Goal: Task Accomplishment & Management: Complete application form

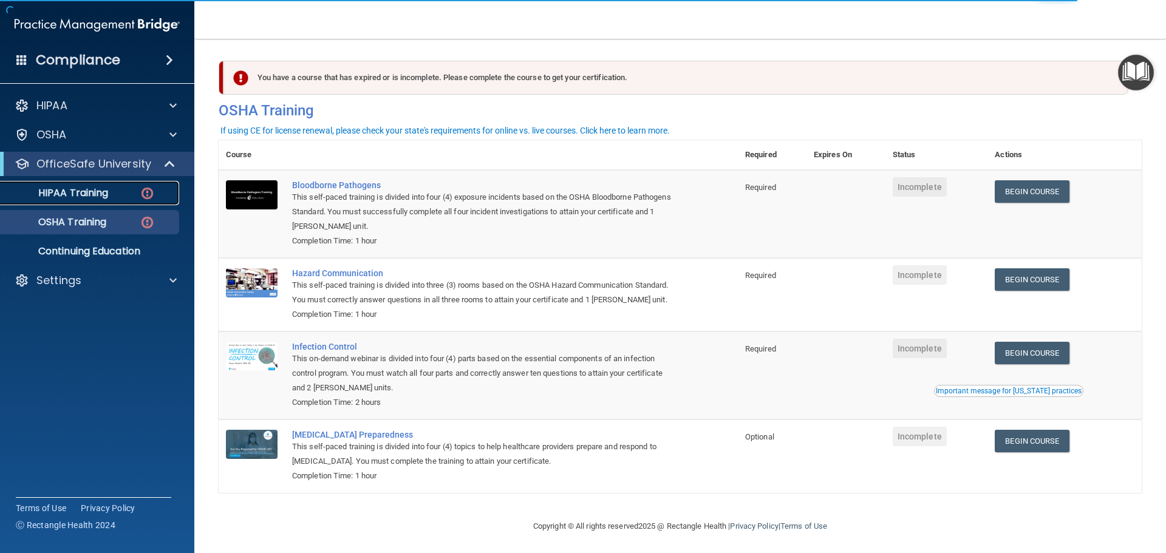
click at [105, 196] on p "HIPAA Training" at bounding box center [58, 193] width 100 height 12
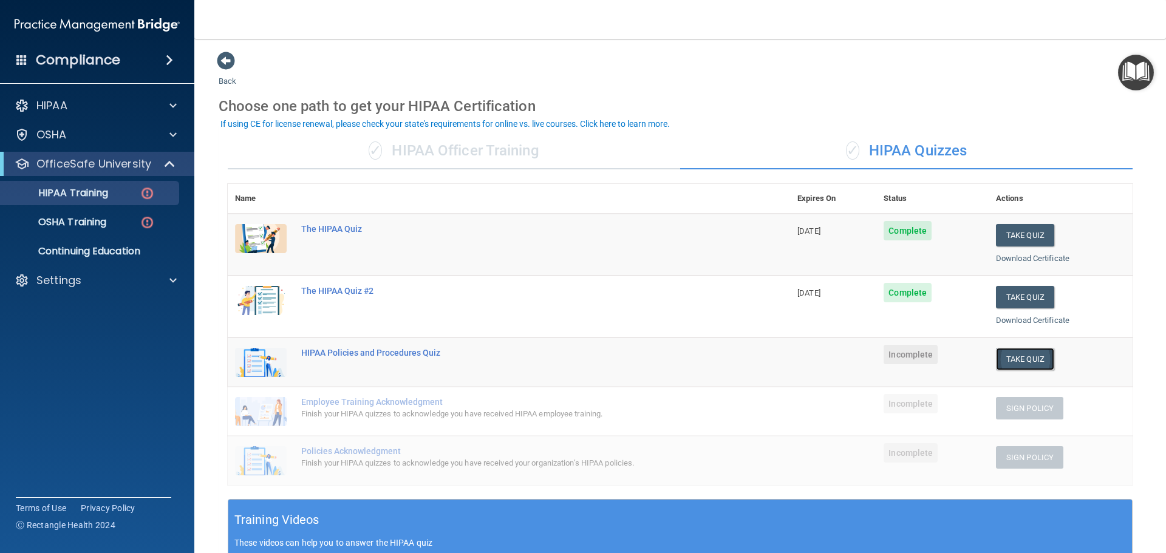
click at [1017, 364] on button "Take Quiz" at bounding box center [1025, 359] width 58 height 22
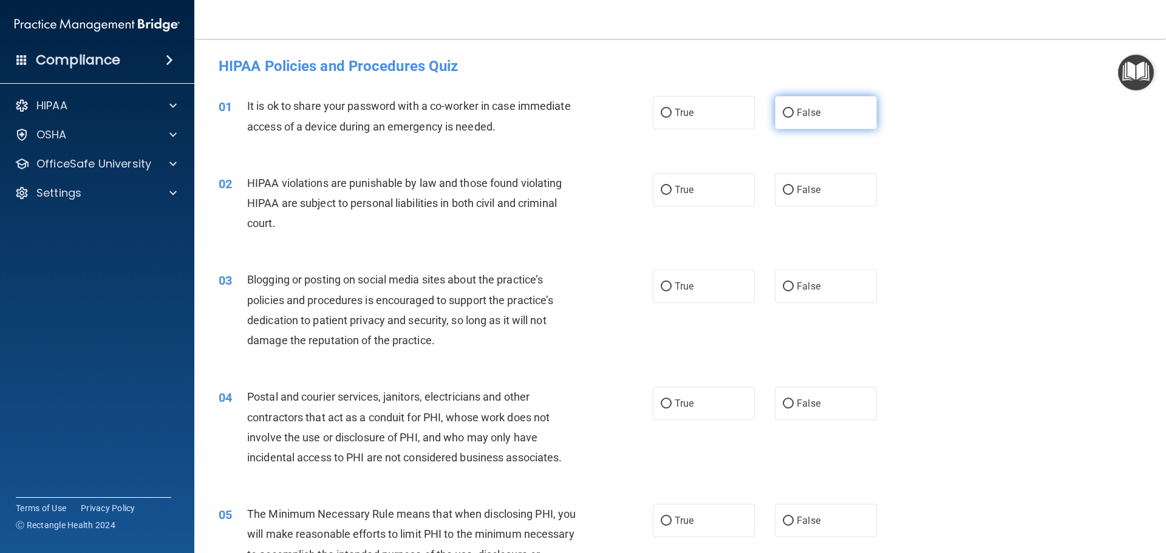
click at [784, 117] on input "False" at bounding box center [788, 113] width 11 height 9
radio input "true"
click at [717, 193] on label "True" at bounding box center [704, 189] width 102 height 33
click at [672, 193] on input "True" at bounding box center [666, 190] width 11 height 9
radio input "true"
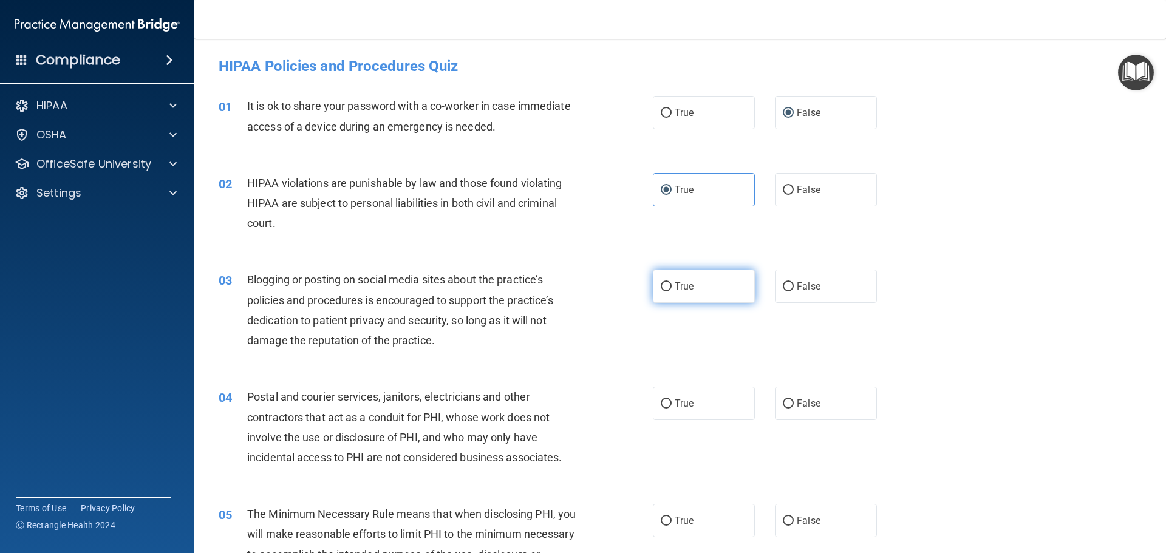
click at [702, 281] on label "True" at bounding box center [704, 286] width 102 height 33
click at [672, 282] on input "True" at bounding box center [666, 286] width 11 height 9
radio input "true"
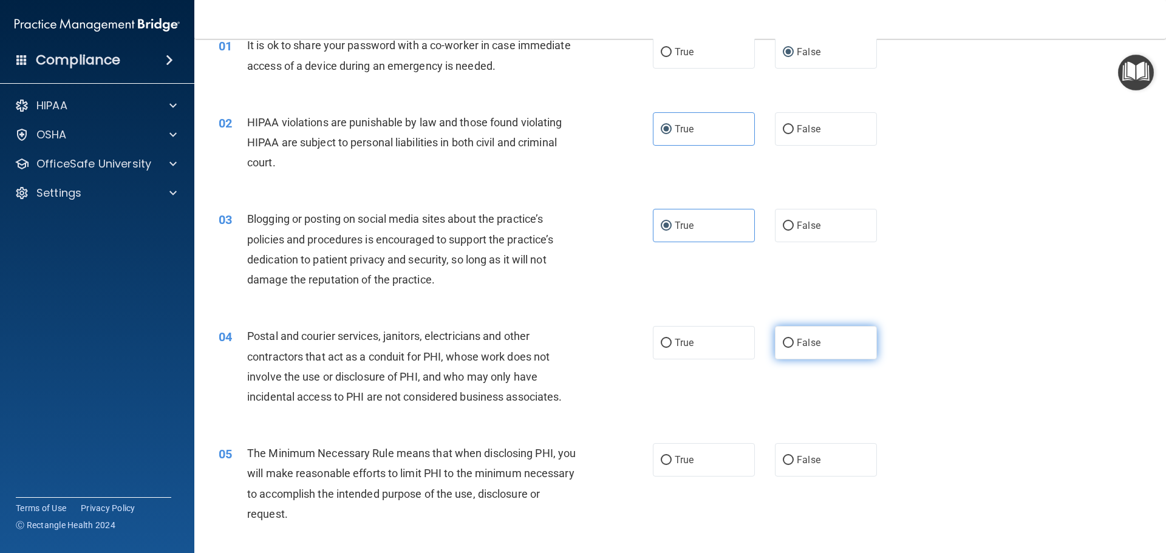
click at [809, 347] on span "False" at bounding box center [809, 343] width 24 height 12
click at [794, 347] on input "False" at bounding box center [788, 343] width 11 height 9
radio input "true"
click at [676, 461] on span "True" at bounding box center [684, 460] width 19 height 12
click at [672, 461] on input "True" at bounding box center [666, 460] width 11 height 9
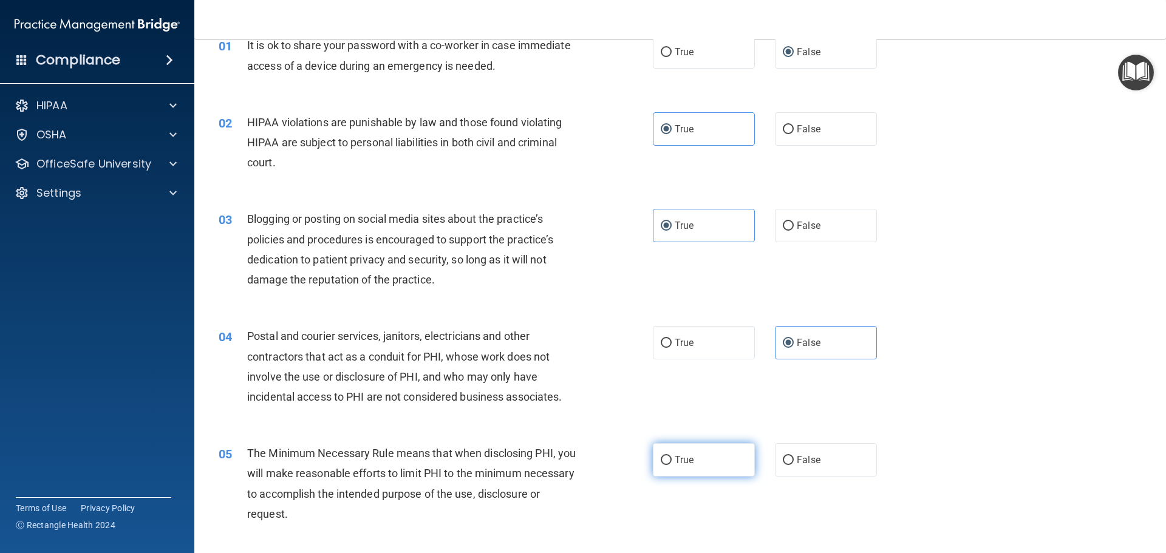
radio input "true"
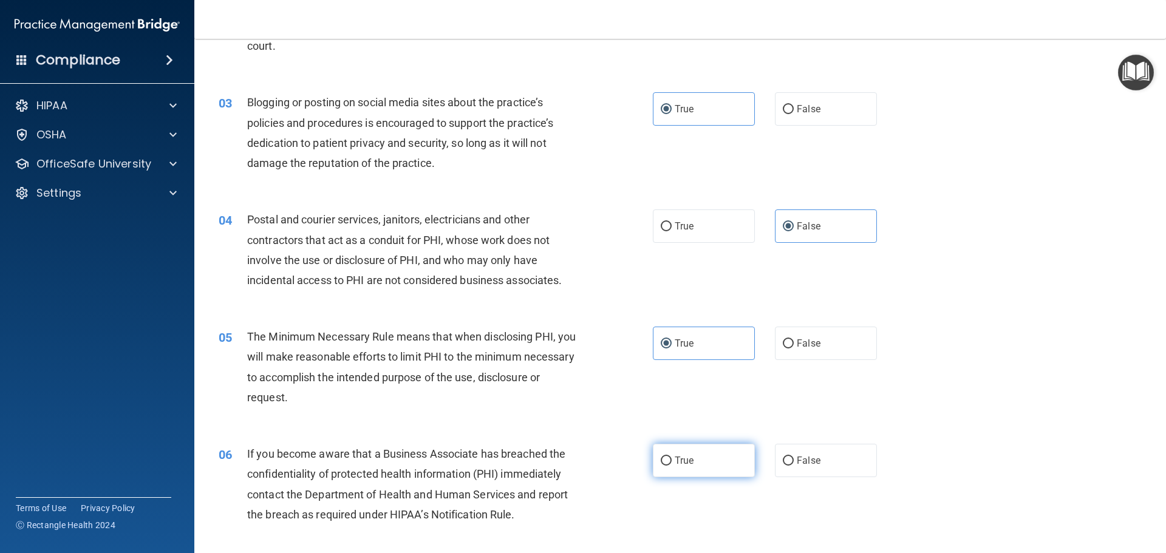
scroll to position [182, 0]
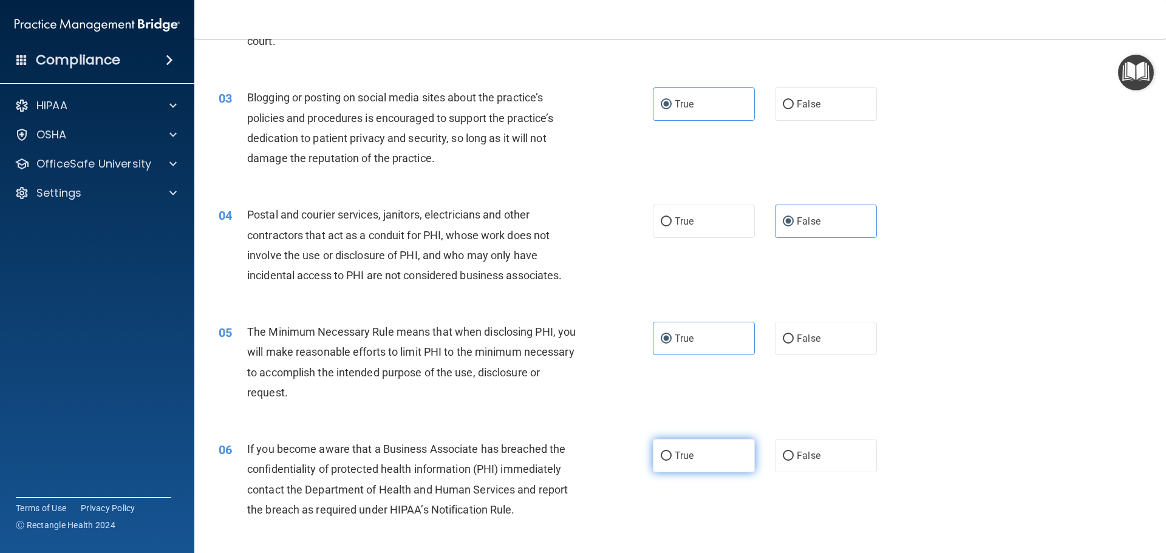
click at [715, 456] on label "True" at bounding box center [704, 455] width 102 height 33
click at [672, 456] on input "True" at bounding box center [666, 456] width 11 height 9
radio input "true"
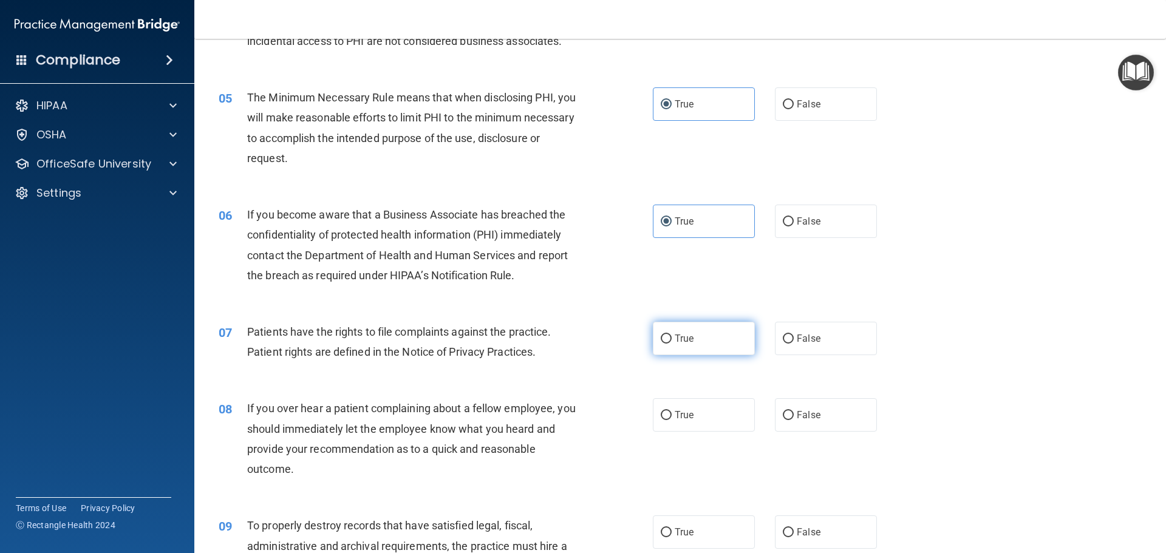
scroll to position [425, 0]
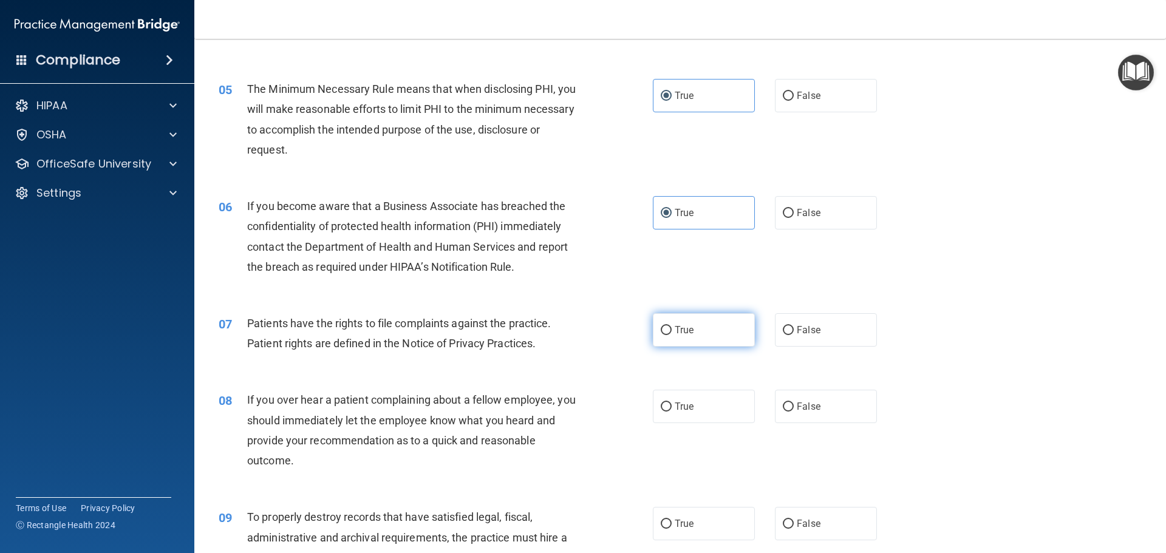
click at [674, 321] on label "True" at bounding box center [704, 329] width 102 height 33
click at [672, 326] on input "True" at bounding box center [666, 330] width 11 height 9
radio input "true"
click at [817, 416] on label "False" at bounding box center [826, 406] width 102 height 33
click at [794, 412] on input "False" at bounding box center [788, 407] width 11 height 9
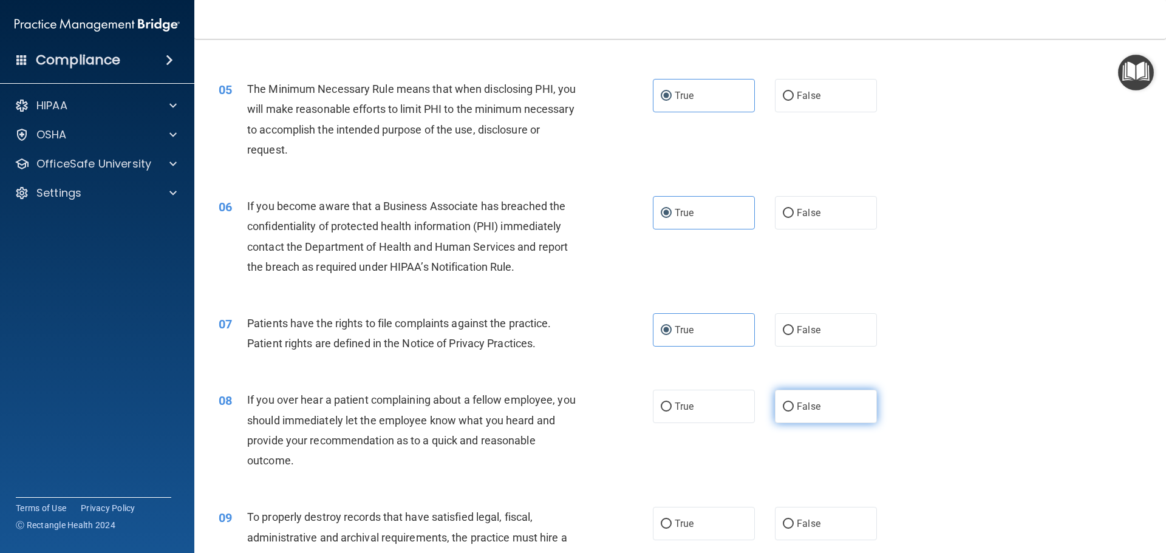
radio input "true"
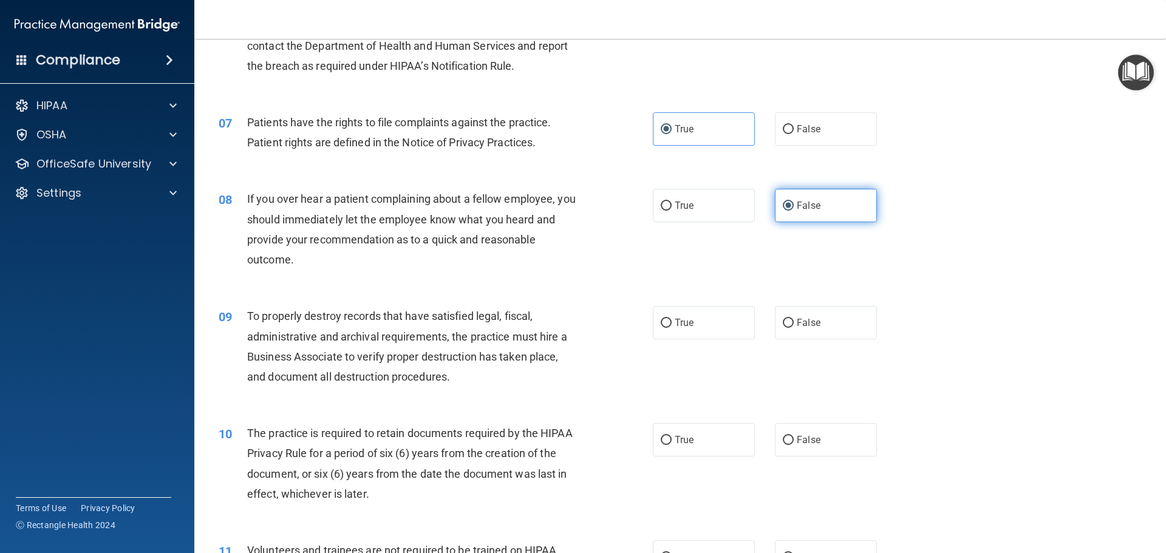
scroll to position [668, 0]
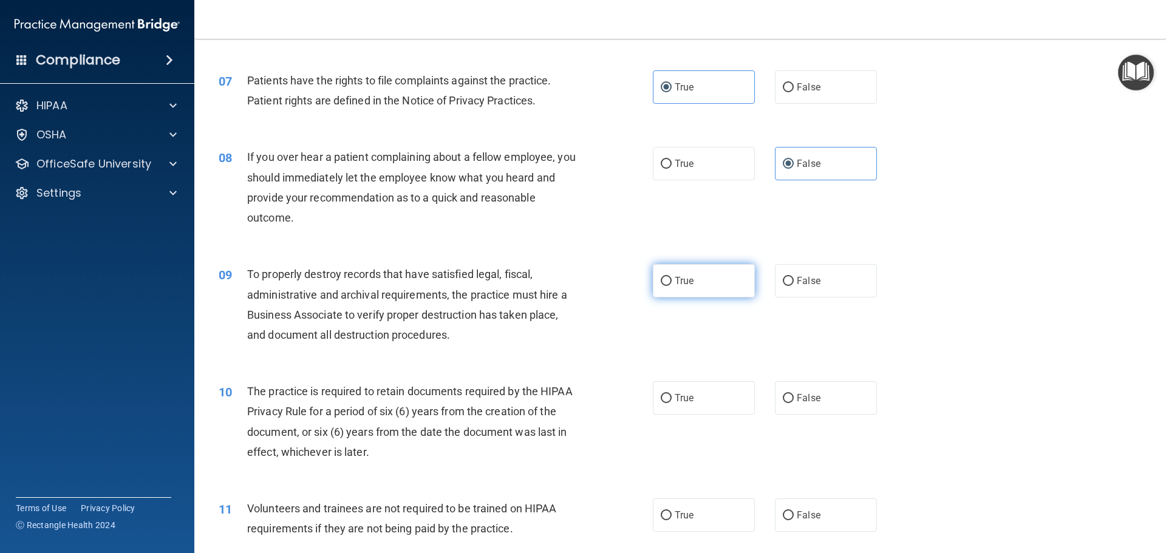
click at [680, 287] on label "True" at bounding box center [704, 280] width 102 height 33
click at [672, 286] on input "True" at bounding box center [666, 281] width 11 height 9
radio input "true"
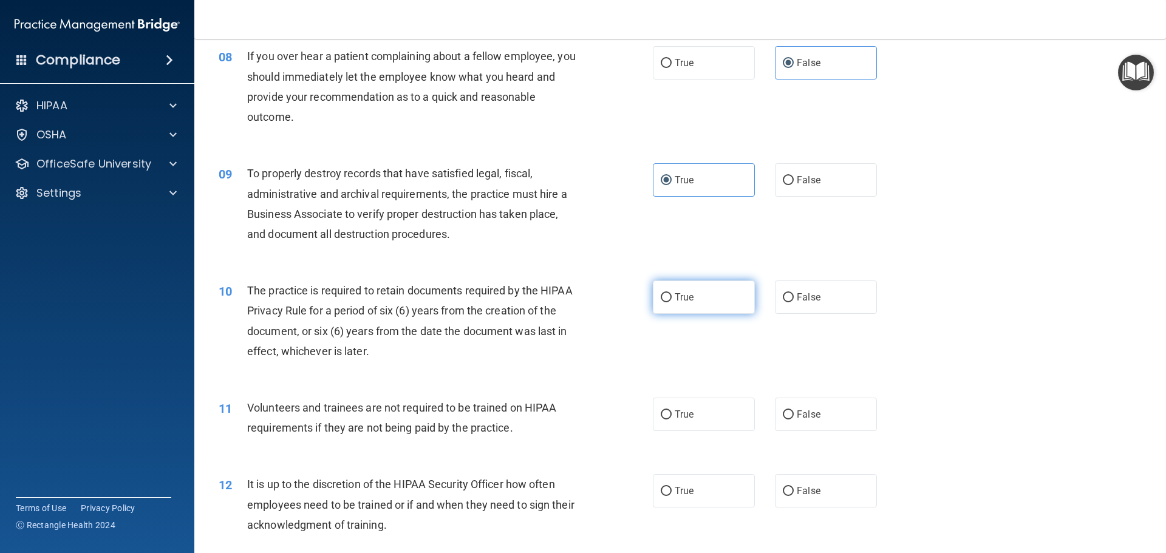
scroll to position [790, 0]
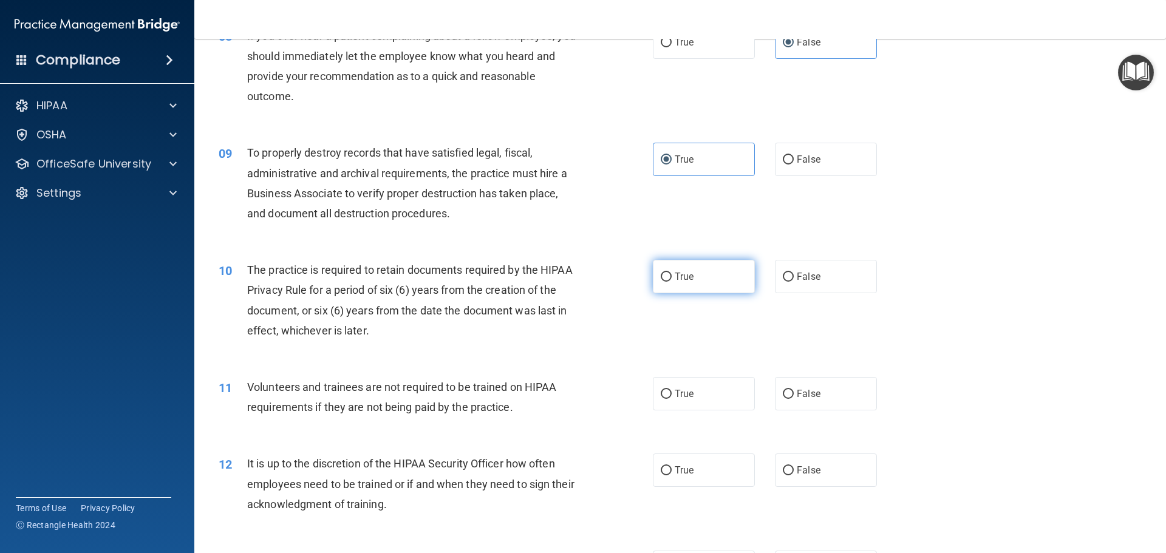
click at [713, 278] on label "True" at bounding box center [704, 276] width 102 height 33
click at [672, 278] on input "True" at bounding box center [666, 277] width 11 height 9
radio input "true"
click at [815, 393] on label "False" at bounding box center [826, 393] width 102 height 33
click at [794, 393] on input "False" at bounding box center [788, 394] width 11 height 9
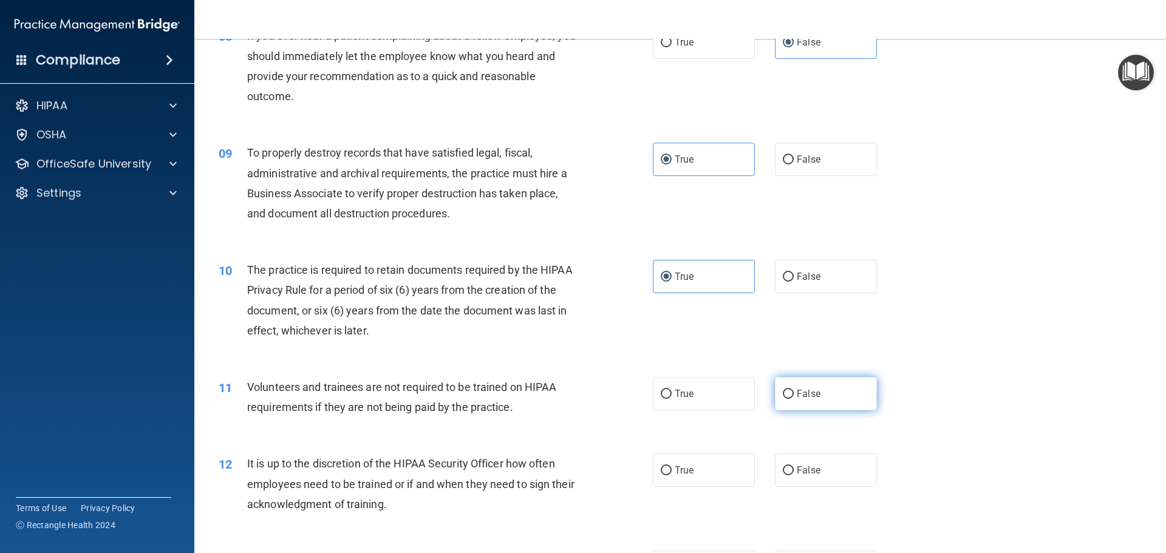
radio input "true"
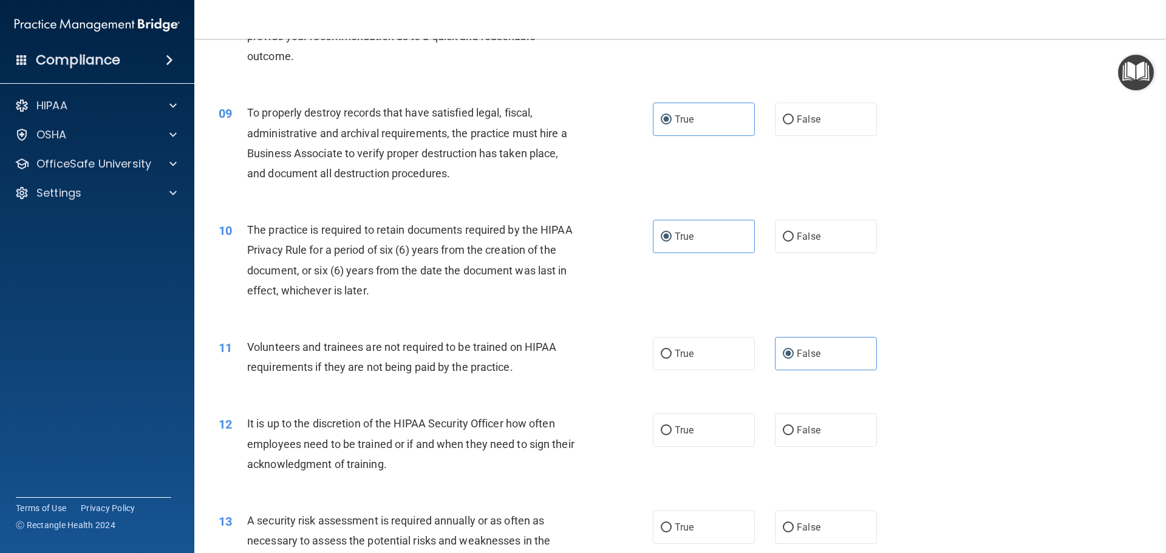
scroll to position [850, 0]
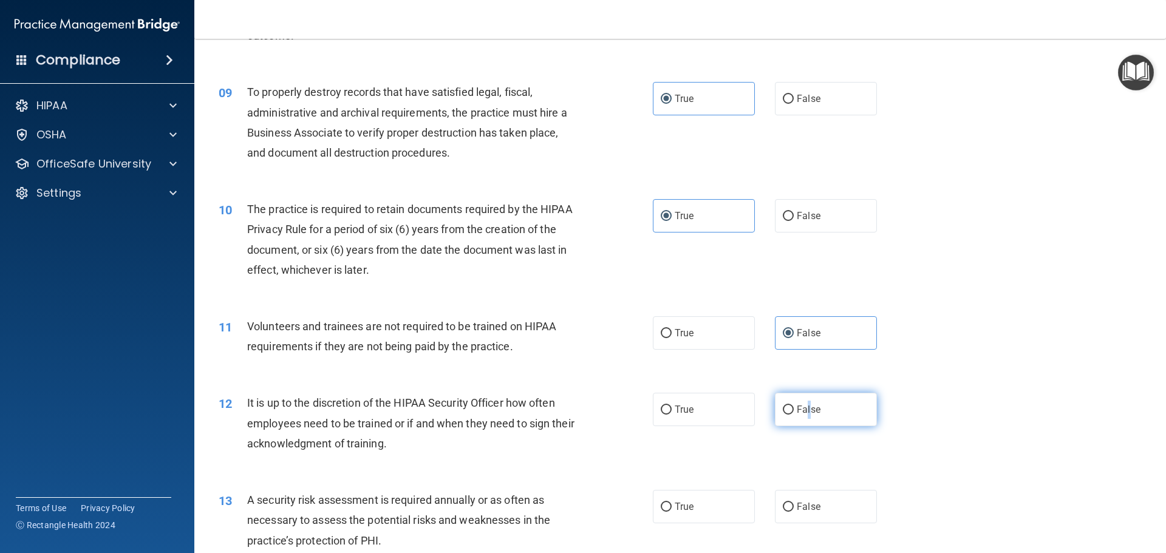
click at [804, 402] on label "False" at bounding box center [826, 409] width 102 height 33
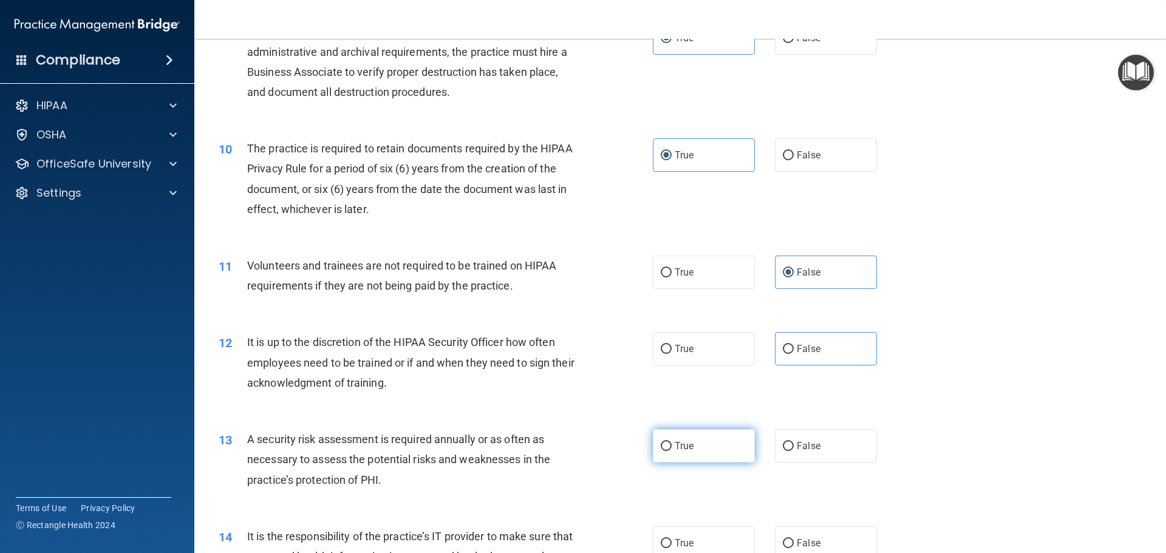
click at [686, 441] on span "True" at bounding box center [684, 446] width 19 height 12
click at [672, 442] on input "True" at bounding box center [666, 446] width 11 height 9
radio input "true"
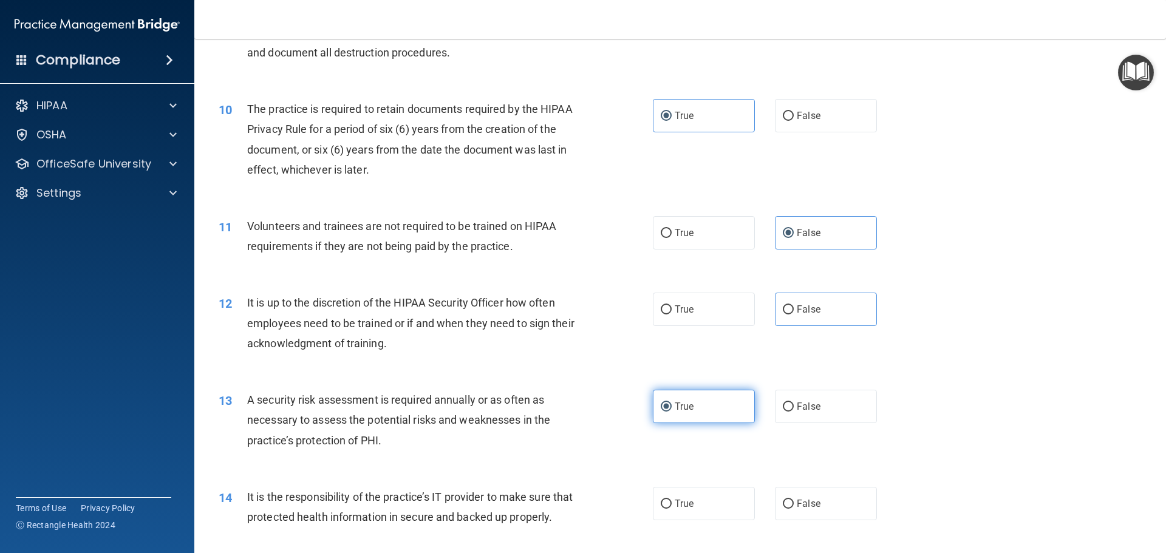
scroll to position [972, 0]
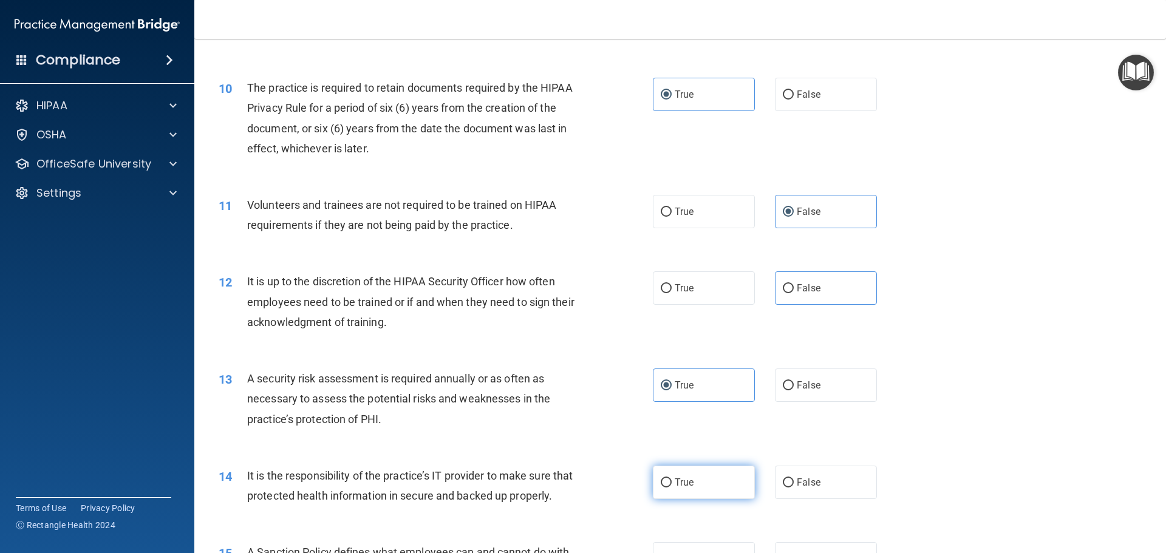
click at [679, 487] on span "True" at bounding box center [684, 483] width 19 height 12
click at [672, 487] on input "True" at bounding box center [666, 483] width 11 height 9
radio input "true"
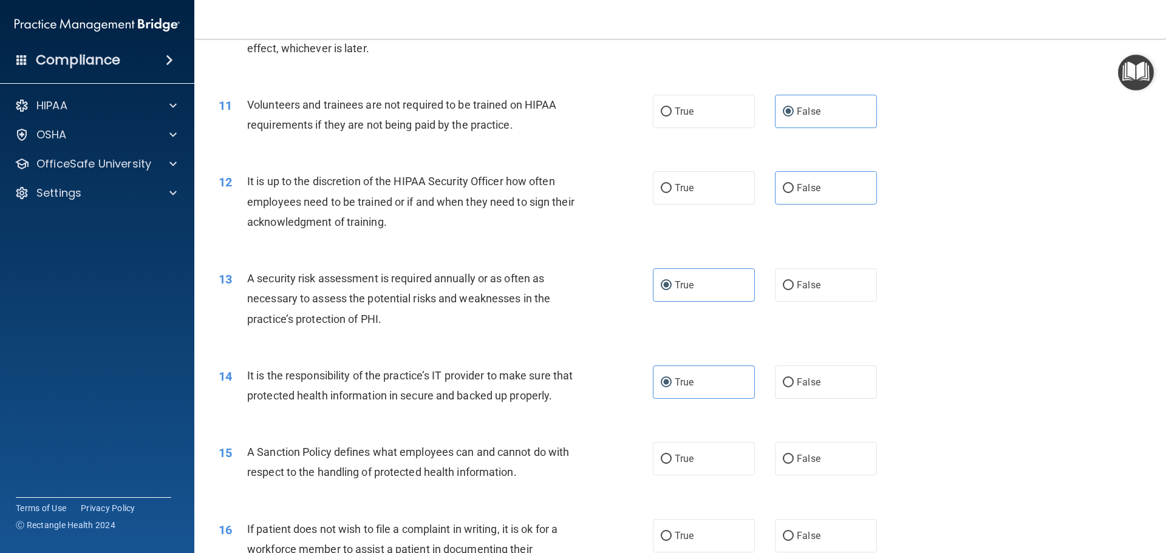
scroll to position [1093, 0]
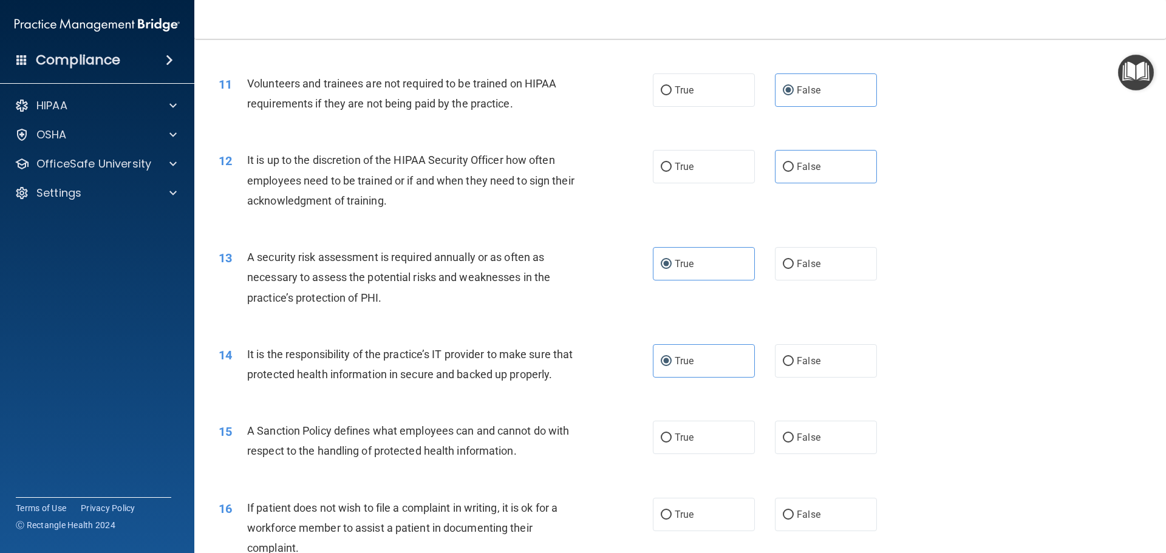
click at [672, 454] on label "True" at bounding box center [704, 437] width 102 height 33
click at [672, 443] on input "True" at bounding box center [666, 438] width 11 height 9
radio input "true"
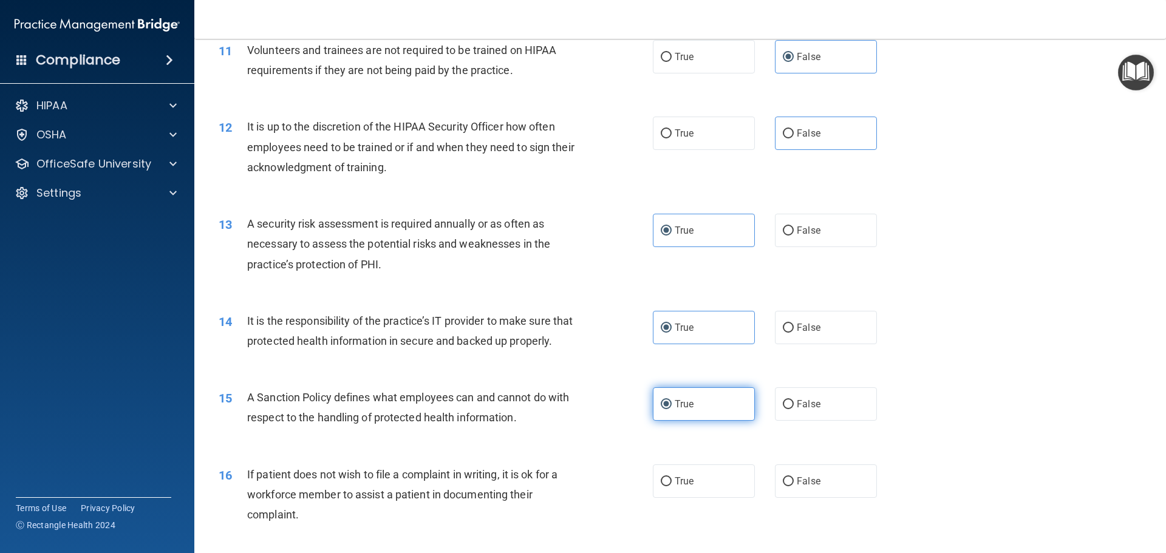
scroll to position [1154, 0]
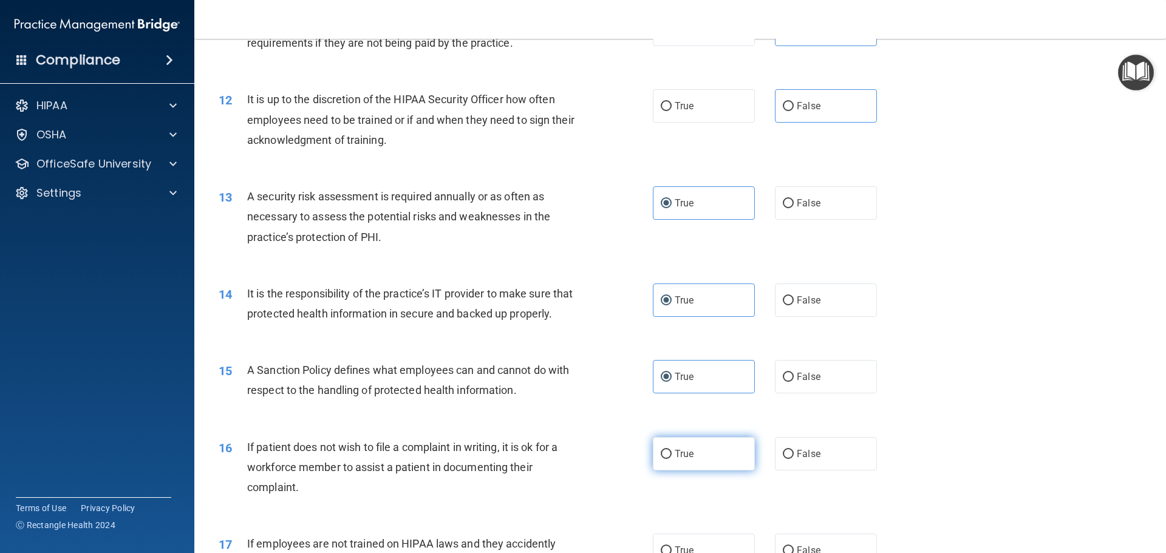
click at [708, 470] on label "True" at bounding box center [704, 453] width 102 height 33
click at [672, 459] on input "True" at bounding box center [666, 454] width 11 height 9
radio input "true"
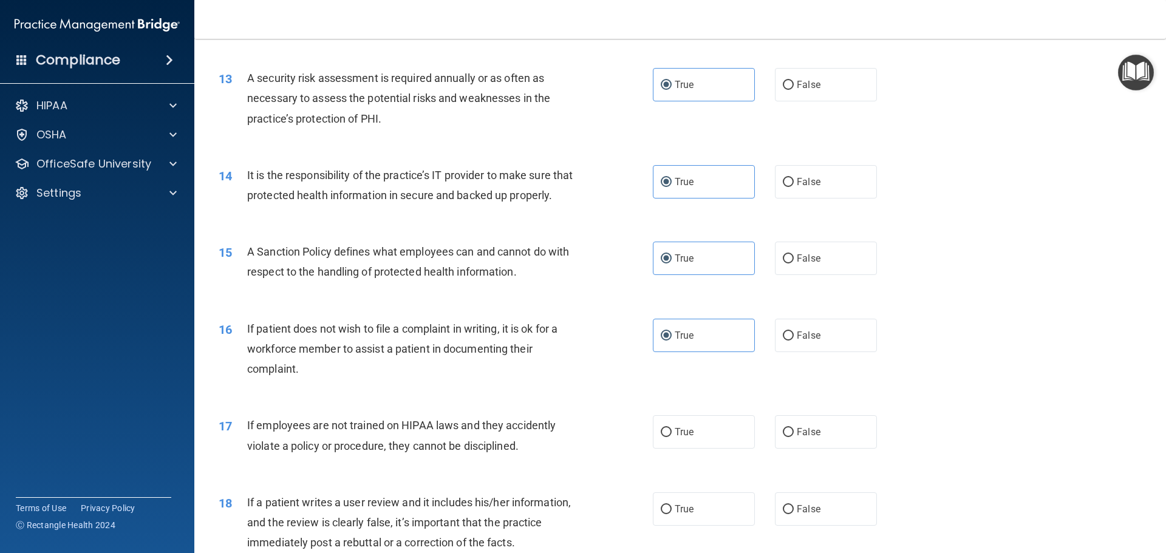
scroll to position [1276, 0]
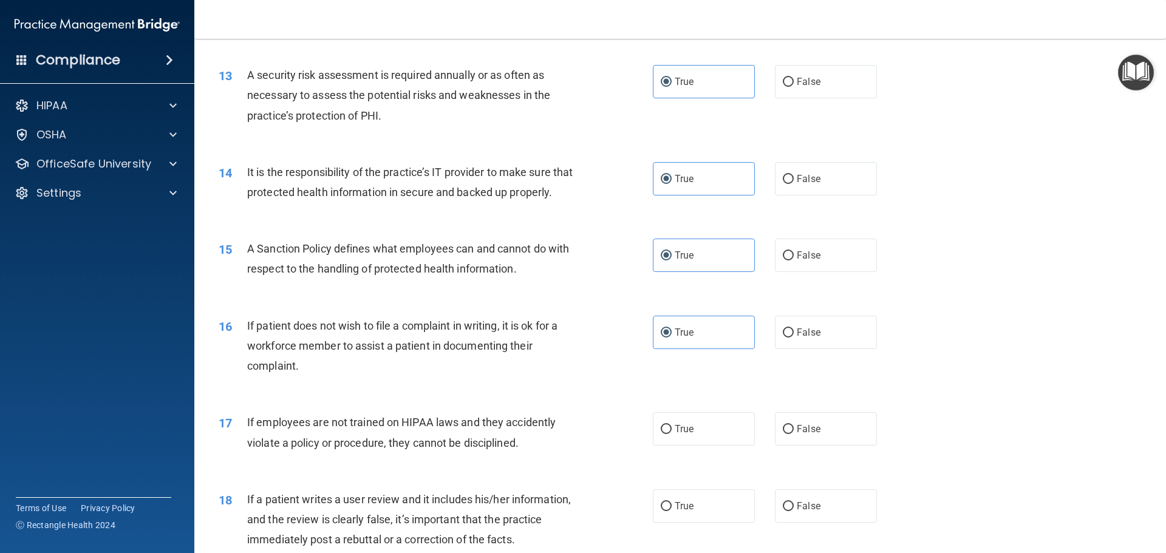
click at [760, 443] on div "True False" at bounding box center [775, 428] width 245 height 33
click at [722, 446] on label "True" at bounding box center [704, 428] width 102 height 33
click at [672, 434] on input "True" at bounding box center [666, 429] width 11 height 9
radio input "true"
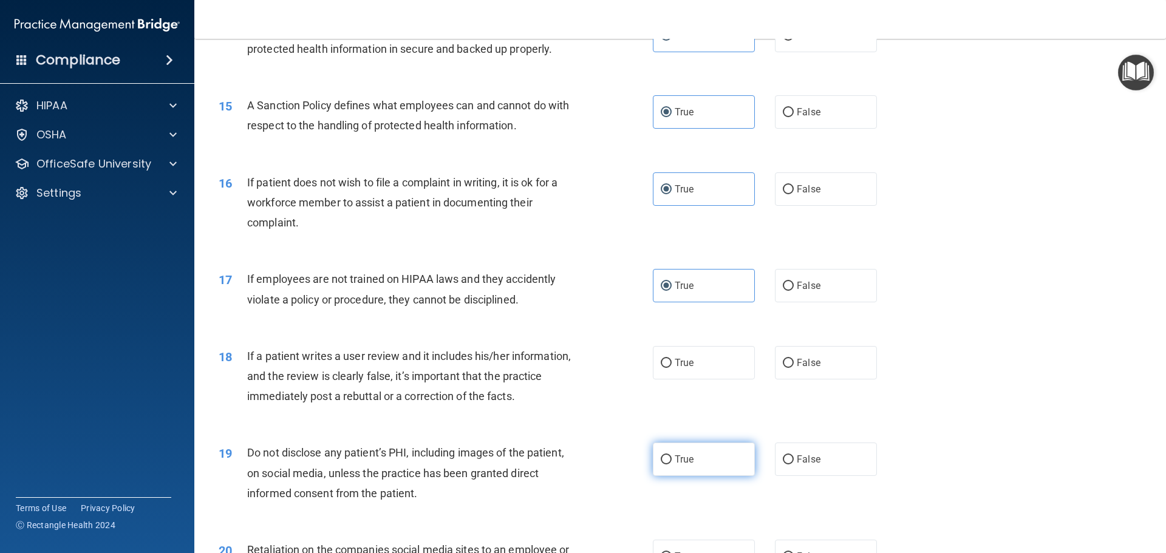
scroll to position [1458, 0]
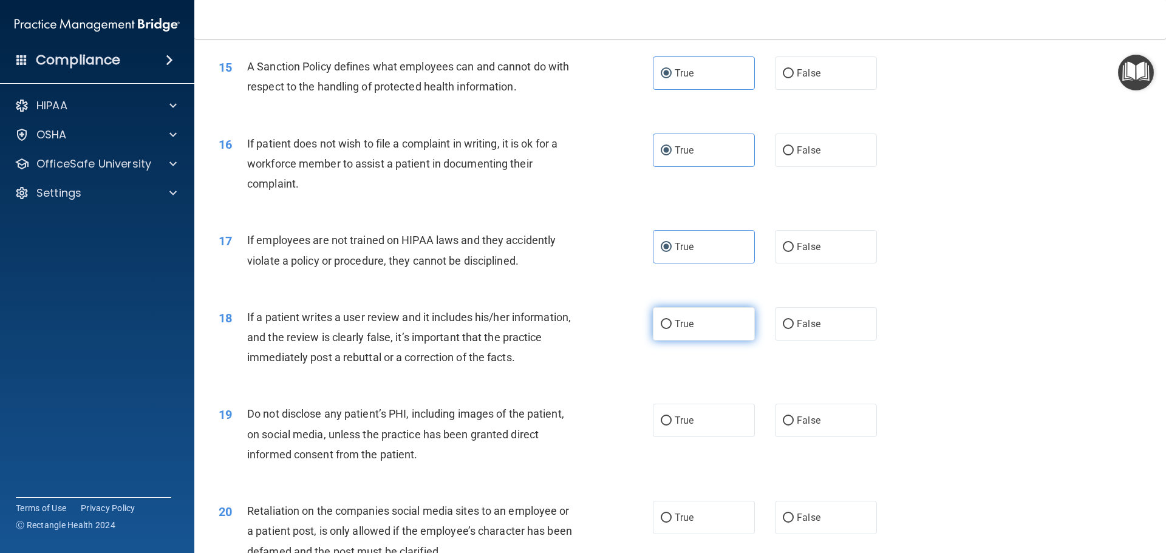
click at [714, 341] on label "True" at bounding box center [704, 323] width 102 height 33
click at [672, 329] on input "True" at bounding box center [666, 324] width 11 height 9
radio input "true"
click at [694, 436] on label "True" at bounding box center [704, 420] width 102 height 33
click at [672, 426] on input "True" at bounding box center [666, 421] width 11 height 9
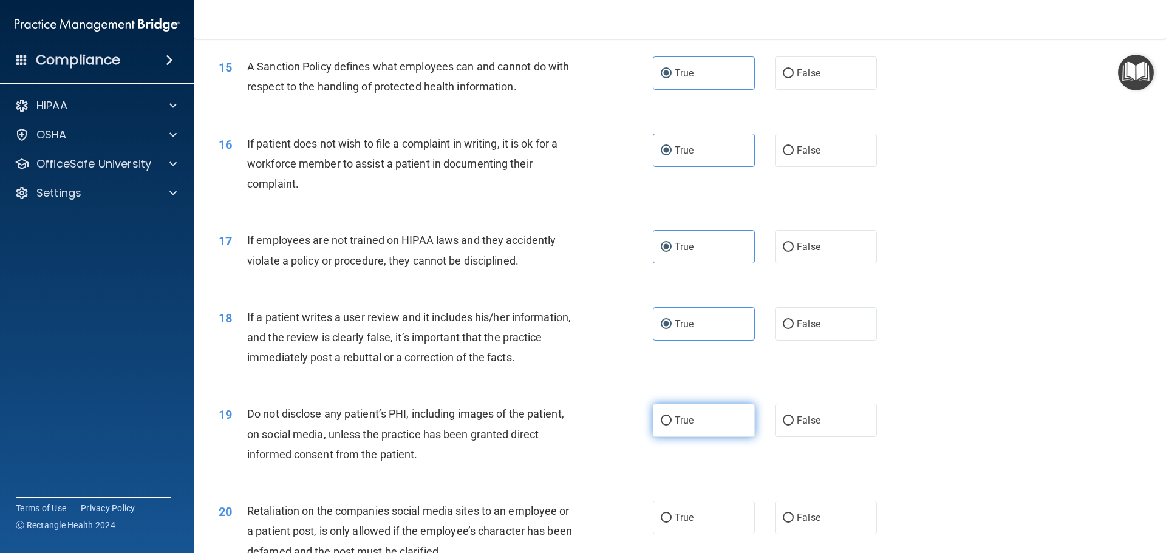
radio input "true"
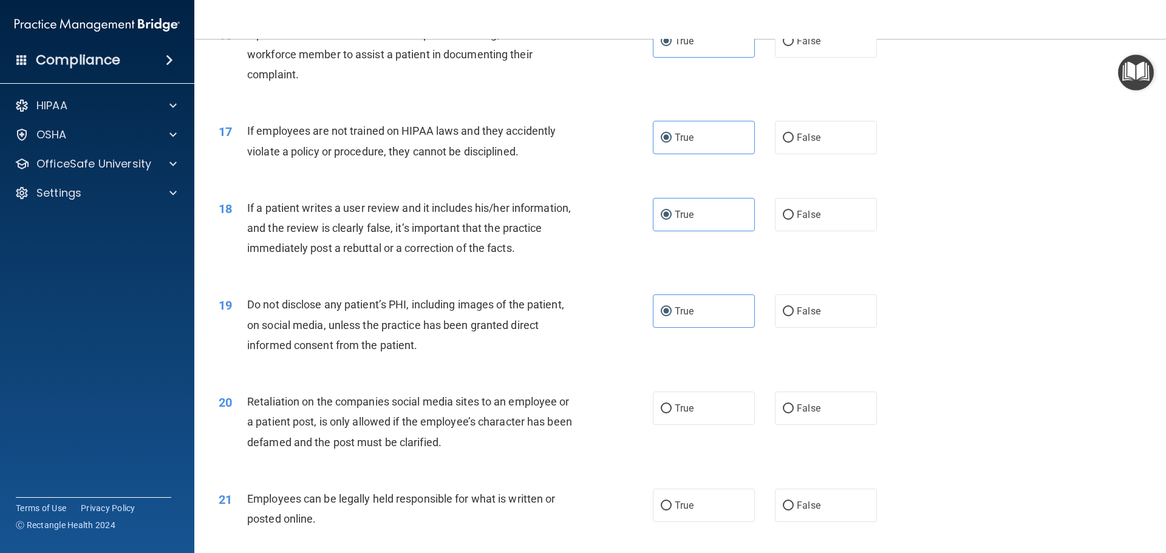
scroll to position [1579, 0]
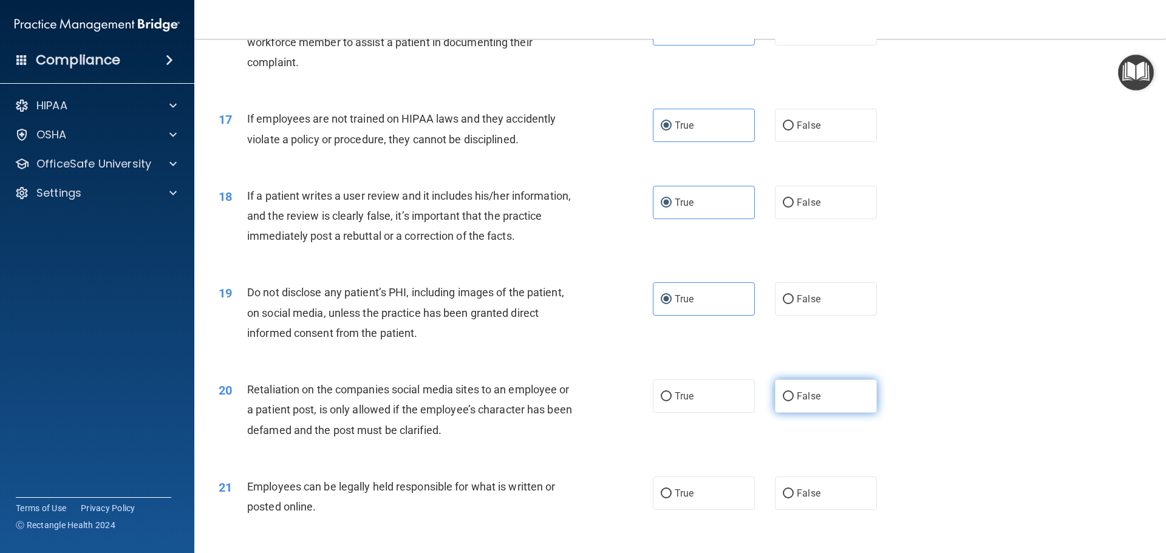
click at [784, 402] on input "False" at bounding box center [788, 396] width 11 height 9
radio input "true"
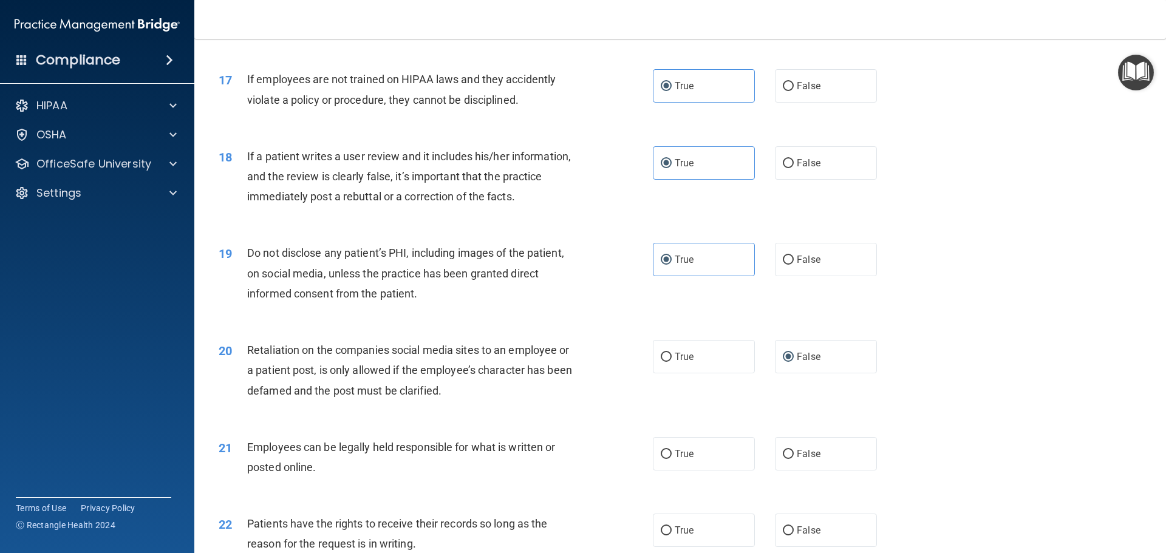
scroll to position [1640, 0]
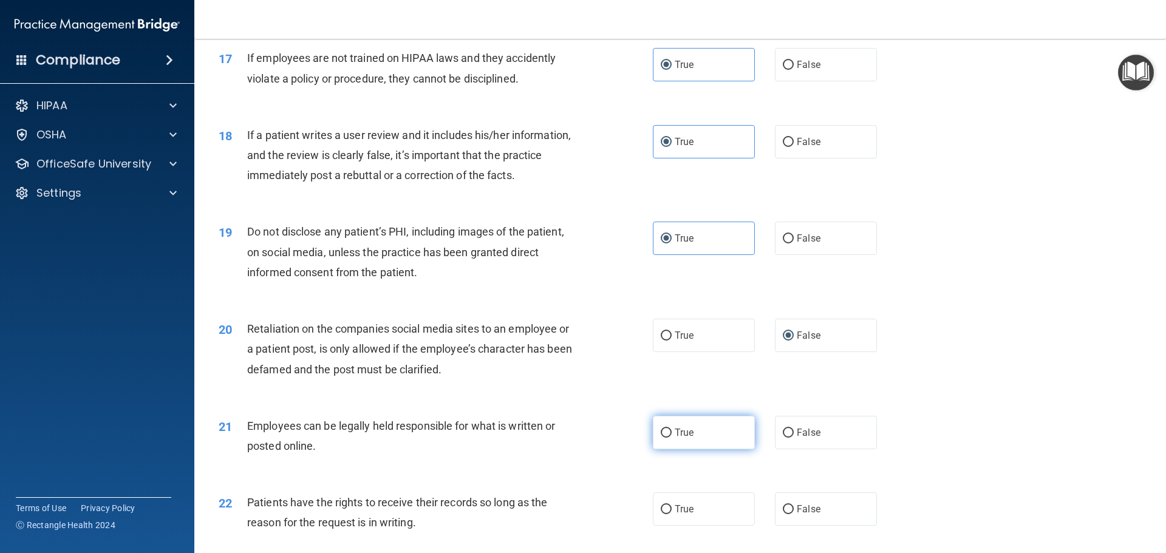
click at [711, 449] on label "True" at bounding box center [704, 432] width 102 height 33
click at [672, 438] on input "True" at bounding box center [666, 433] width 11 height 9
radio input "true"
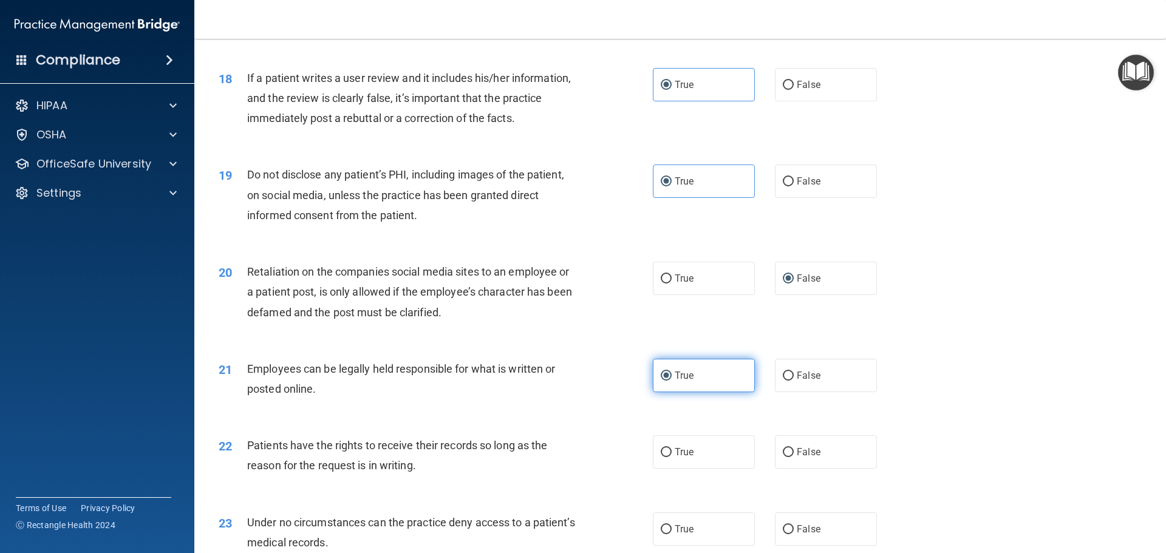
scroll to position [1762, 0]
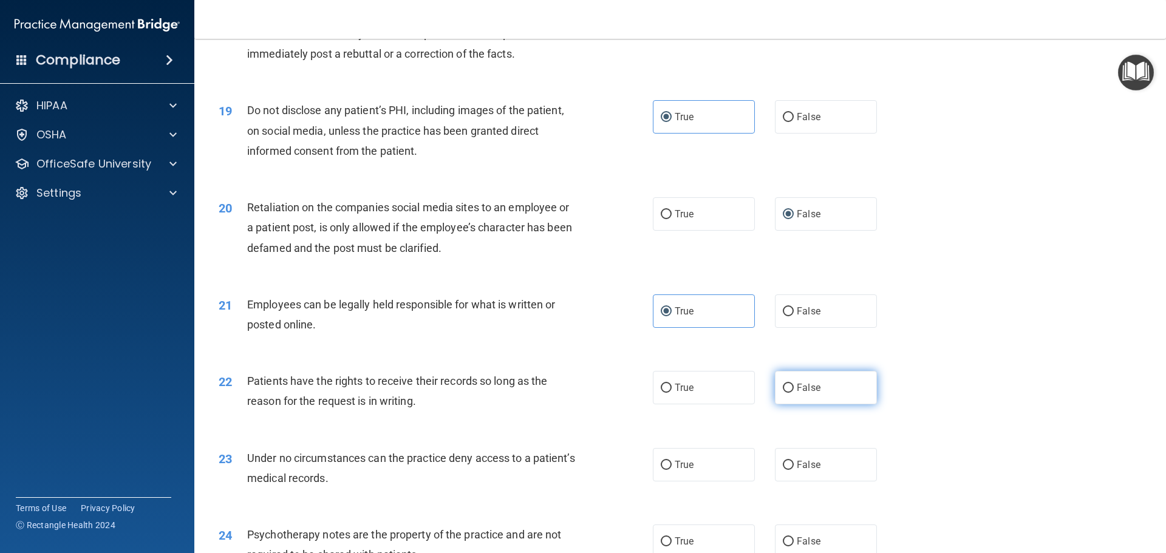
click at [804, 402] on label "False" at bounding box center [826, 387] width 102 height 33
click at [794, 393] on input "False" at bounding box center [788, 388] width 11 height 9
radio input "true"
click at [717, 482] on label "True" at bounding box center [704, 464] width 102 height 33
click at [672, 470] on input "True" at bounding box center [666, 465] width 11 height 9
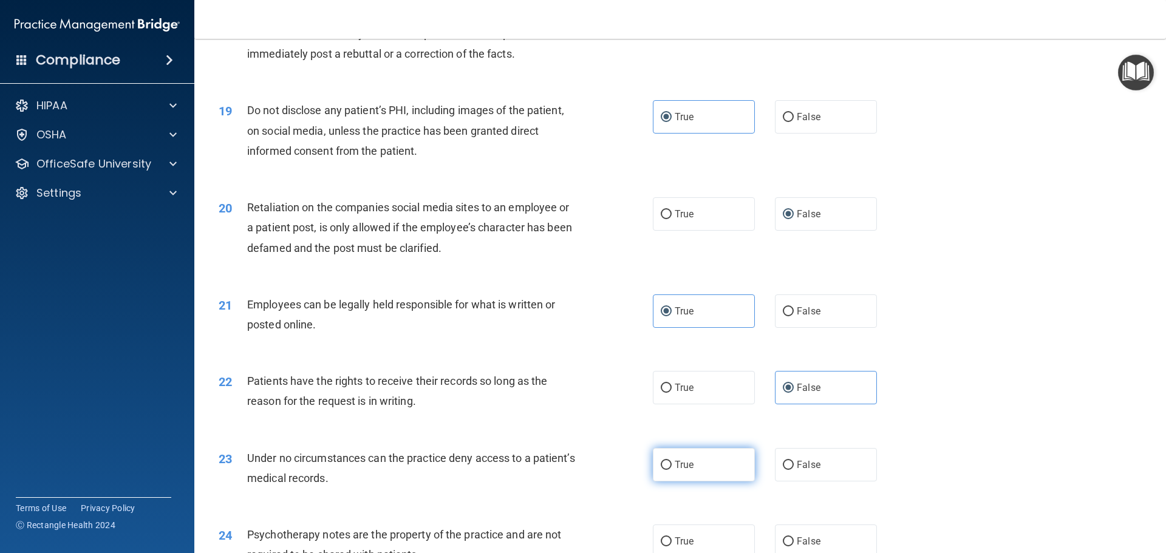
radio input "true"
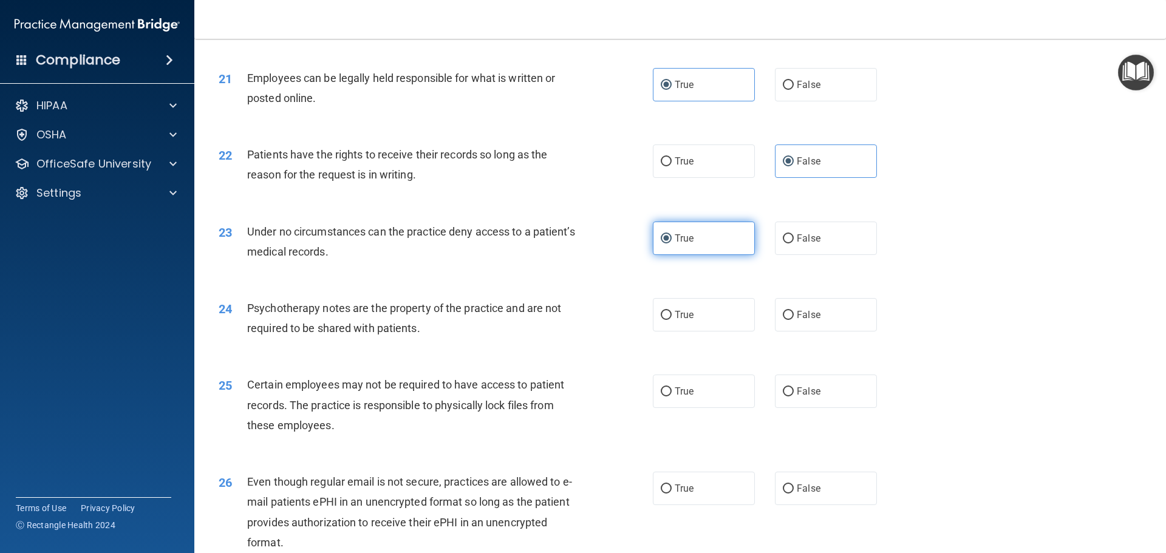
scroll to position [2004, 0]
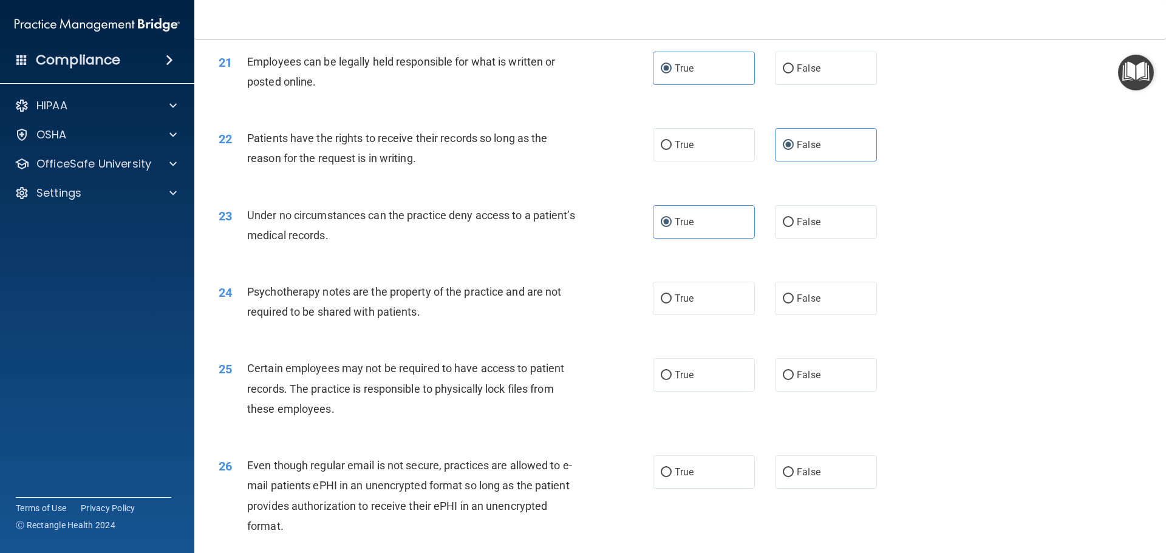
click at [872, 310] on div "True False" at bounding box center [775, 298] width 245 height 33
click at [833, 315] on label "False" at bounding box center [826, 298] width 102 height 33
click at [794, 304] on input "False" at bounding box center [788, 299] width 11 height 9
radio input "true"
click at [813, 392] on label "False" at bounding box center [826, 374] width 102 height 33
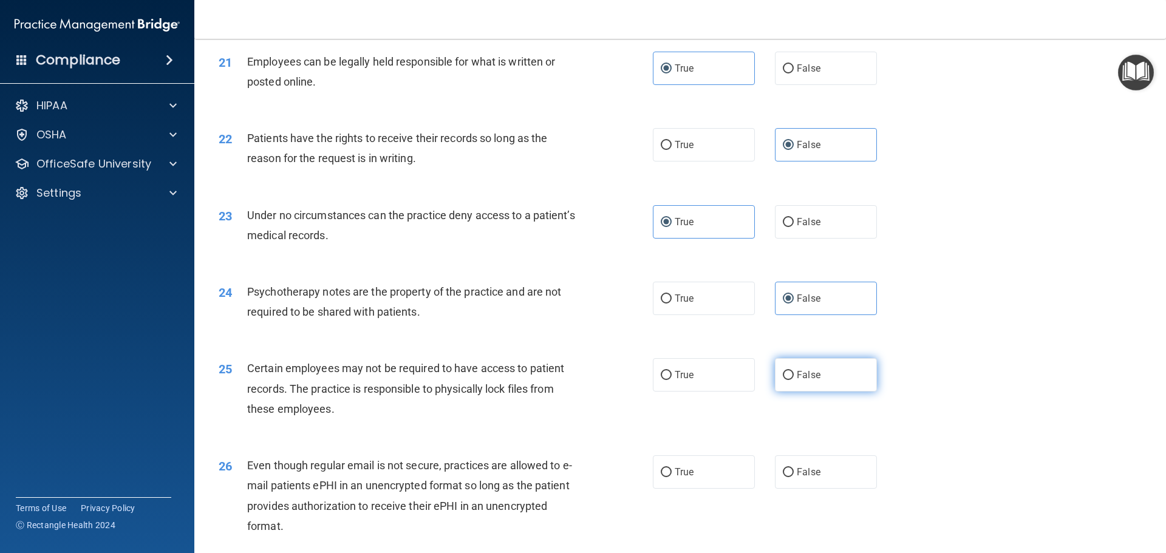
click at [794, 380] on input "False" at bounding box center [788, 375] width 11 height 9
radio input "true"
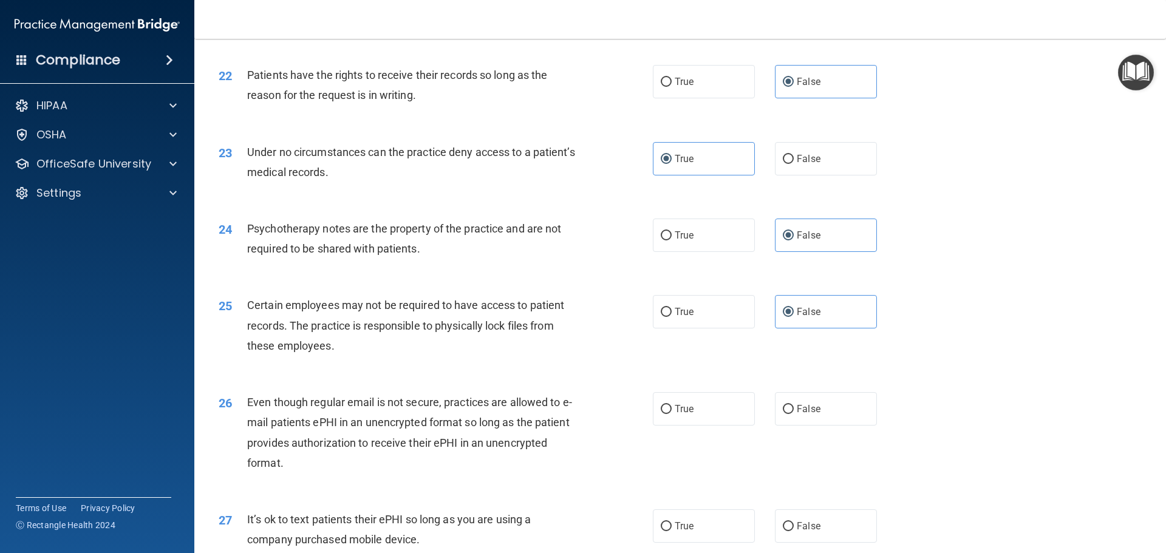
scroll to position [2126, 0]
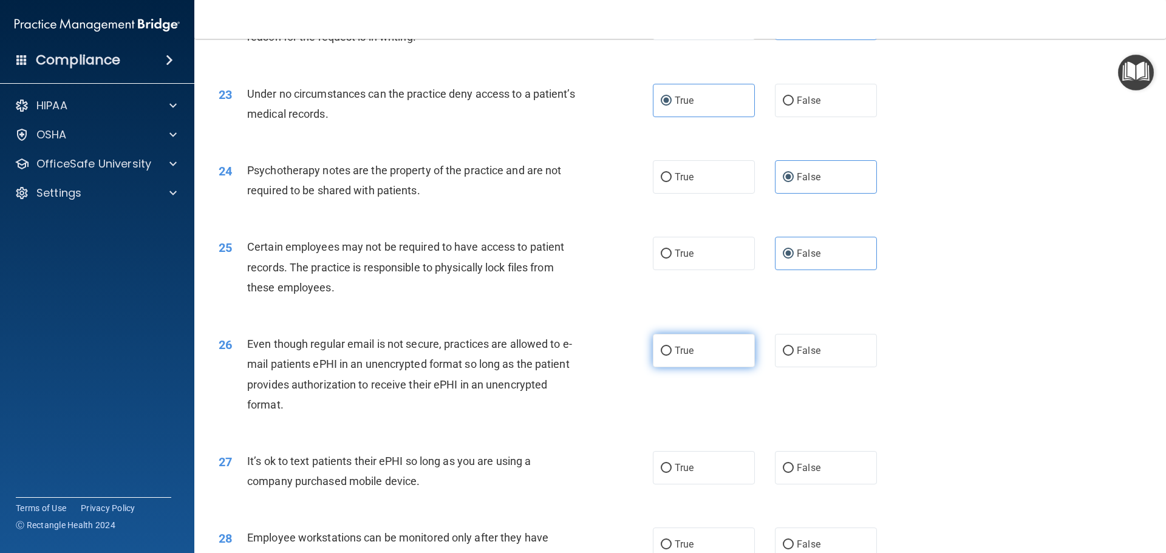
click at [703, 367] on label "True" at bounding box center [704, 350] width 102 height 33
click at [672, 356] on input "True" at bounding box center [666, 351] width 11 height 9
radio input "true"
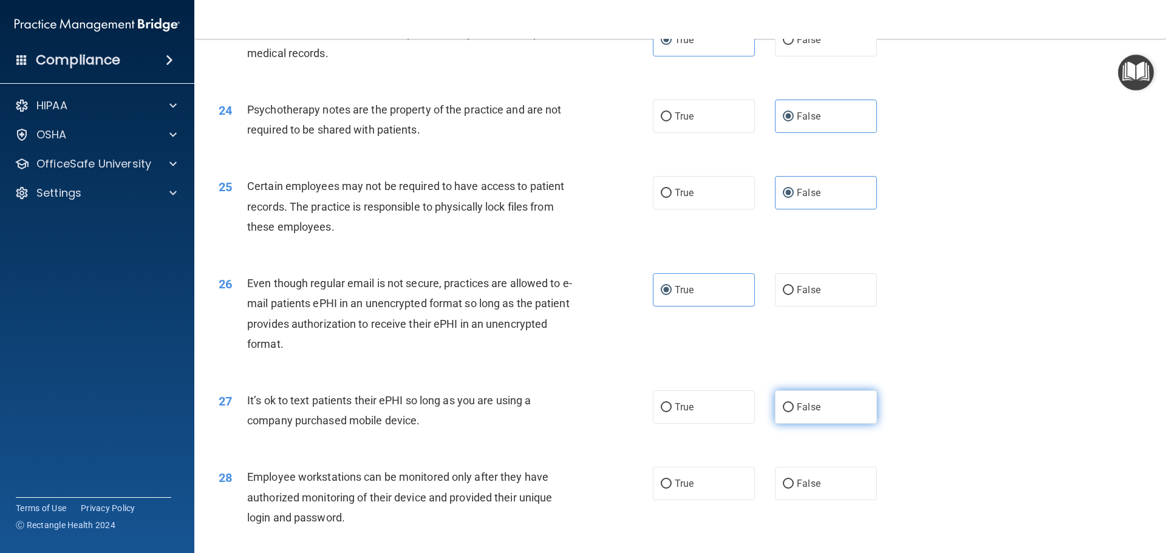
click at [812, 413] on span "False" at bounding box center [809, 408] width 24 height 12
click at [794, 412] on input "False" at bounding box center [788, 407] width 11 height 9
radio input "true"
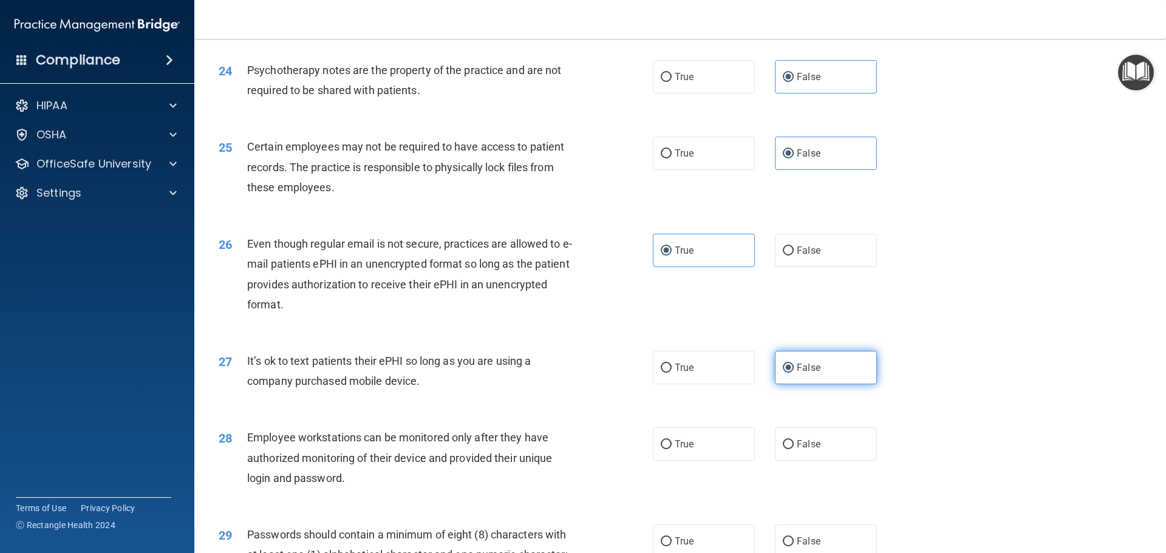
scroll to position [2247, 0]
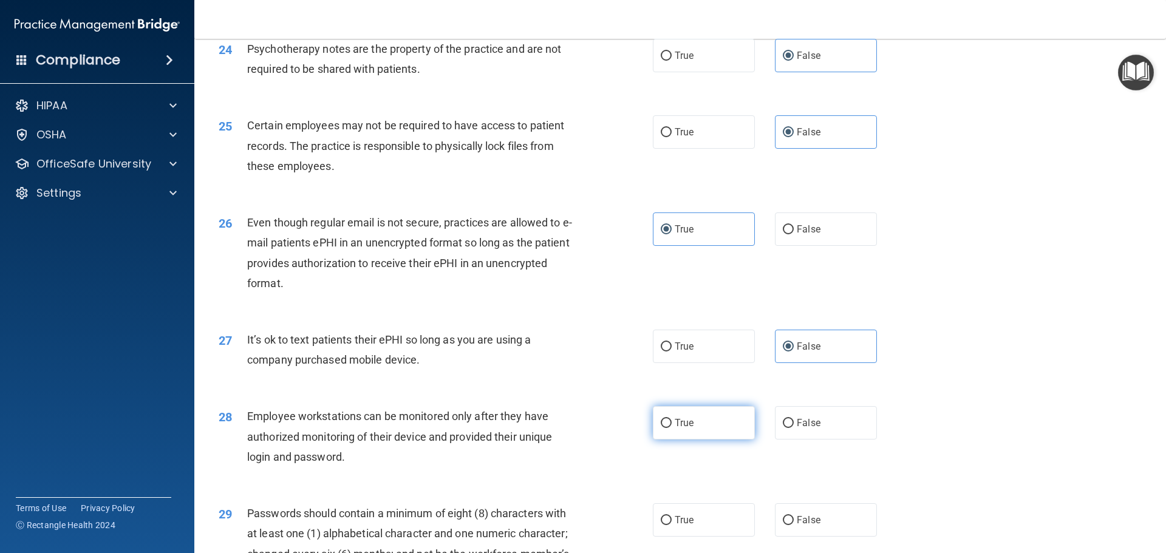
click at [708, 440] on label "True" at bounding box center [704, 422] width 102 height 33
click at [672, 428] on input "True" at bounding box center [666, 423] width 11 height 9
radio input "true"
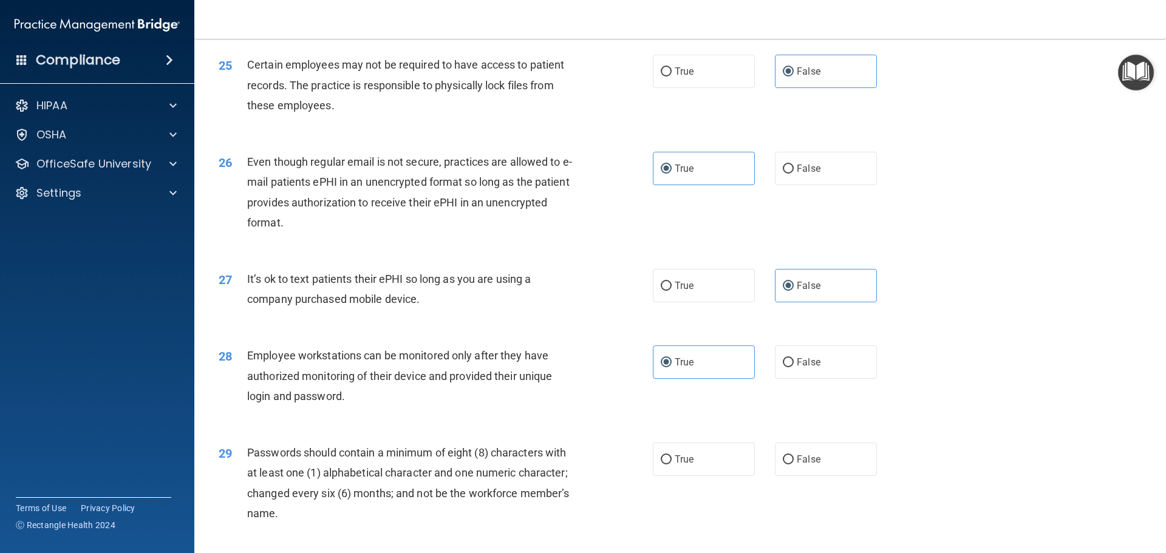
scroll to position [2369, 0]
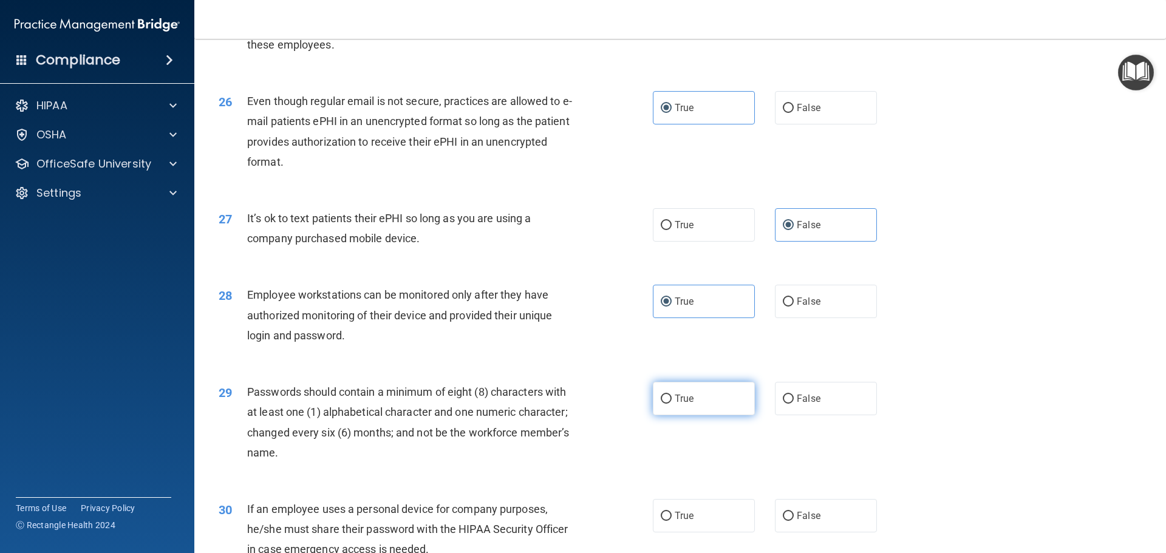
click at [705, 415] on label "True" at bounding box center [704, 398] width 102 height 33
click at [672, 404] on input "True" at bounding box center [666, 399] width 11 height 9
radio input "true"
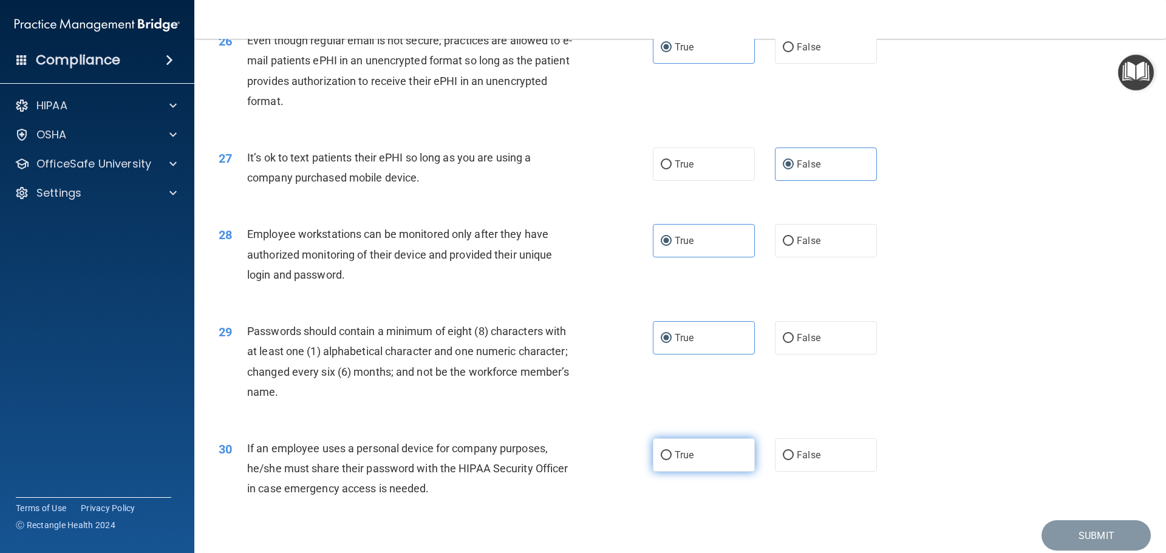
click at [705, 472] on label "True" at bounding box center [704, 455] width 102 height 33
click at [672, 460] on input "True" at bounding box center [666, 455] width 11 height 9
radio input "true"
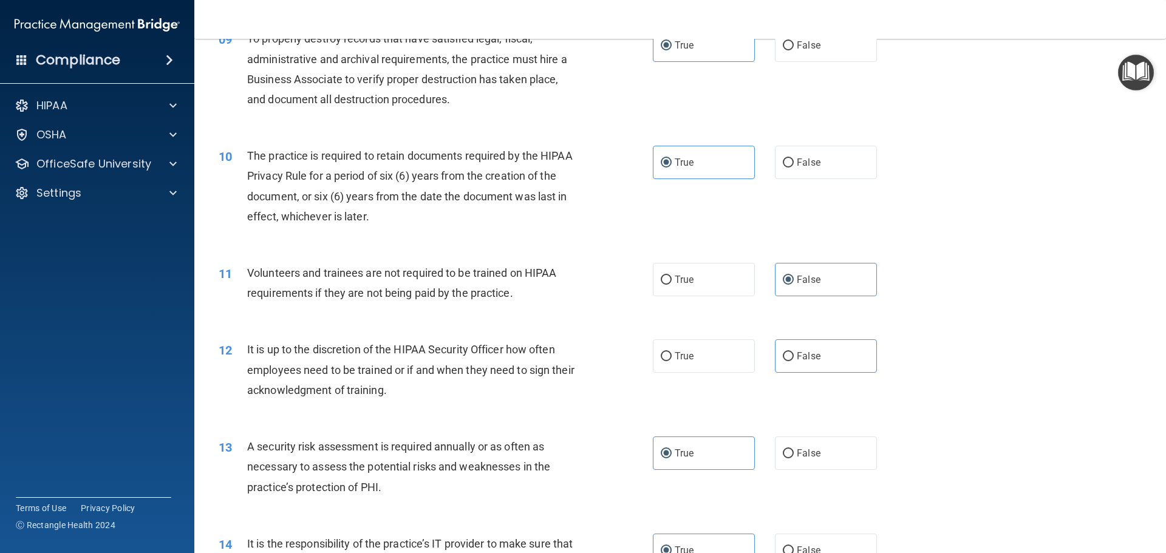
scroll to position [972, 0]
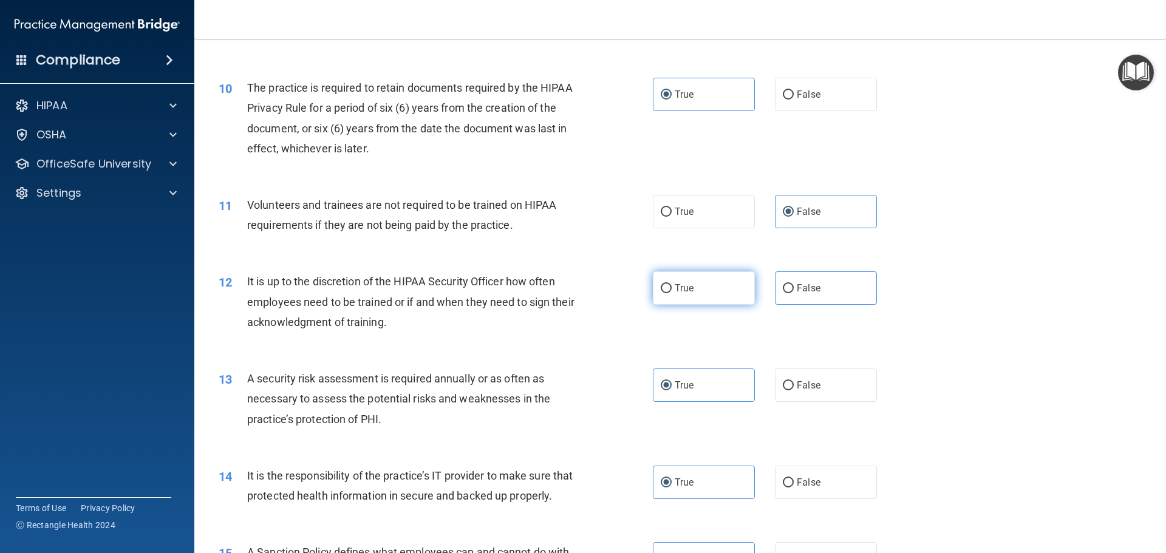
click at [675, 287] on span "True" at bounding box center [684, 288] width 19 height 12
click at [672, 287] on input "True" at bounding box center [666, 288] width 11 height 9
radio input "true"
click at [813, 282] on label "False" at bounding box center [826, 288] width 102 height 33
click at [794, 284] on input "False" at bounding box center [788, 288] width 11 height 9
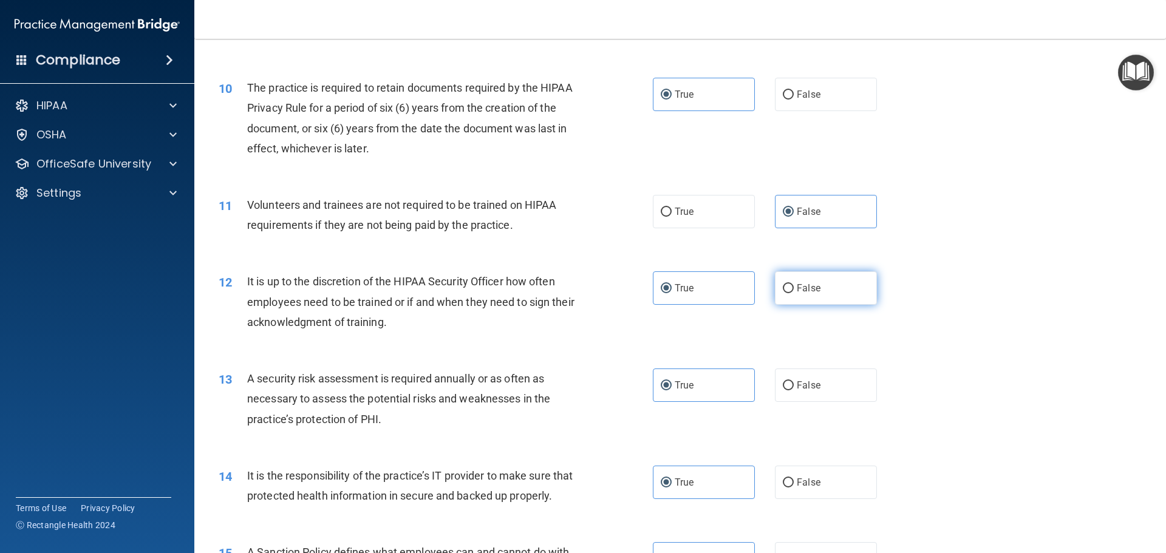
radio input "true"
radio input "false"
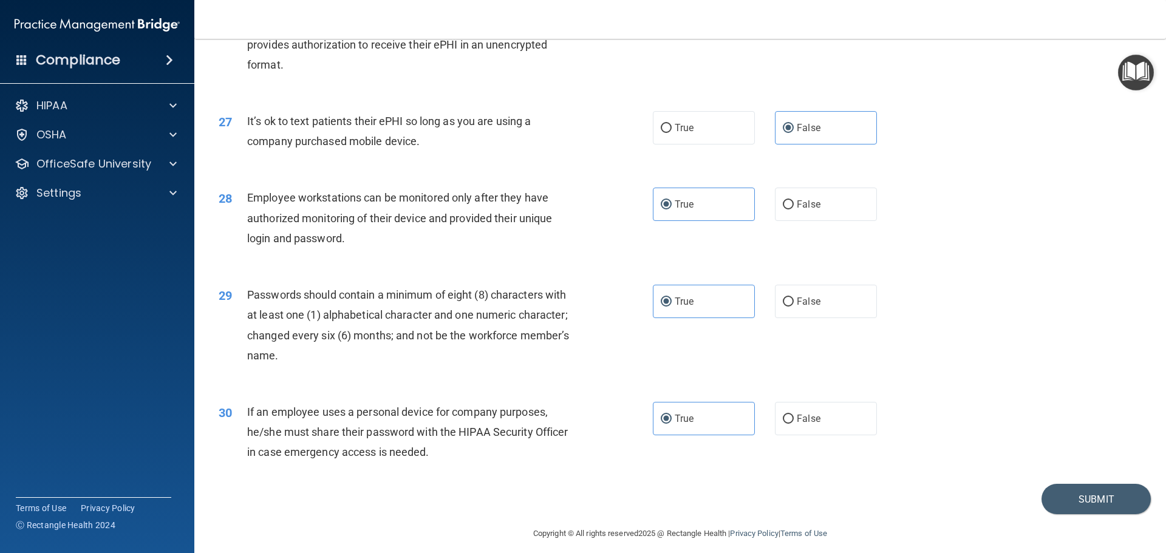
scroll to position [2496, 0]
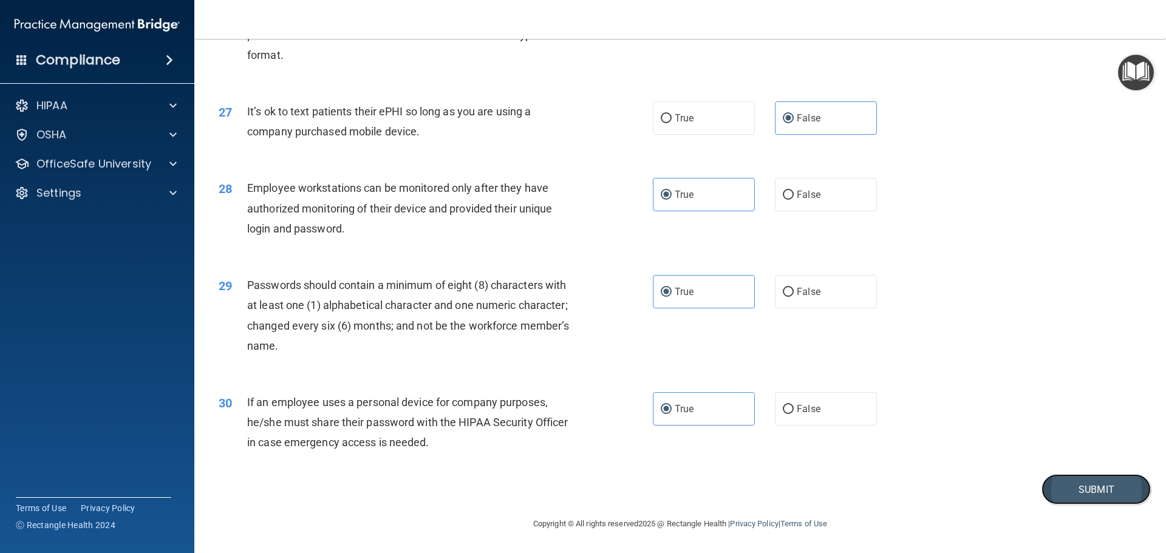
click at [1062, 501] on button "Submit" at bounding box center [1096, 489] width 109 height 31
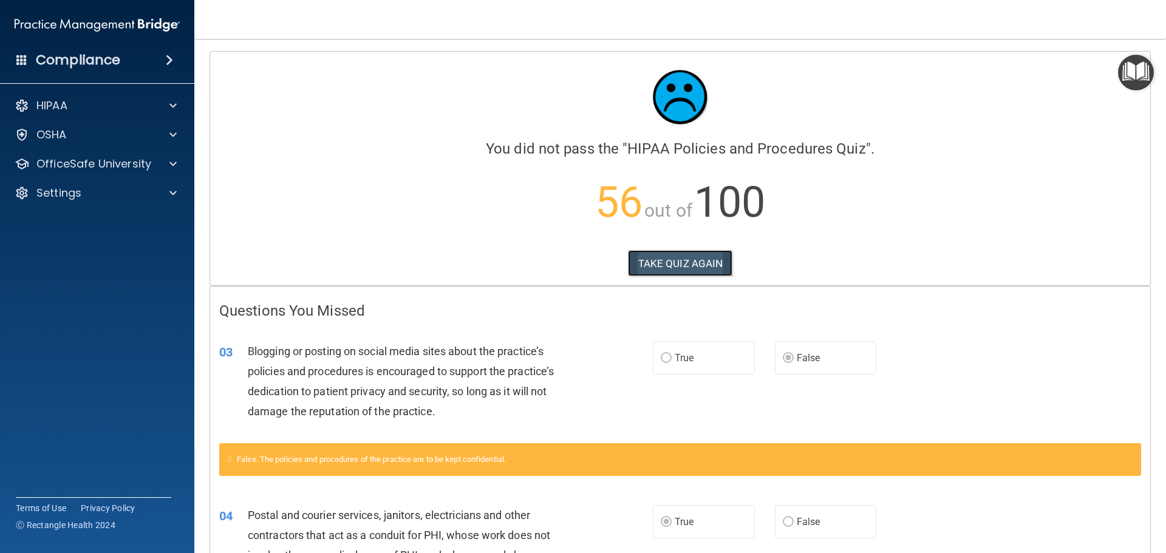
click at [681, 268] on button "TAKE QUIZ AGAIN" at bounding box center [680, 263] width 105 height 27
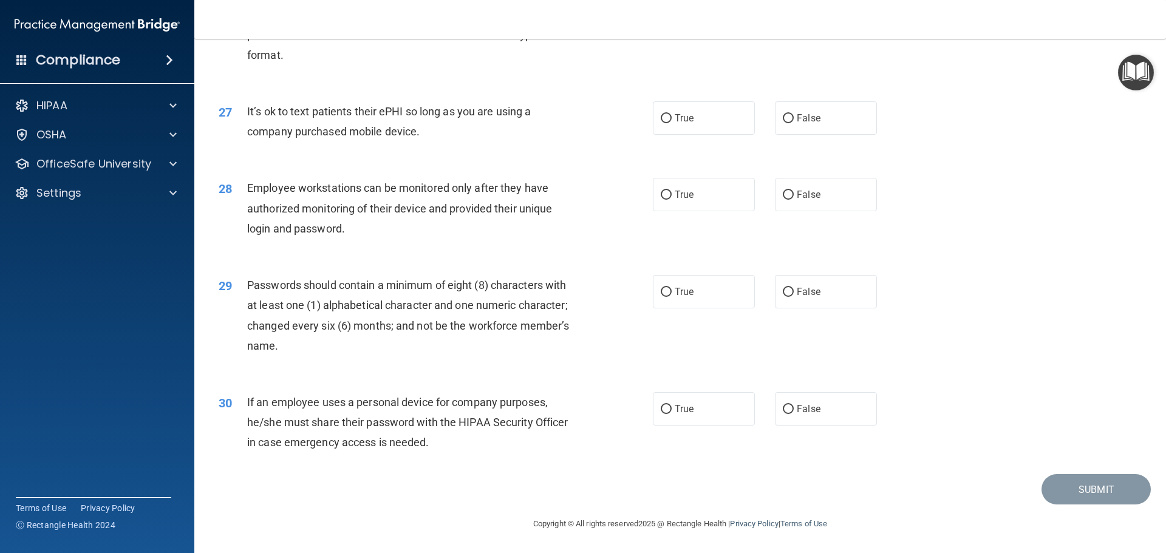
scroll to position [2496, 0]
click at [829, 411] on label "False" at bounding box center [826, 408] width 102 height 33
click at [794, 411] on input "False" at bounding box center [788, 409] width 11 height 9
radio input "true"
click at [675, 287] on span "True" at bounding box center [684, 292] width 19 height 12
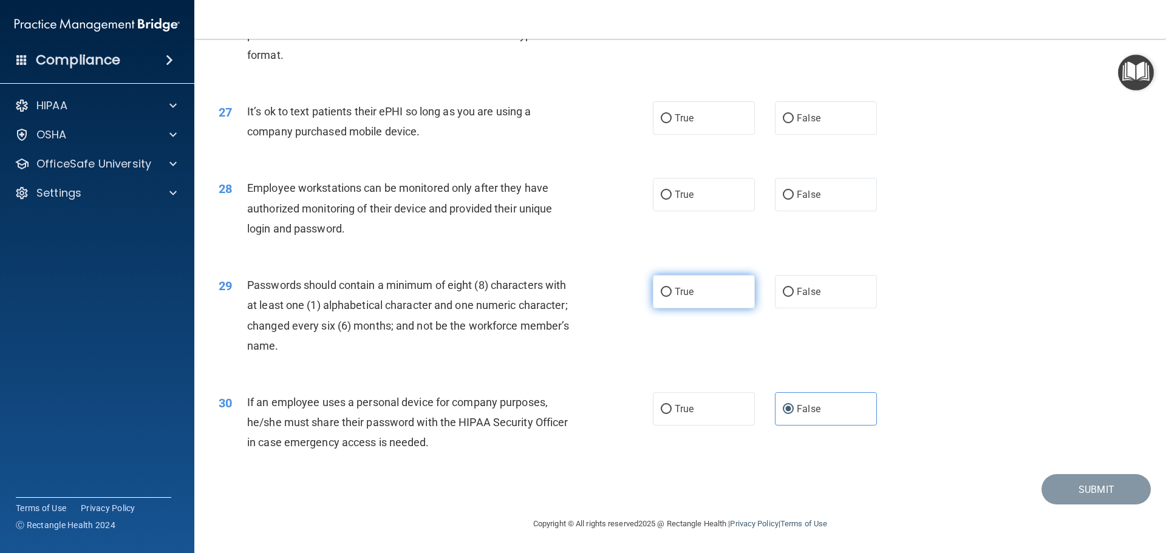
click at [671, 288] on input "True" at bounding box center [666, 292] width 11 height 9
radio input "true"
click at [808, 198] on span "False" at bounding box center [809, 195] width 24 height 12
click at [794, 198] on input "False" at bounding box center [788, 195] width 11 height 9
radio input "true"
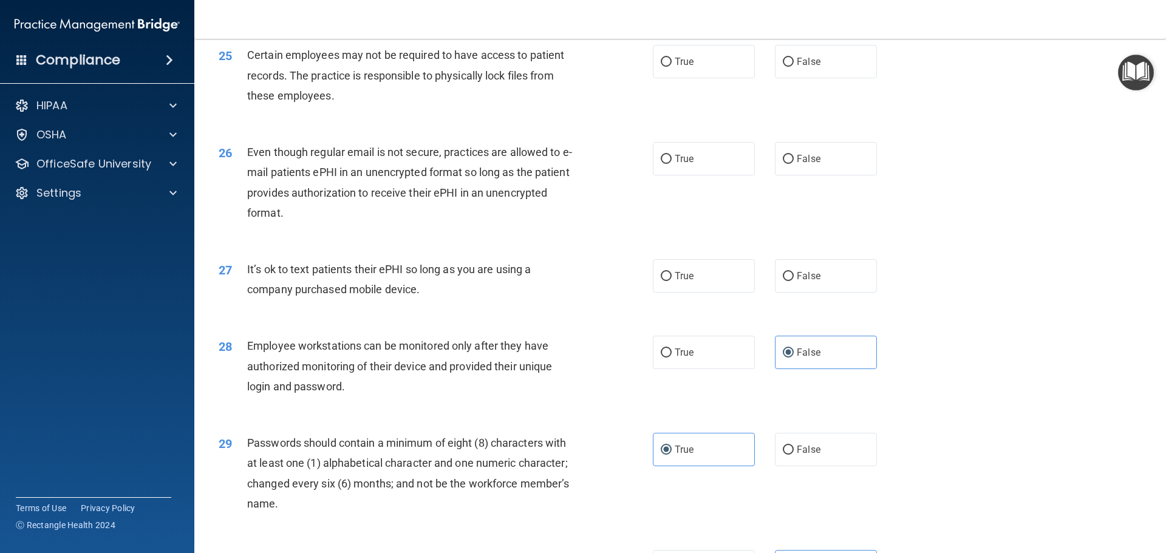
scroll to position [2253, 0]
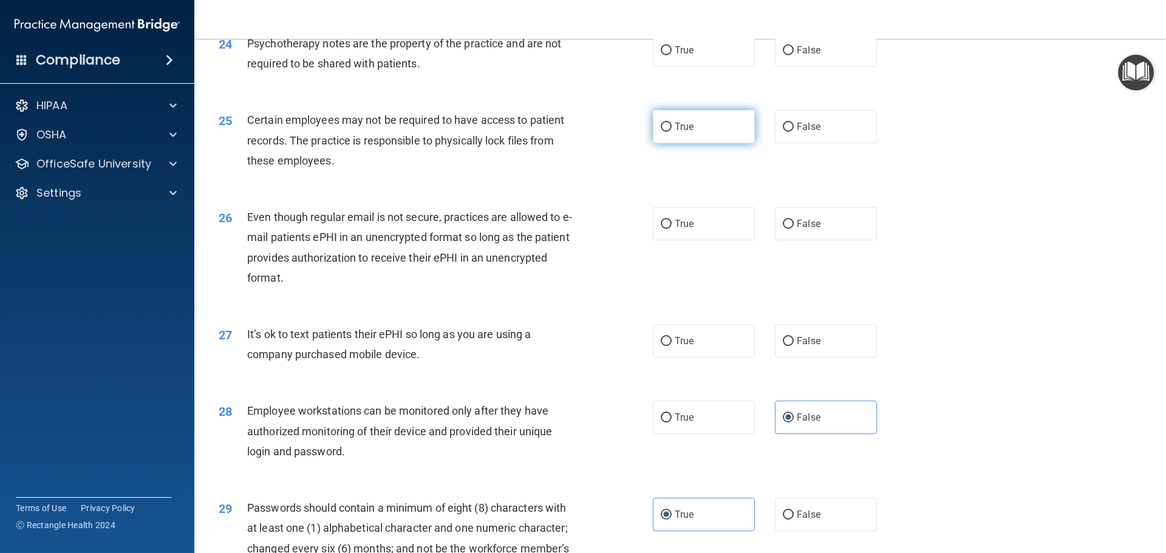
click at [684, 132] on span "True" at bounding box center [684, 127] width 19 height 12
click at [672, 132] on input "True" at bounding box center [666, 127] width 11 height 9
radio input "true"
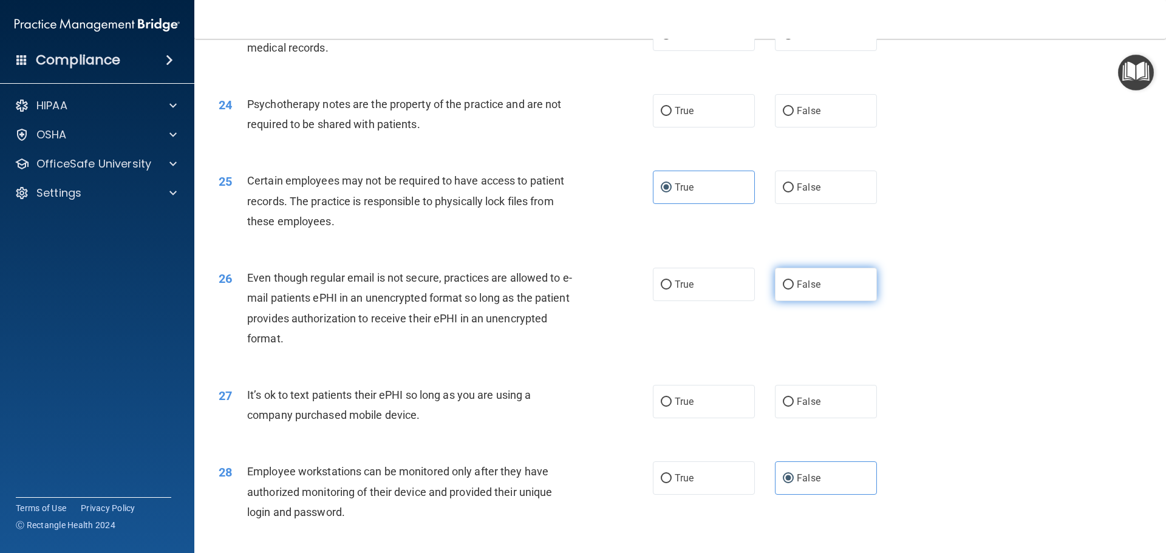
click at [824, 300] on label "False" at bounding box center [826, 284] width 102 height 33
click at [794, 290] on input "False" at bounding box center [788, 285] width 11 height 9
radio input "true"
click at [784, 407] on input "False" at bounding box center [788, 402] width 11 height 9
radio input "true"
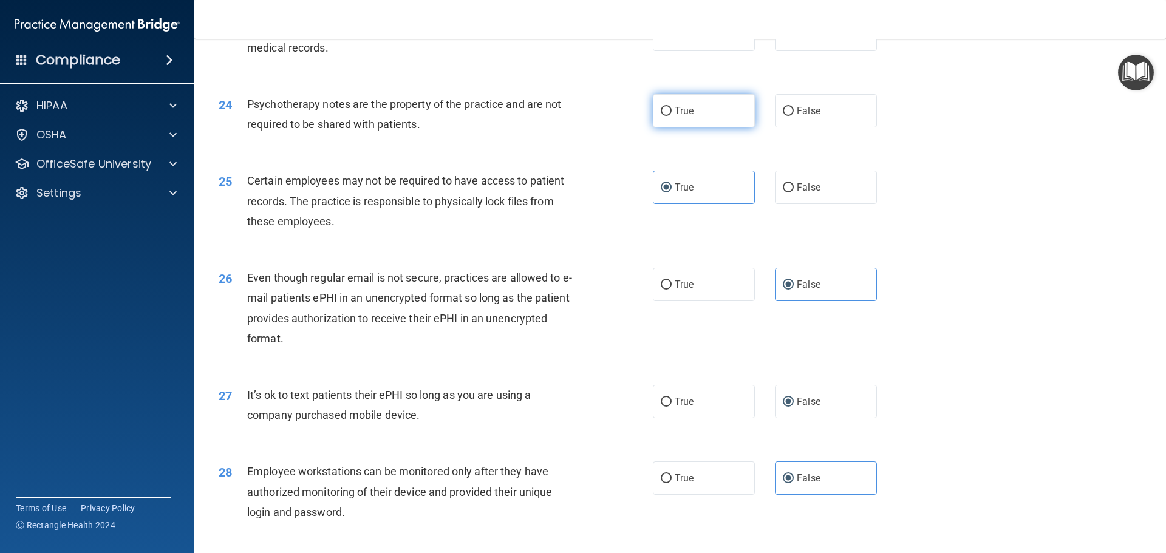
click at [700, 128] on label "True" at bounding box center [704, 110] width 102 height 33
click at [672, 116] on input "True" at bounding box center [666, 111] width 11 height 9
radio input "true"
click at [788, 39] on input "False" at bounding box center [788, 34] width 11 height 9
radio input "true"
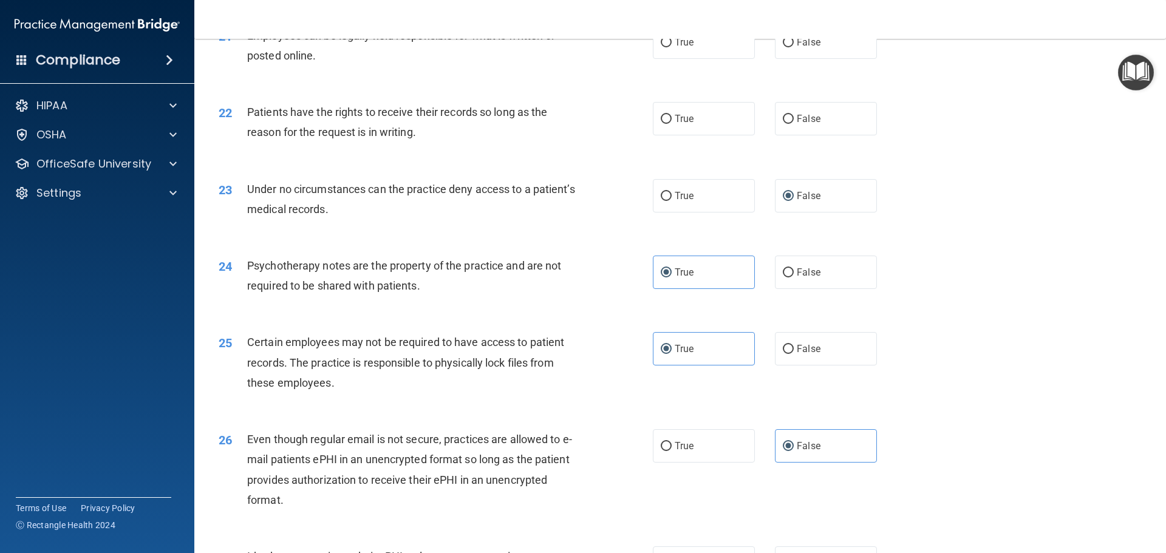
scroll to position [2010, 0]
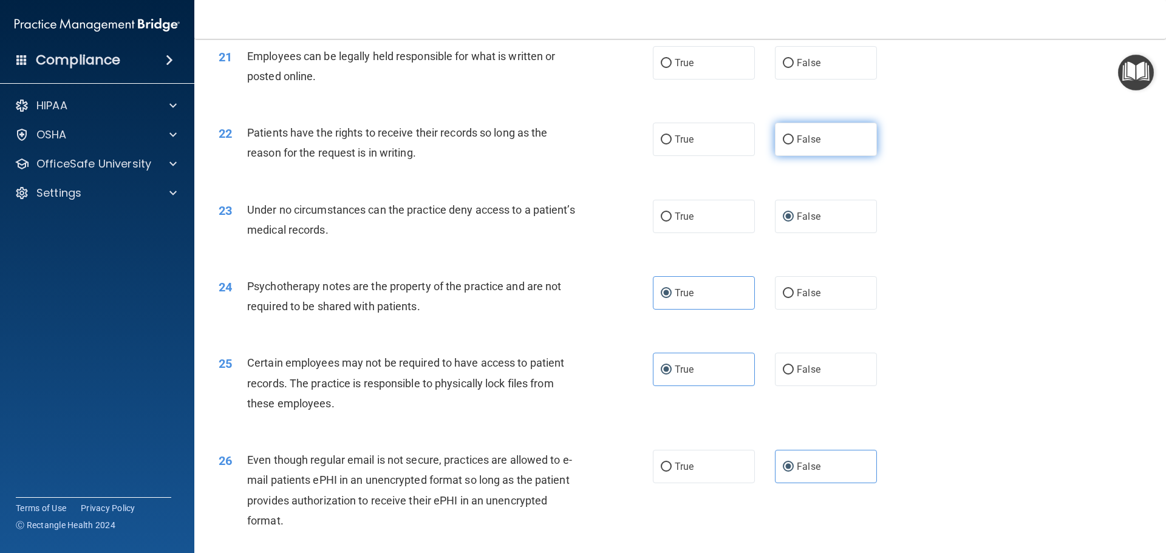
click at [815, 156] on label "False" at bounding box center [826, 139] width 102 height 33
click at [794, 145] on input "False" at bounding box center [788, 139] width 11 height 9
radio input "true"
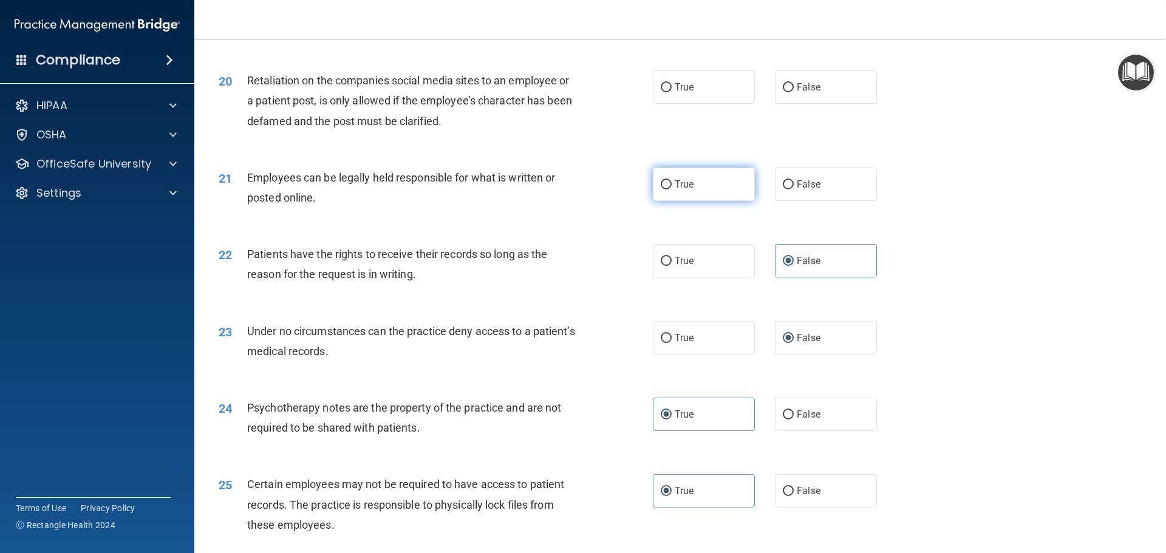
click at [686, 190] on span "True" at bounding box center [684, 185] width 19 height 12
click at [672, 190] on input "True" at bounding box center [666, 184] width 11 height 9
radio input "true"
click at [781, 104] on label "False" at bounding box center [826, 86] width 102 height 33
click at [783, 92] on input "False" at bounding box center [788, 87] width 11 height 9
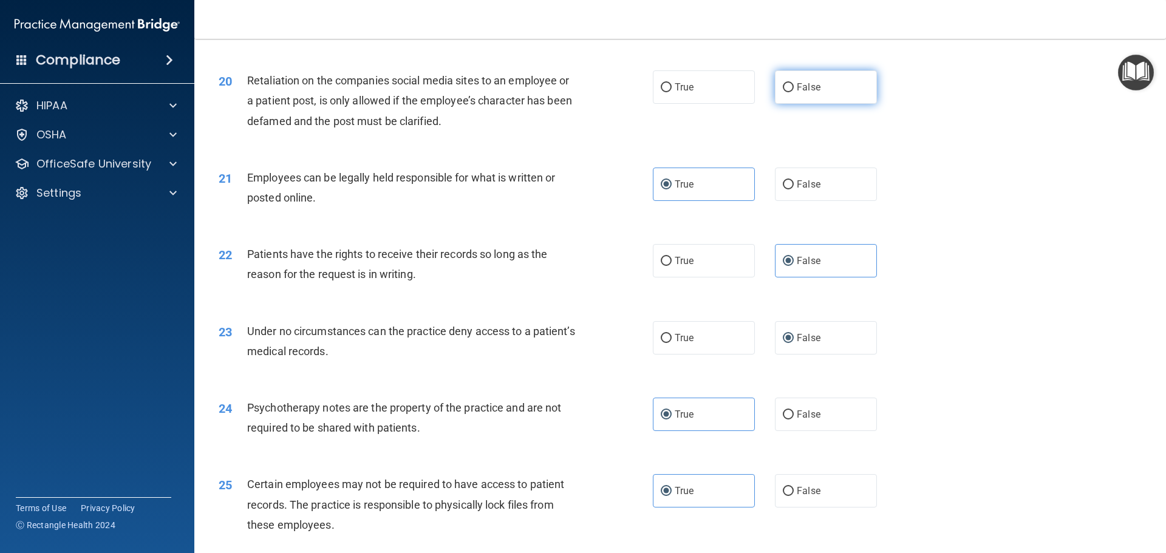
radio input "true"
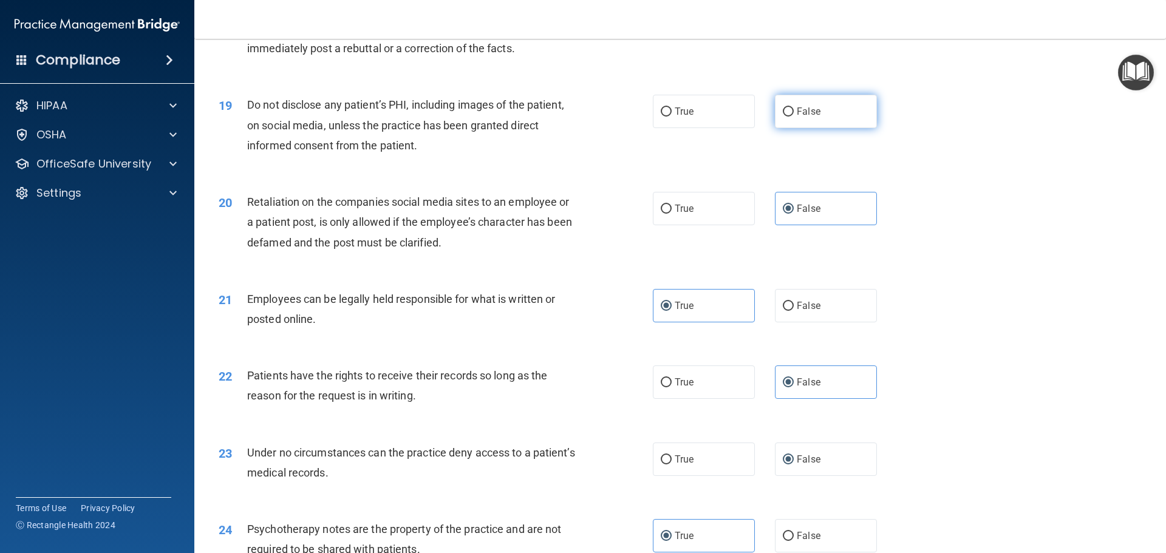
scroll to position [1706, 0]
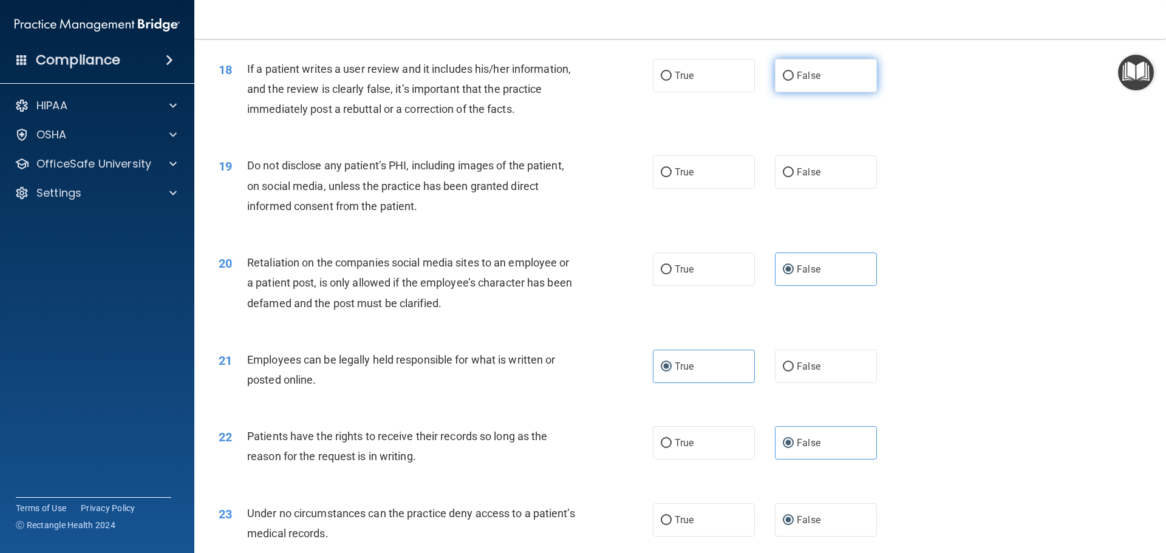
click at [816, 91] on label "False" at bounding box center [826, 75] width 102 height 33
click at [794, 81] on input "False" at bounding box center [788, 76] width 11 height 9
radio input "true"
click at [698, 189] on label "True" at bounding box center [704, 171] width 102 height 33
click at [672, 177] on input "True" at bounding box center [666, 172] width 11 height 9
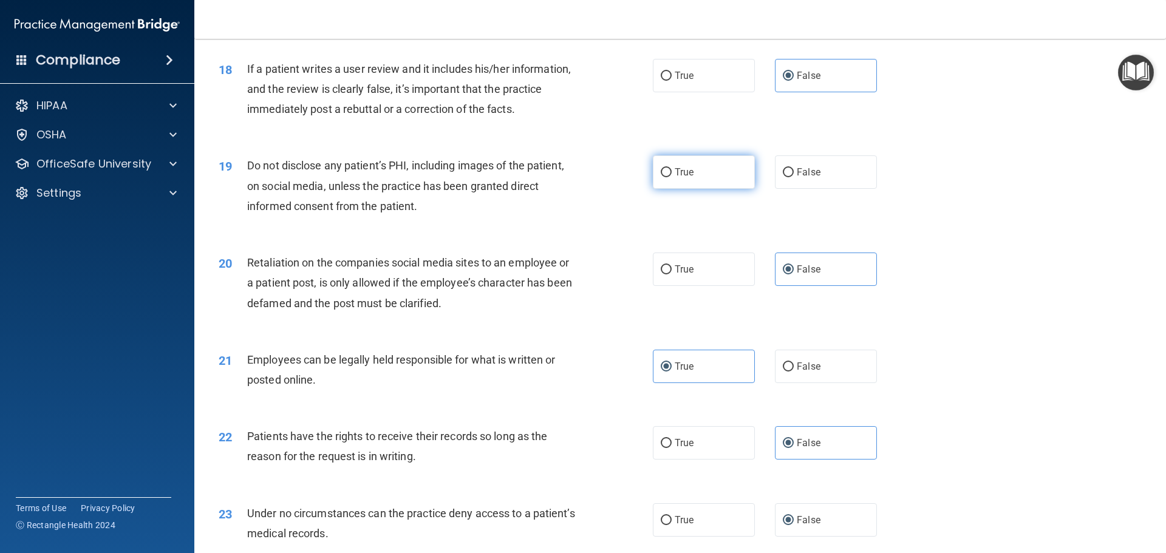
radio input "true"
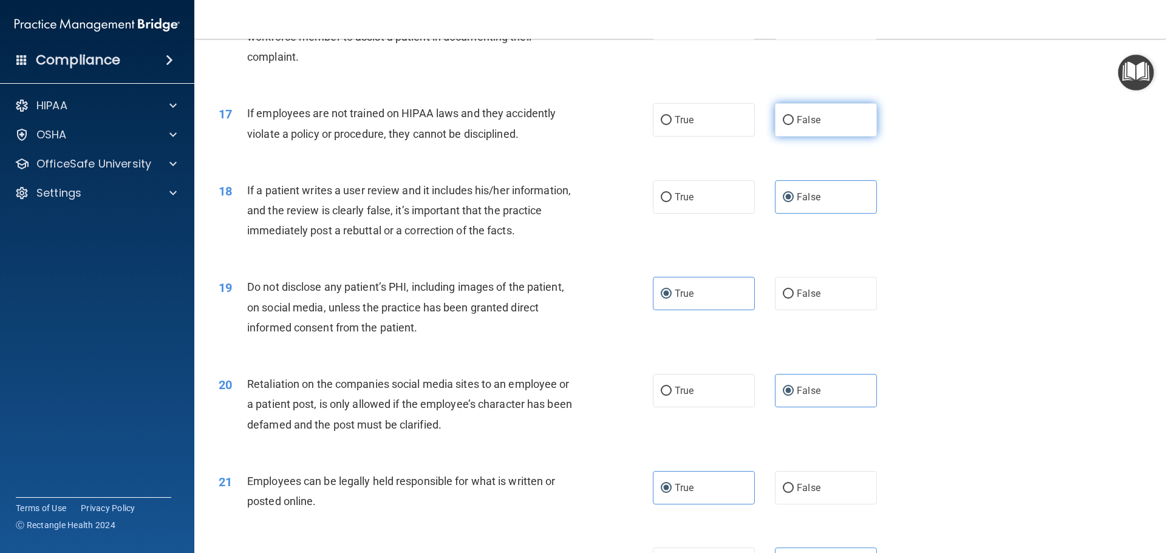
click at [815, 137] on label "False" at bounding box center [826, 119] width 102 height 33
click at [794, 125] on input "False" at bounding box center [788, 120] width 11 height 9
radio input "true"
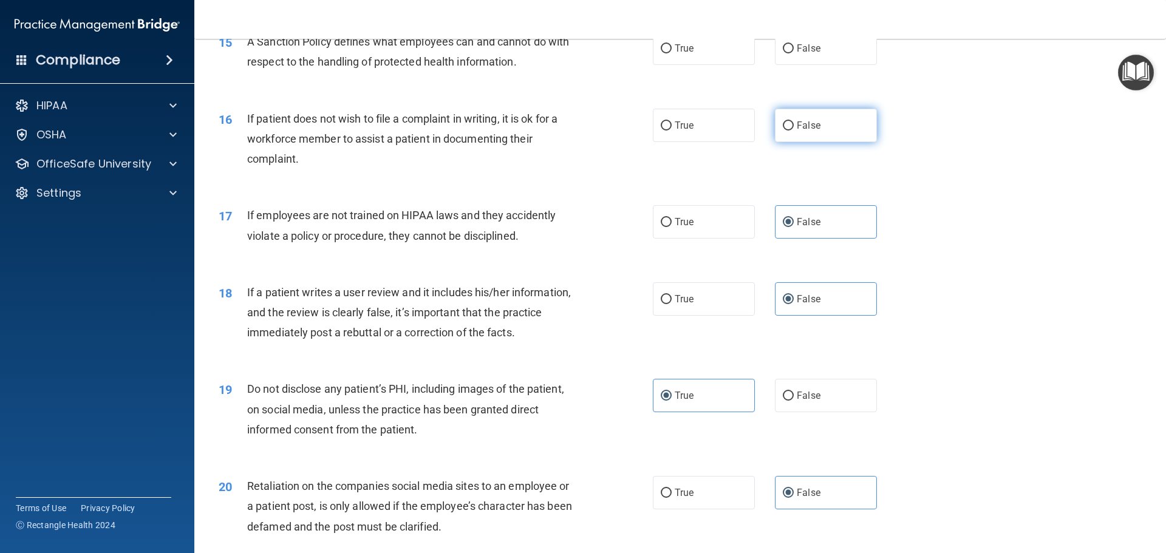
scroll to position [1463, 0]
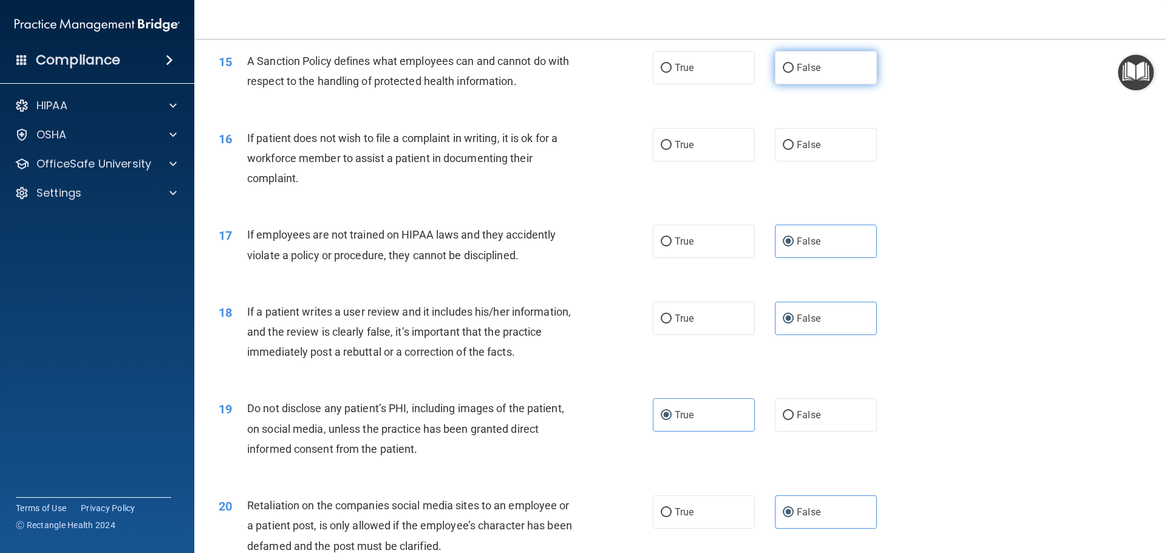
click at [825, 84] on label "False" at bounding box center [826, 67] width 102 height 33
click at [794, 73] on input "False" at bounding box center [788, 68] width 11 height 9
radio input "true"
click at [736, 162] on label "True" at bounding box center [704, 144] width 102 height 33
click at [672, 150] on input "True" at bounding box center [666, 145] width 11 height 9
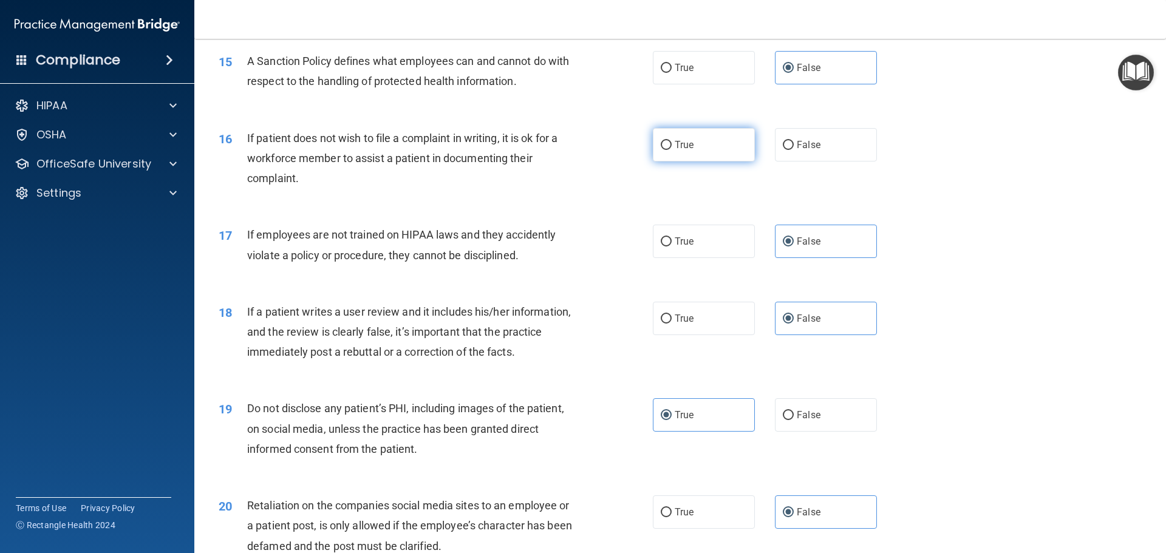
radio input "true"
click at [806, 162] on label "False" at bounding box center [826, 144] width 102 height 33
click at [794, 150] on input "False" at bounding box center [788, 145] width 11 height 9
radio input "true"
click at [716, 183] on div "16 If patient does not wish to file a complaint in writing, it is ok for a work…" at bounding box center [680, 161] width 941 height 97
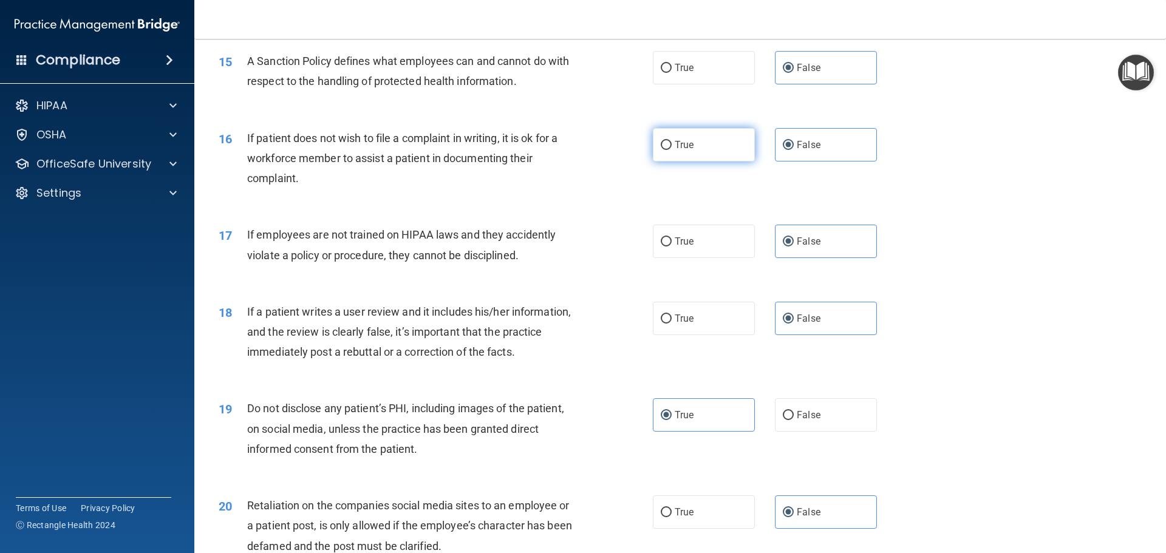
click at [716, 162] on label "True" at bounding box center [704, 144] width 102 height 33
click at [672, 150] on input "True" at bounding box center [666, 145] width 11 height 9
radio input "true"
click at [839, 162] on label "False" at bounding box center [826, 144] width 102 height 33
click at [794, 150] on input "False" at bounding box center [788, 145] width 11 height 9
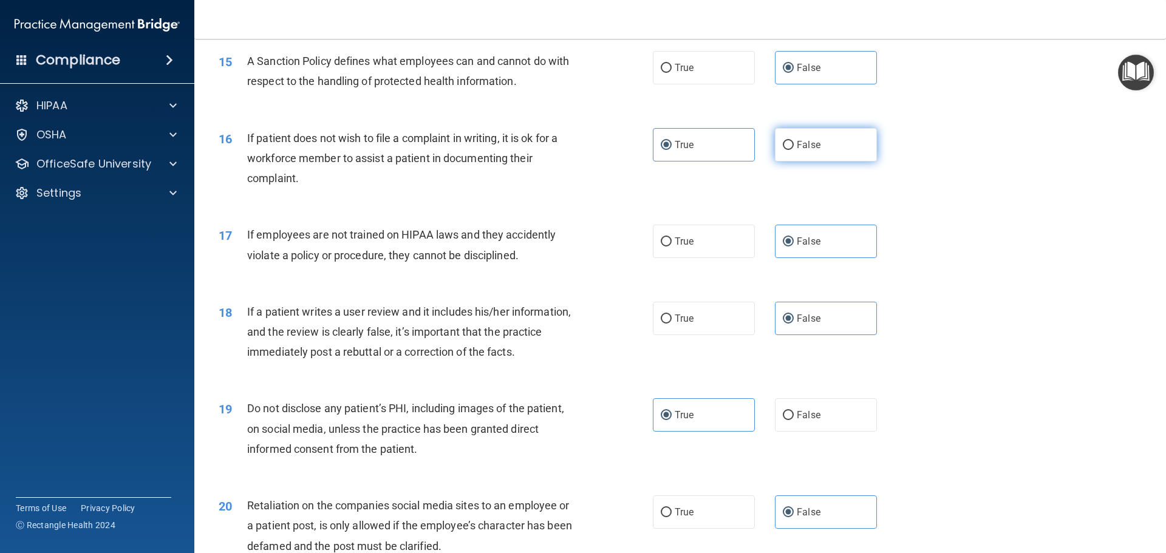
radio input "true"
radio input "false"
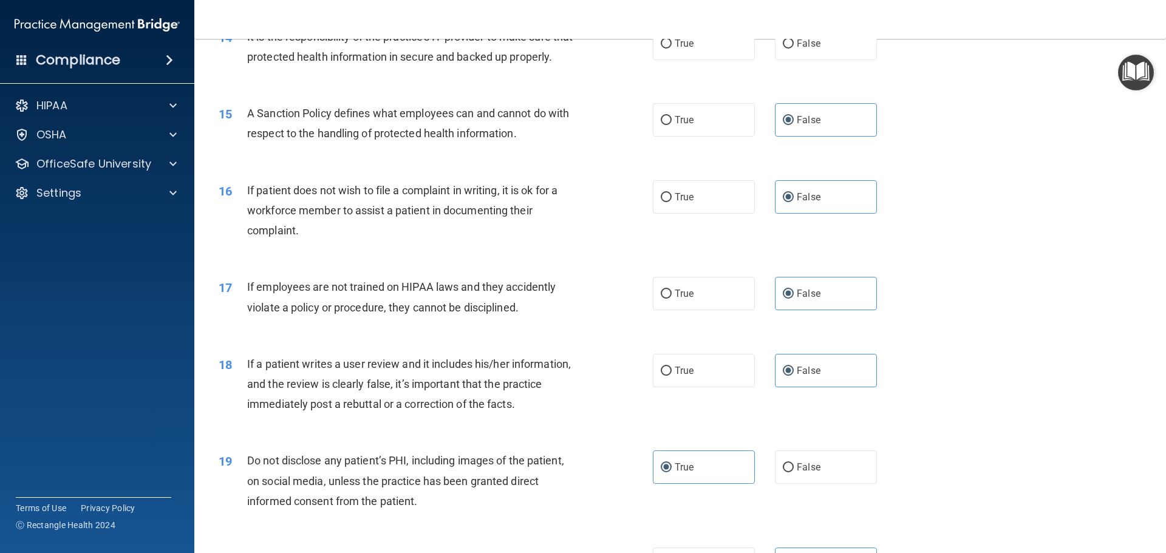
scroll to position [1342, 0]
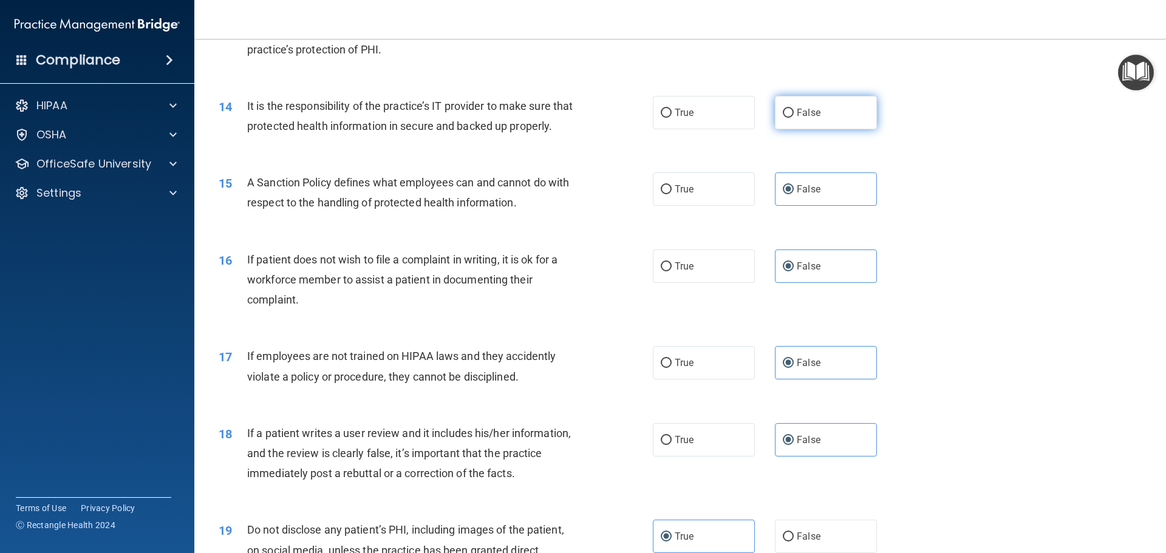
click at [834, 116] on label "False" at bounding box center [826, 112] width 102 height 33
click at [794, 116] on input "False" at bounding box center [788, 113] width 11 height 9
radio input "true"
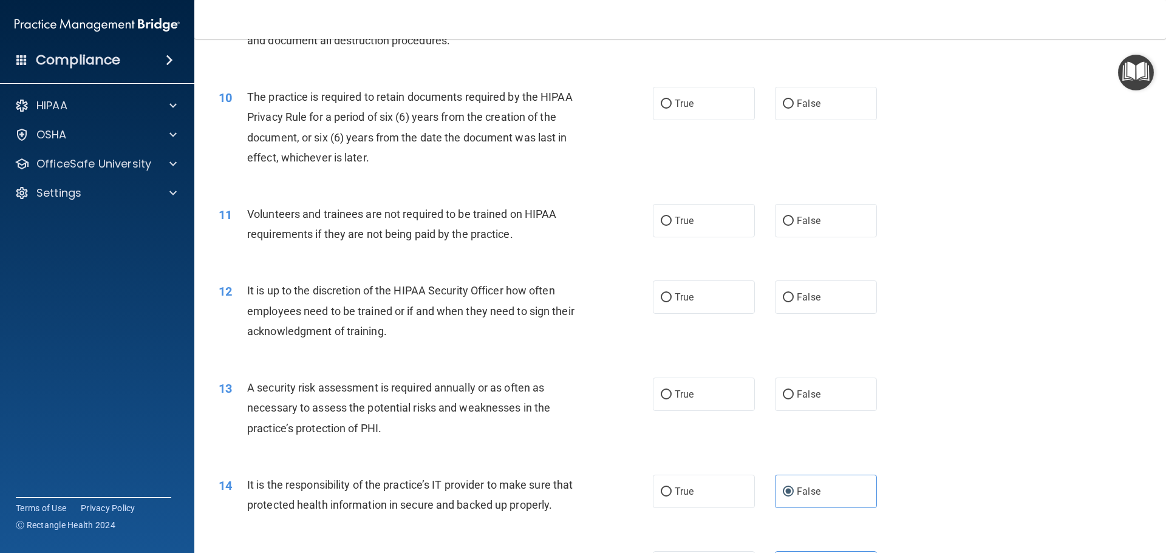
scroll to position [795, 0]
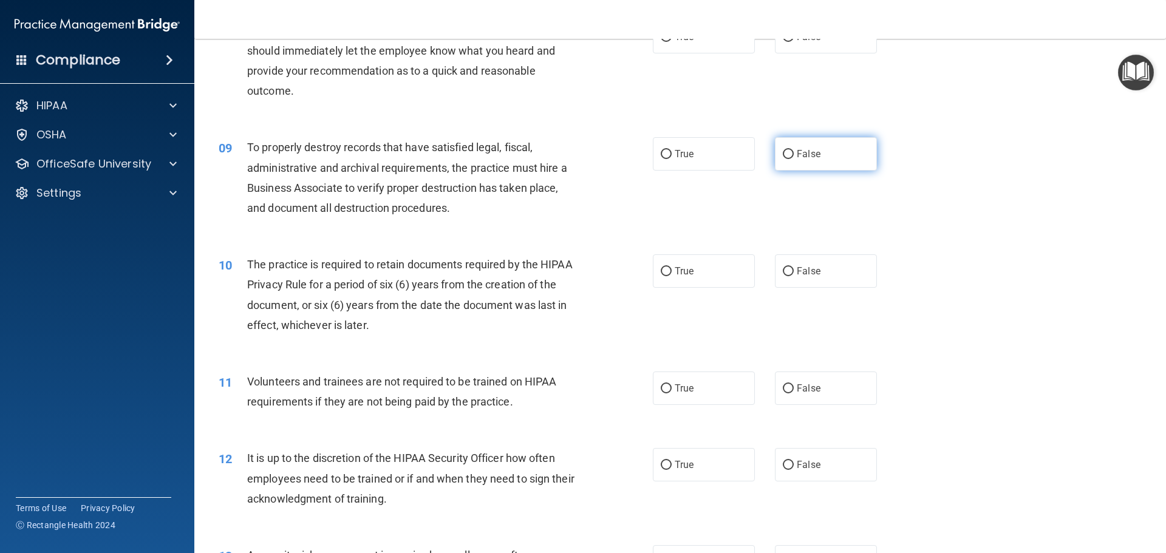
click at [828, 166] on label "False" at bounding box center [826, 153] width 102 height 33
click at [794, 159] on input "False" at bounding box center [788, 154] width 11 height 9
radio input "true"
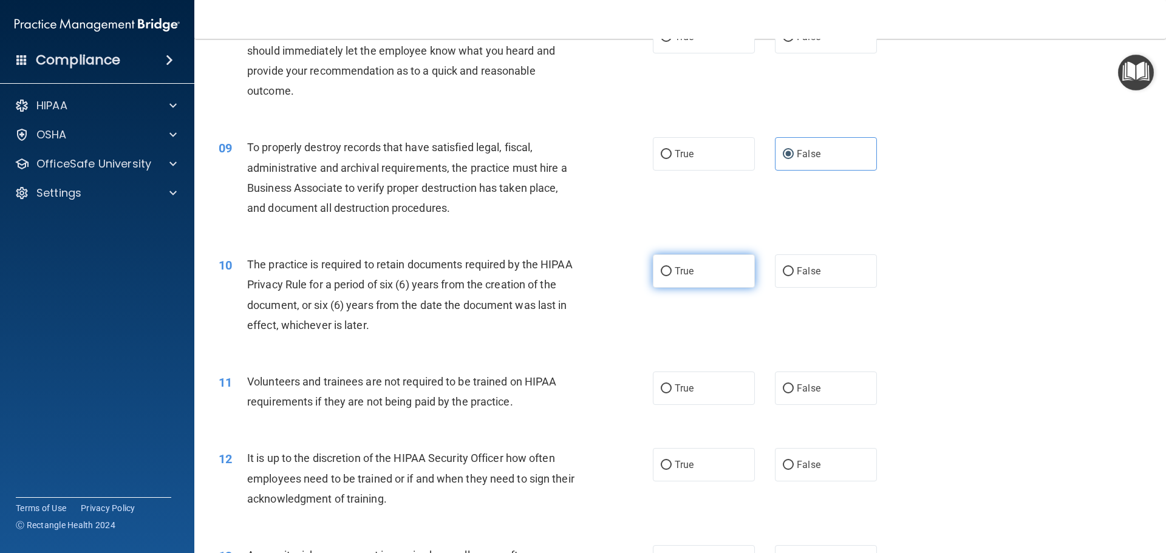
click at [658, 278] on label "True" at bounding box center [704, 271] width 102 height 33
click at [661, 276] on input "True" at bounding box center [666, 271] width 11 height 9
radio input "true"
drag, startPoint x: 794, startPoint y: 386, endPoint x: 787, endPoint y: 388, distance: 6.8
click at [797, 386] on span "False" at bounding box center [809, 389] width 24 height 12
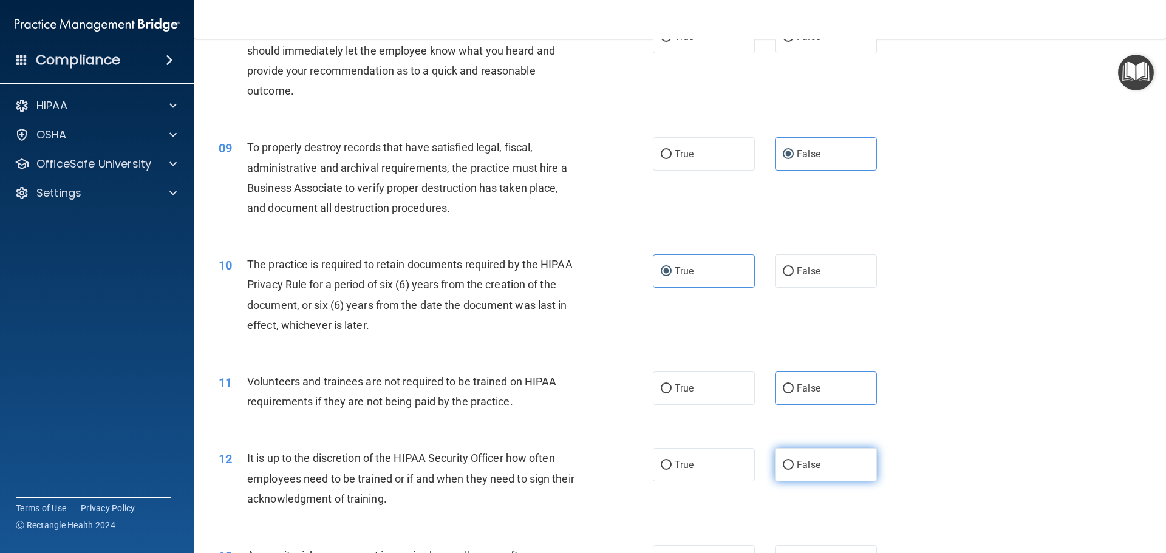
click at [838, 471] on label "False" at bounding box center [826, 464] width 102 height 33
click at [794, 470] on input "False" at bounding box center [788, 465] width 11 height 9
radio input "true"
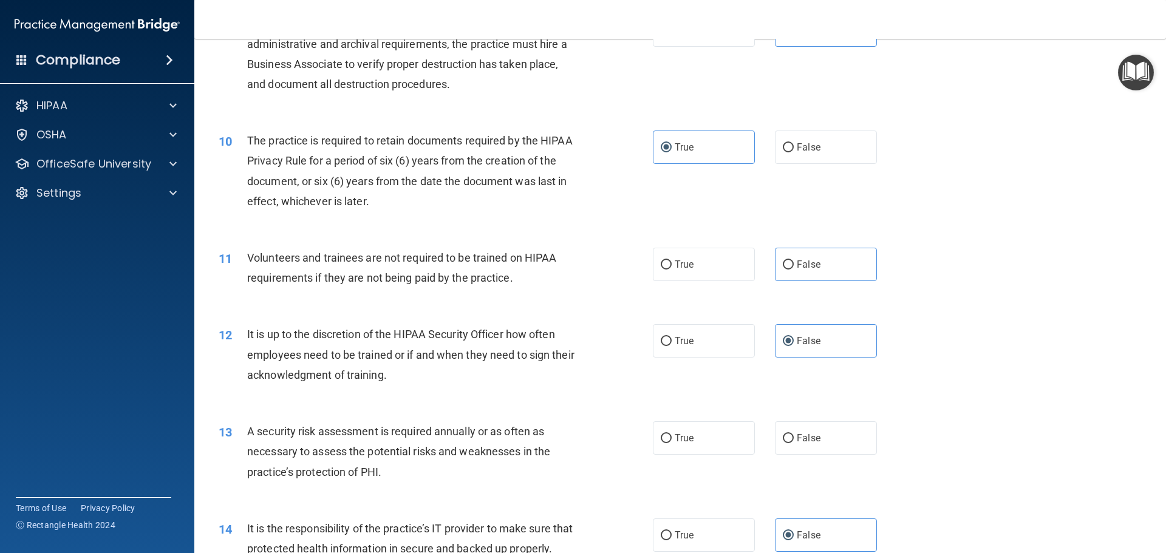
scroll to position [1038, 0]
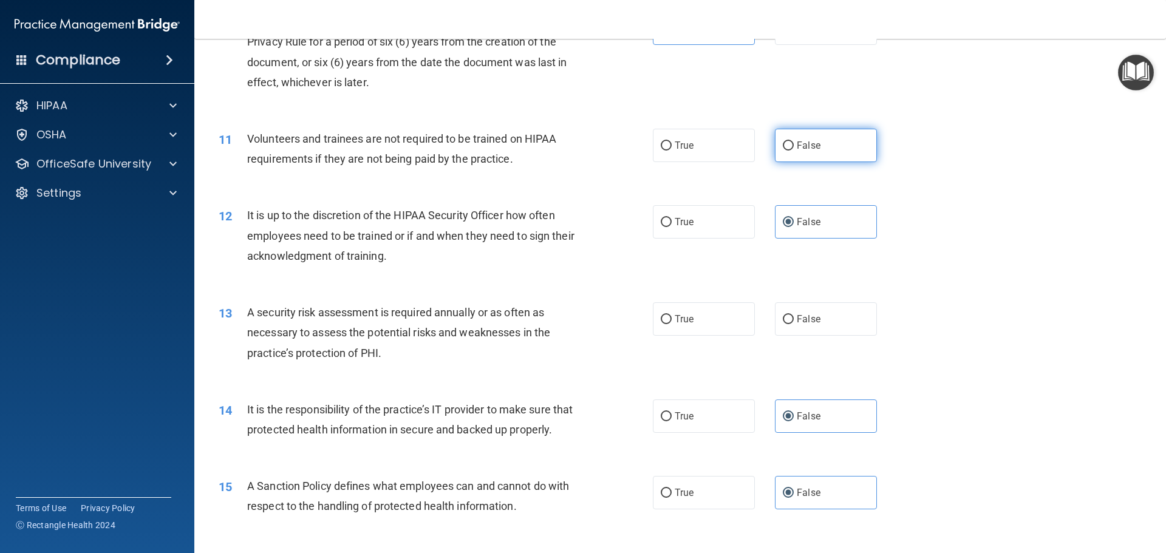
click at [826, 152] on label "False" at bounding box center [826, 145] width 102 height 33
click at [794, 151] on input "False" at bounding box center [788, 146] width 11 height 9
radio input "true"
click at [722, 328] on label "True" at bounding box center [704, 318] width 102 height 33
click at [672, 324] on input "True" at bounding box center [666, 319] width 11 height 9
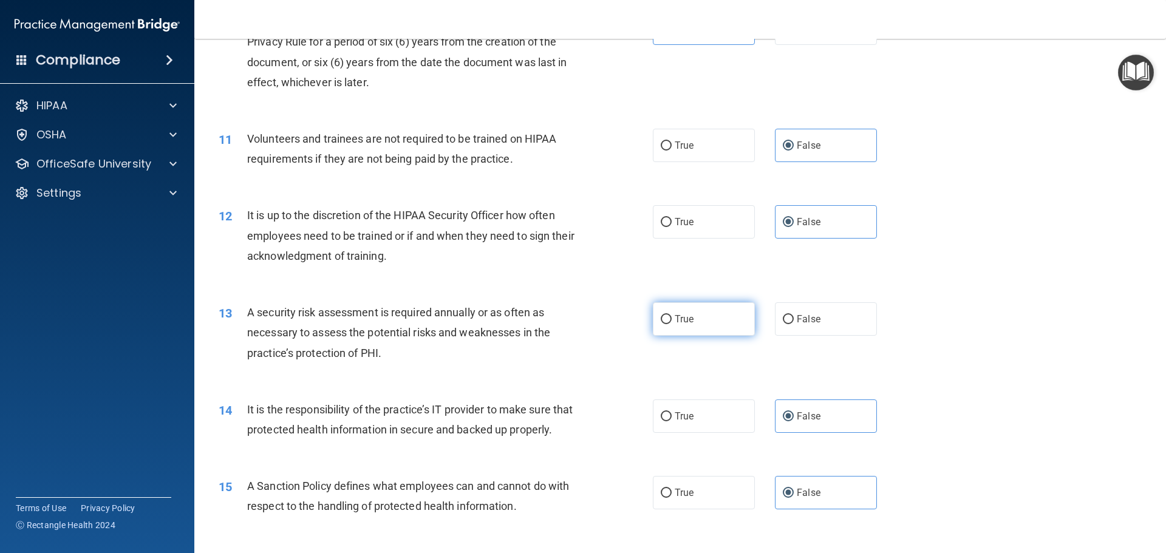
radio input "true"
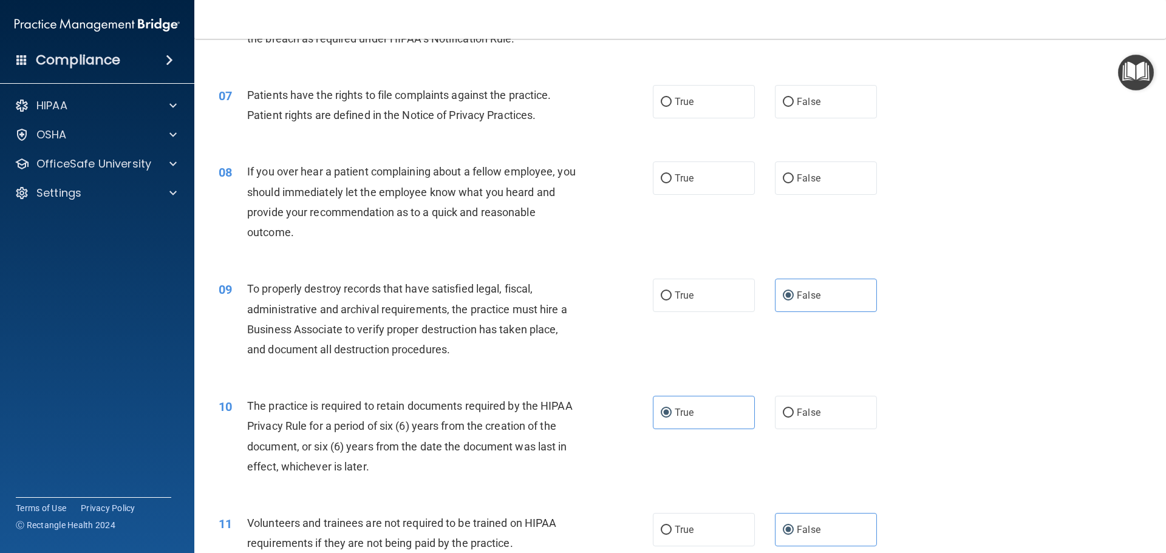
scroll to position [491, 0]
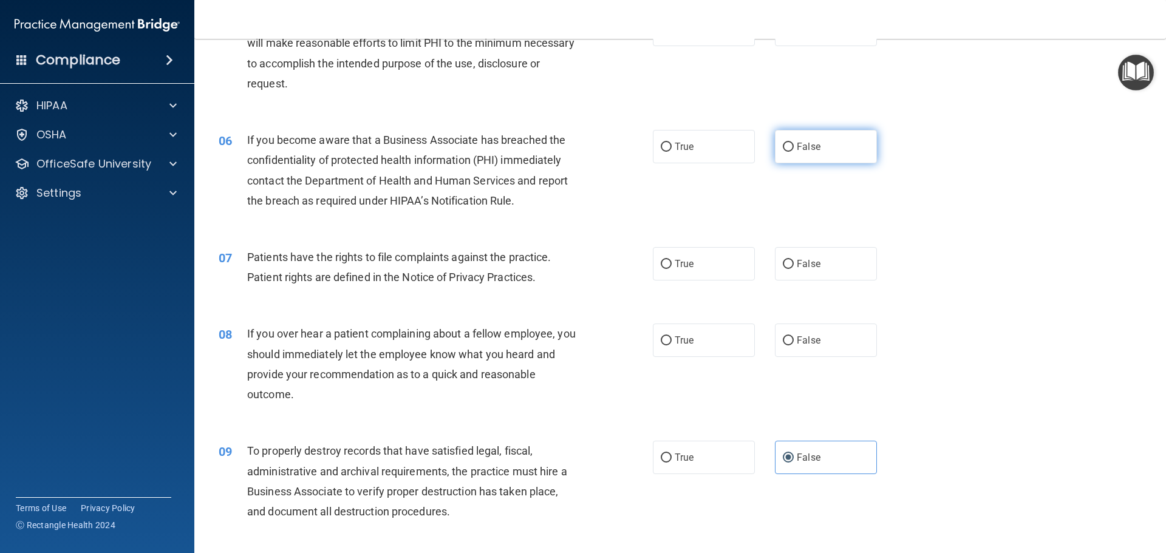
click at [841, 142] on label "False" at bounding box center [826, 146] width 102 height 33
click at [794, 143] on input "False" at bounding box center [788, 147] width 11 height 9
radio input "true"
click at [654, 258] on label "True" at bounding box center [704, 263] width 102 height 33
click at [661, 260] on input "True" at bounding box center [666, 264] width 11 height 9
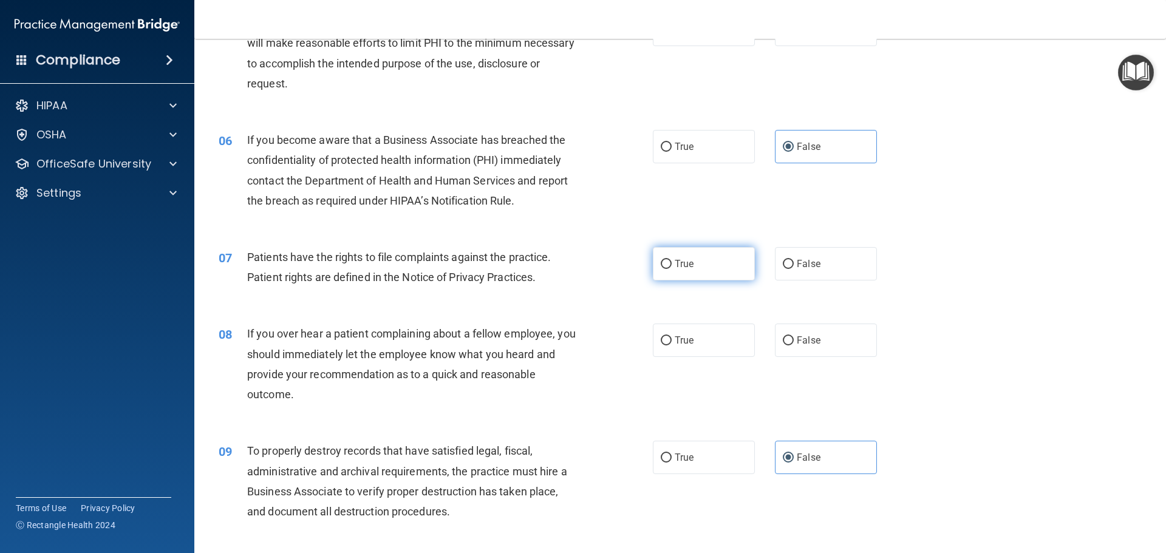
radio input "true"
click at [849, 347] on label "False" at bounding box center [826, 340] width 102 height 33
click at [794, 346] on input "False" at bounding box center [788, 341] width 11 height 9
radio input "true"
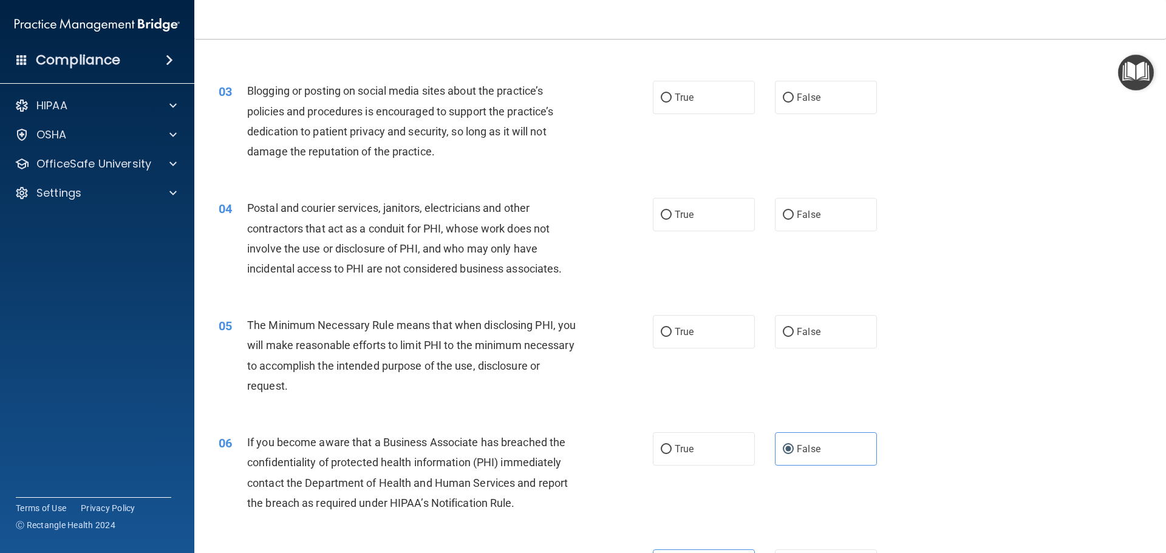
scroll to position [188, 0]
click at [694, 214] on label "True" at bounding box center [704, 215] width 102 height 33
click at [672, 214] on input "True" at bounding box center [666, 216] width 11 height 9
radio input "true"
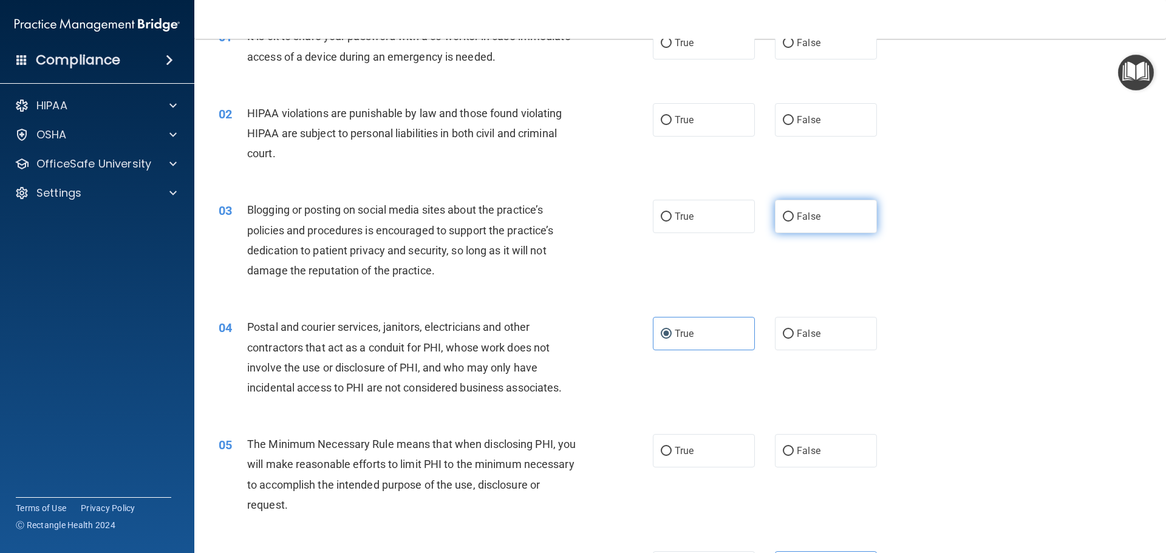
scroll to position [66, 0]
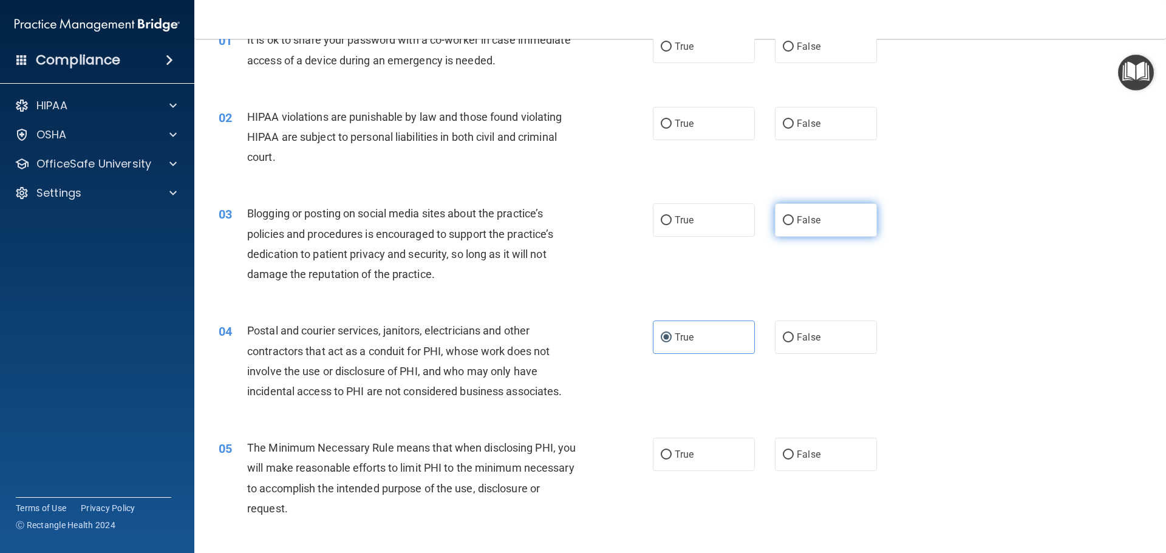
click at [832, 216] on label "False" at bounding box center [826, 219] width 102 height 33
click at [794, 216] on input "False" at bounding box center [788, 220] width 11 height 9
radio input "true"
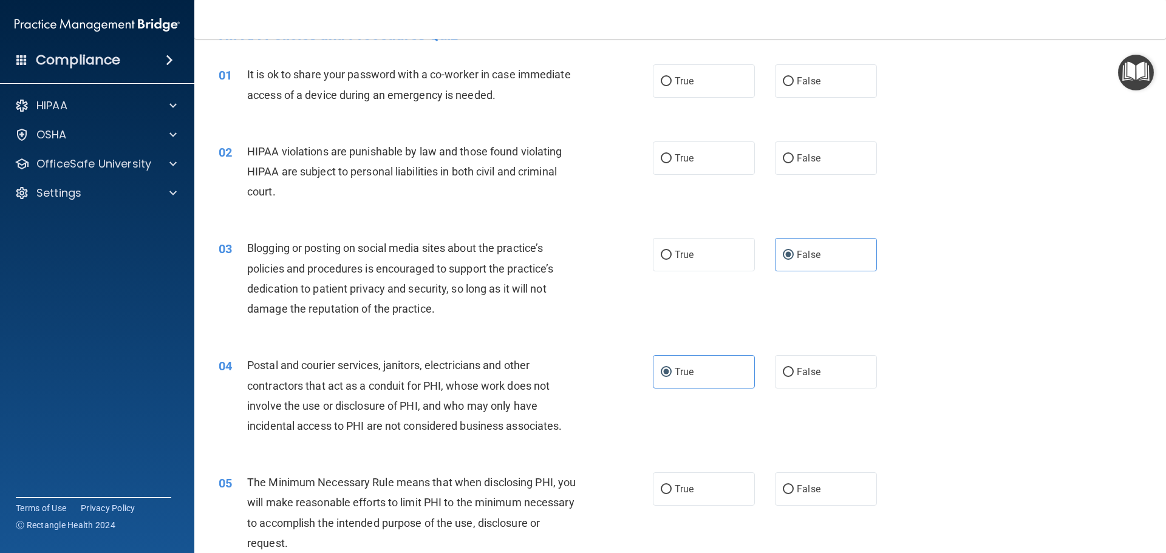
scroll to position [0, 0]
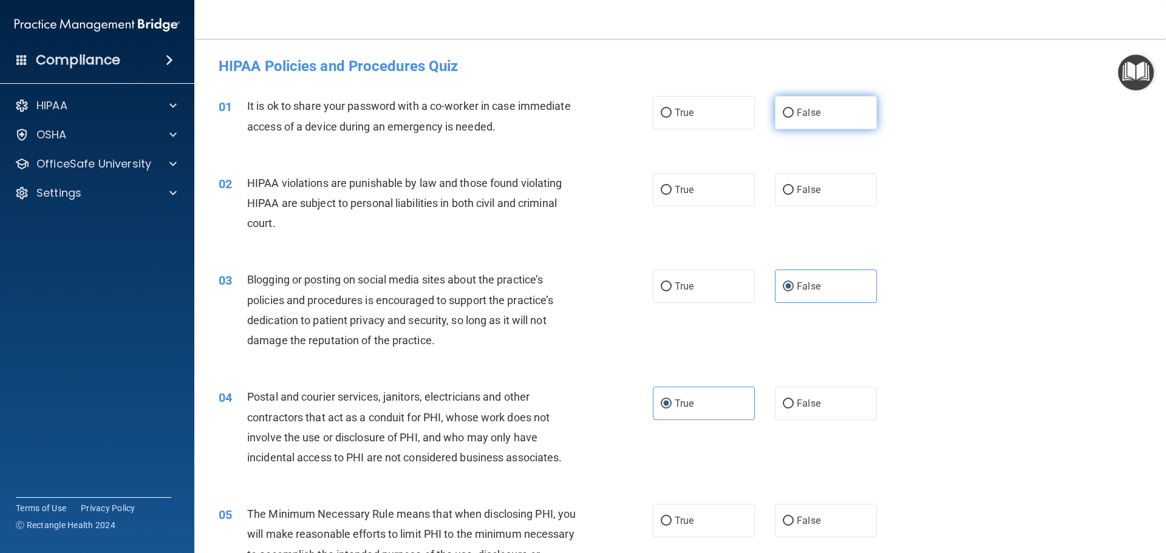
click at [856, 116] on label "False" at bounding box center [826, 112] width 102 height 33
click at [794, 116] on input "False" at bounding box center [788, 113] width 11 height 9
radio input "true"
click at [687, 193] on span "True" at bounding box center [684, 190] width 19 height 12
click at [672, 193] on input "True" at bounding box center [666, 190] width 11 height 9
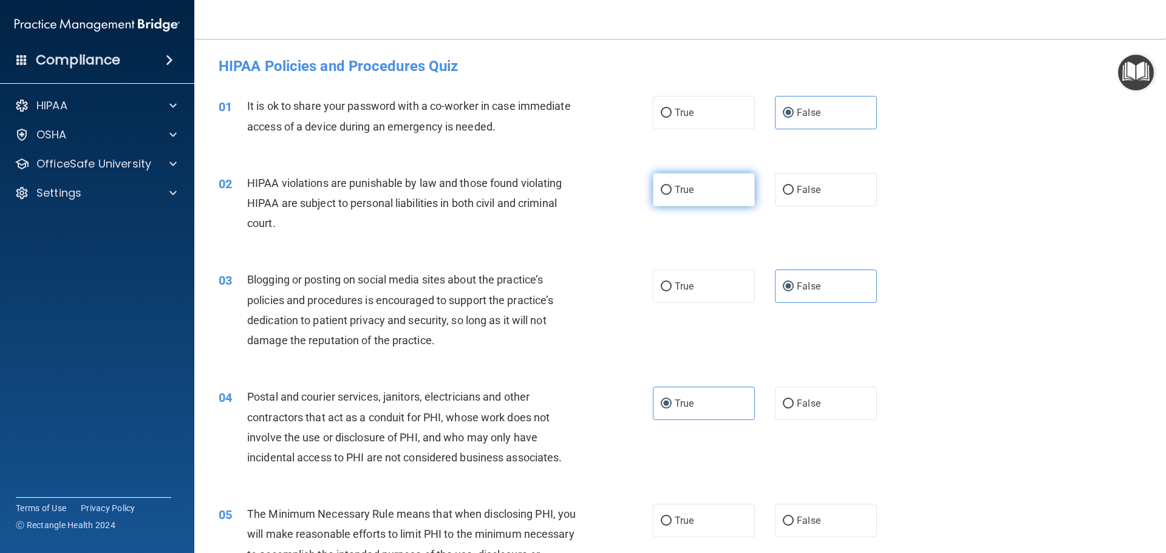
radio input "true"
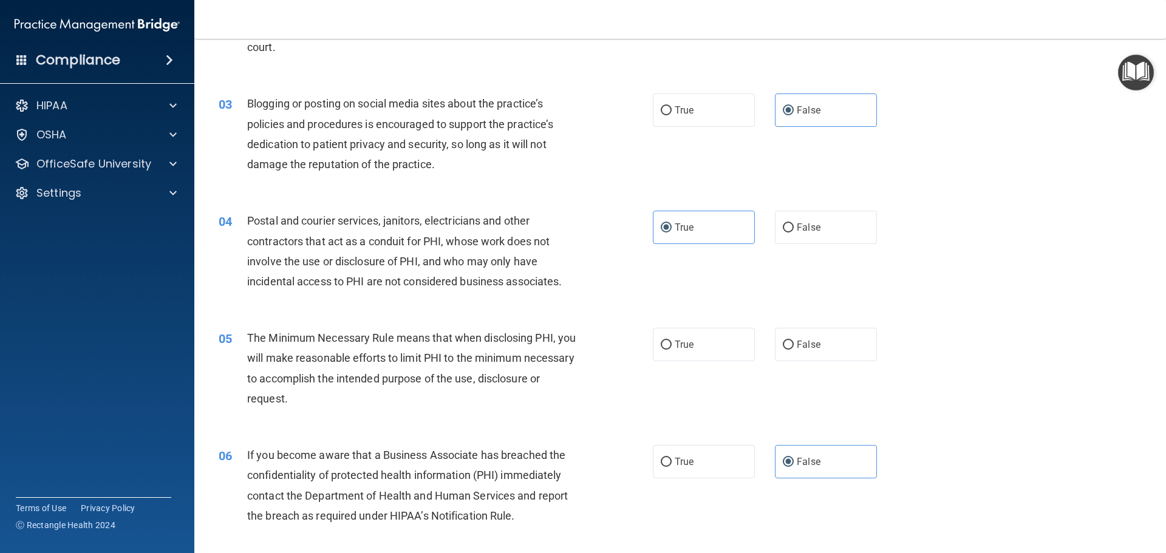
scroll to position [182, 0]
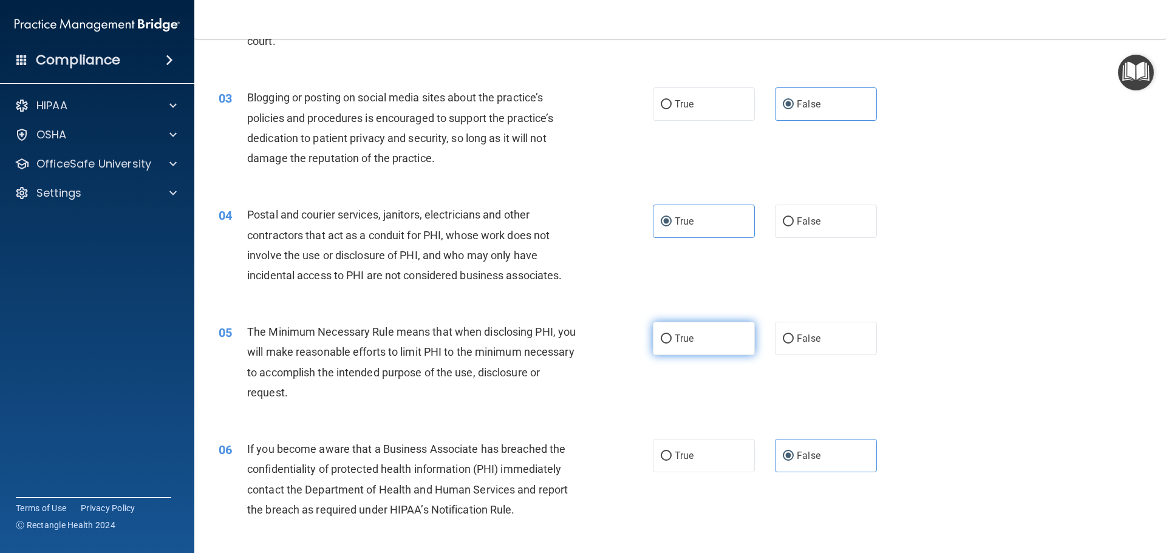
click at [722, 337] on label "True" at bounding box center [704, 338] width 102 height 33
click at [672, 337] on input "True" at bounding box center [666, 339] width 11 height 9
radio input "true"
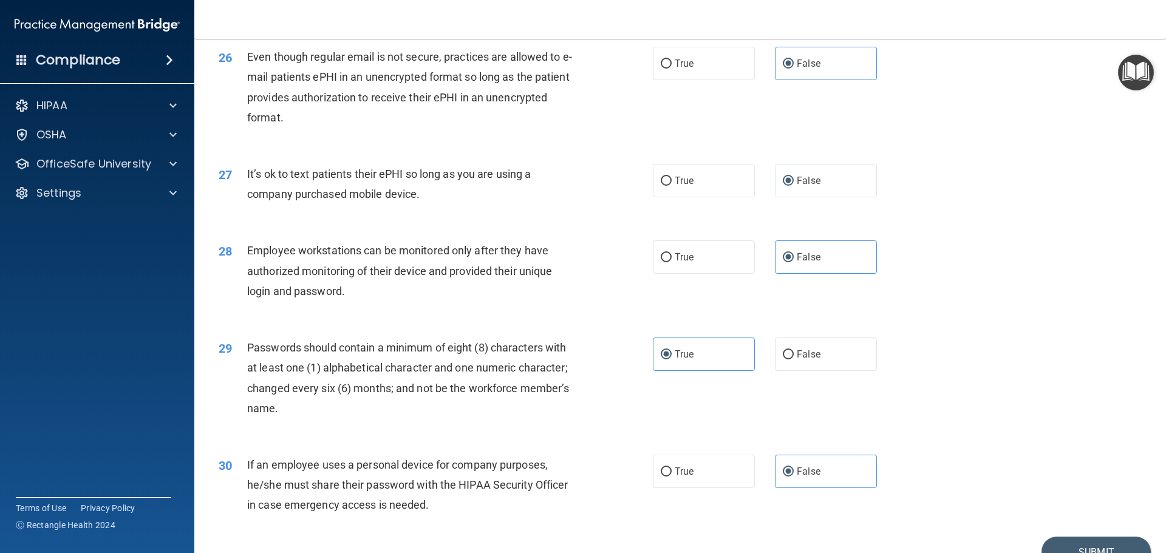
scroll to position [2496, 0]
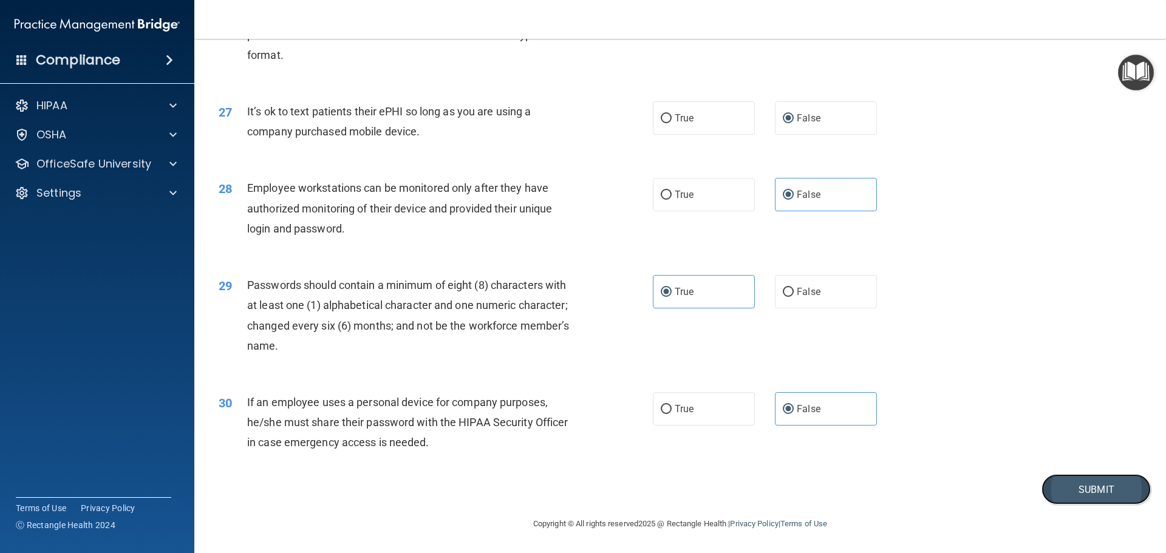
click at [1059, 484] on button "Submit" at bounding box center [1096, 489] width 109 height 31
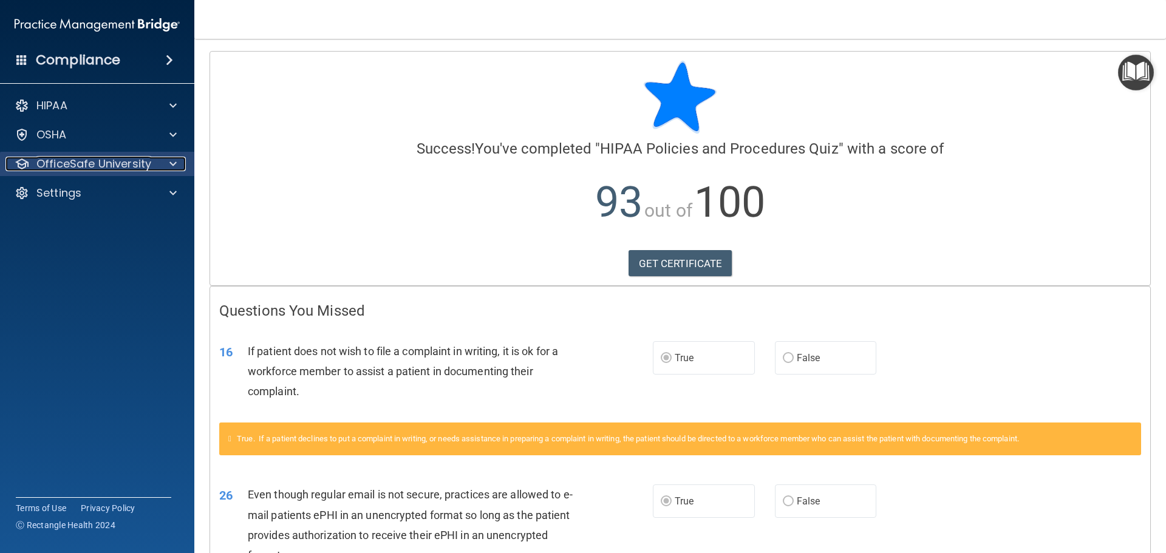
click at [83, 157] on p "OfficeSafe University" at bounding box center [93, 164] width 115 height 15
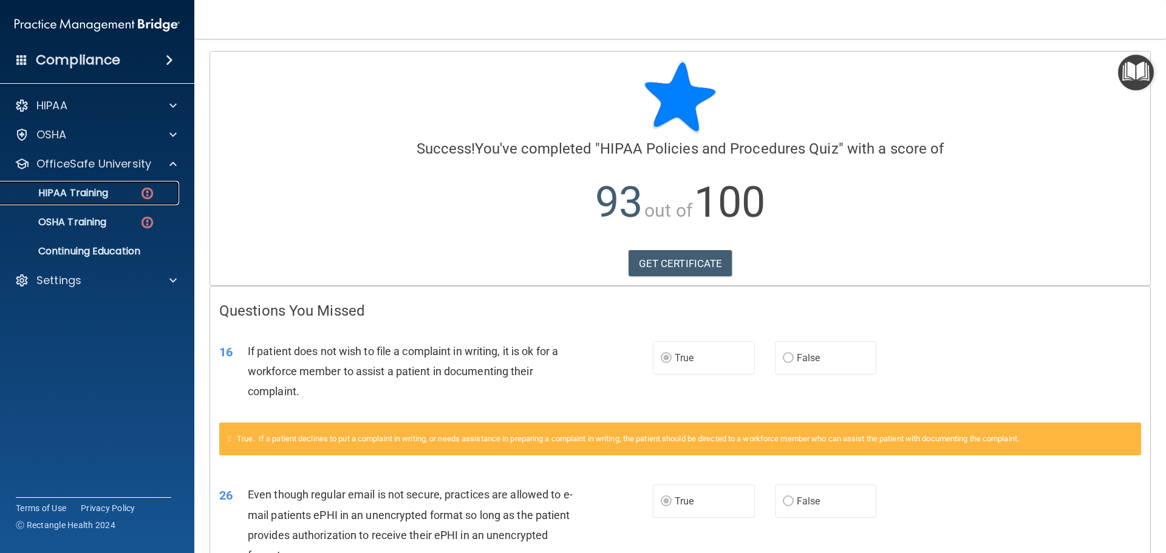
click at [114, 196] on div "HIPAA Training" at bounding box center [91, 193] width 166 height 12
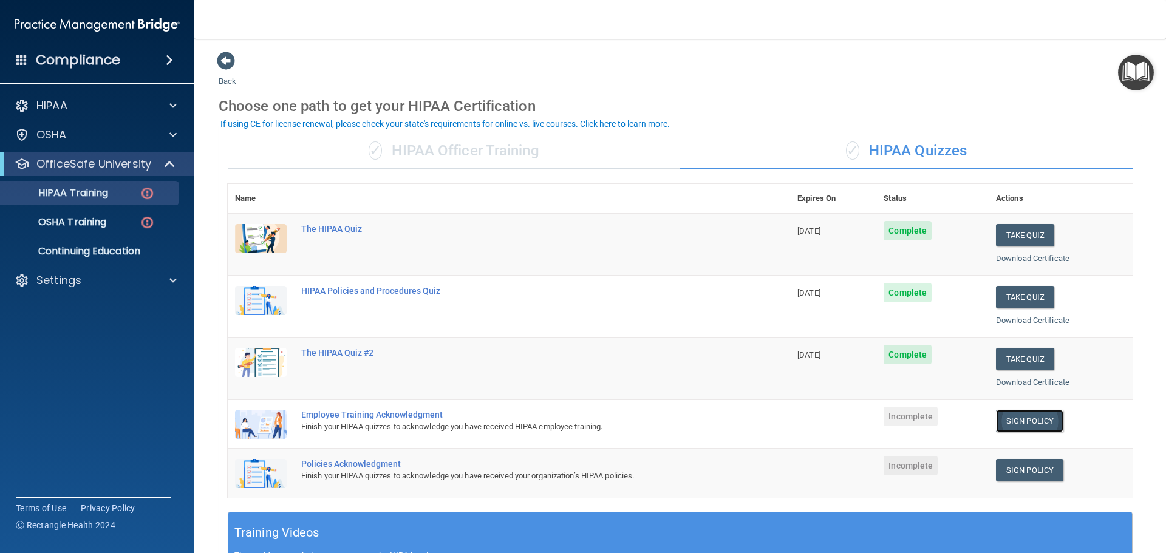
click at [1006, 425] on link "Sign Policy" at bounding box center [1029, 421] width 67 height 22
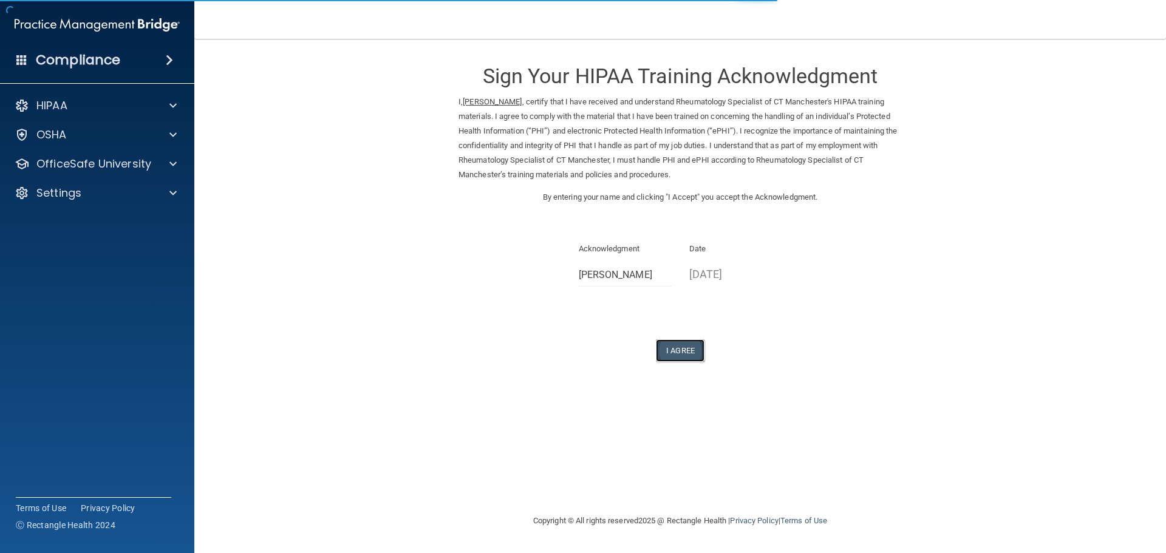
click at [682, 352] on button "I Agree" at bounding box center [680, 351] width 49 height 22
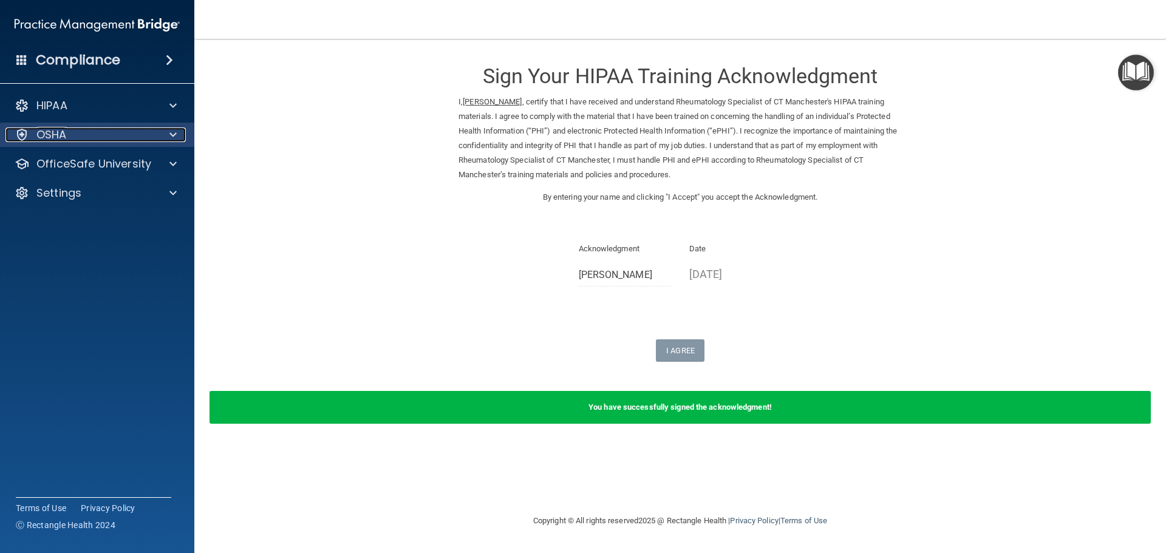
click at [147, 137] on div "OSHA" at bounding box center [80, 135] width 151 height 15
click at [153, 167] on div "OfficeSafe University" at bounding box center [80, 164] width 151 height 15
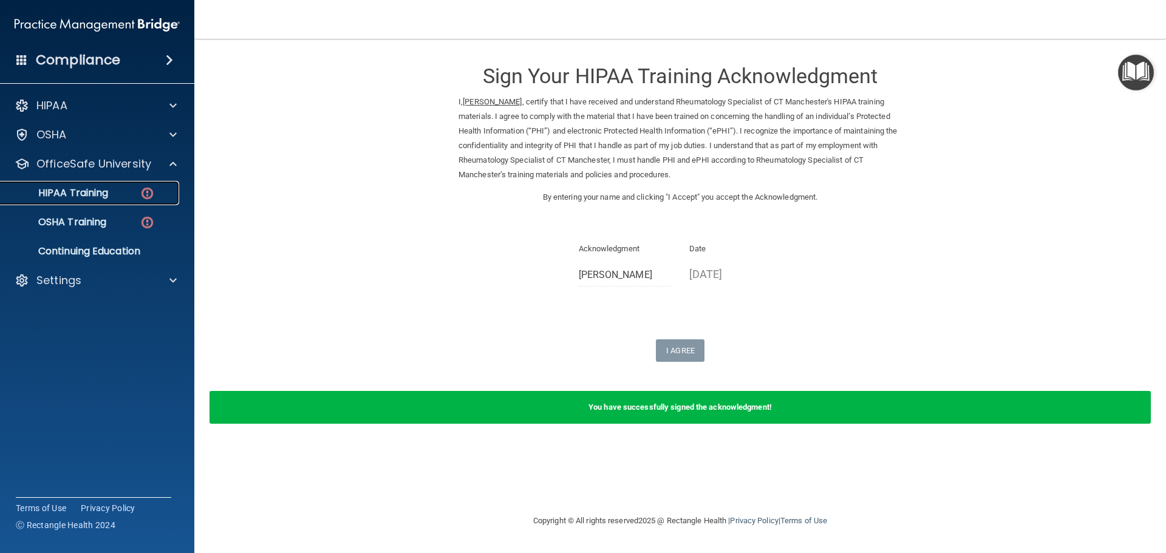
click at [136, 195] on div "HIPAA Training" at bounding box center [91, 193] width 166 height 12
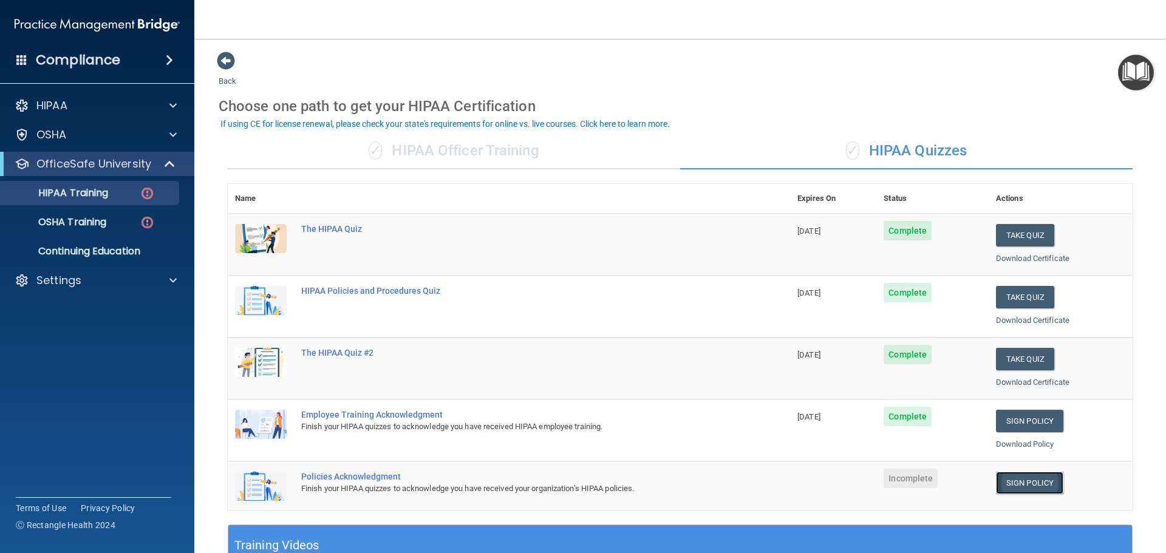
click at [1046, 487] on link "Sign Policy" at bounding box center [1029, 483] width 67 height 22
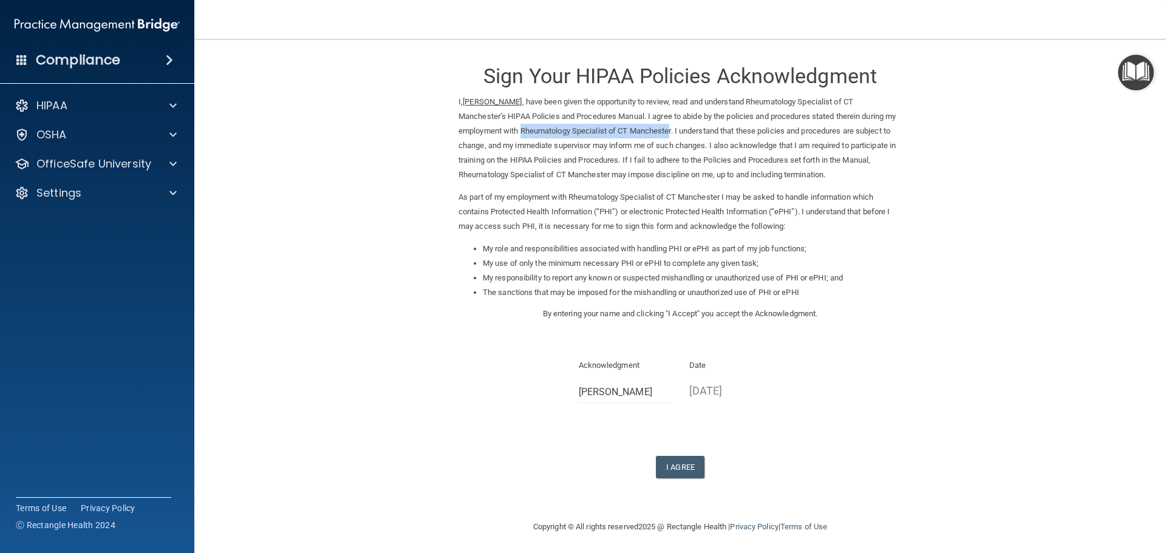
drag, startPoint x: 530, startPoint y: 130, endPoint x: 682, endPoint y: 132, distance: 152.5
click at [682, 132] on p "I, Izabela Wojcik , have been given the opportunity to review, read and underst…" at bounding box center [680, 138] width 443 height 87
click at [671, 131] on p "I, Izabela Wojcik , have been given the opportunity to review, read and underst…" at bounding box center [680, 138] width 443 height 87
drag, startPoint x: 683, startPoint y: 131, endPoint x: 531, endPoint y: 131, distance: 151.9
click at [531, 131] on p "I, Izabela Wojcik , have been given the opportunity to review, read and underst…" at bounding box center [680, 138] width 443 height 87
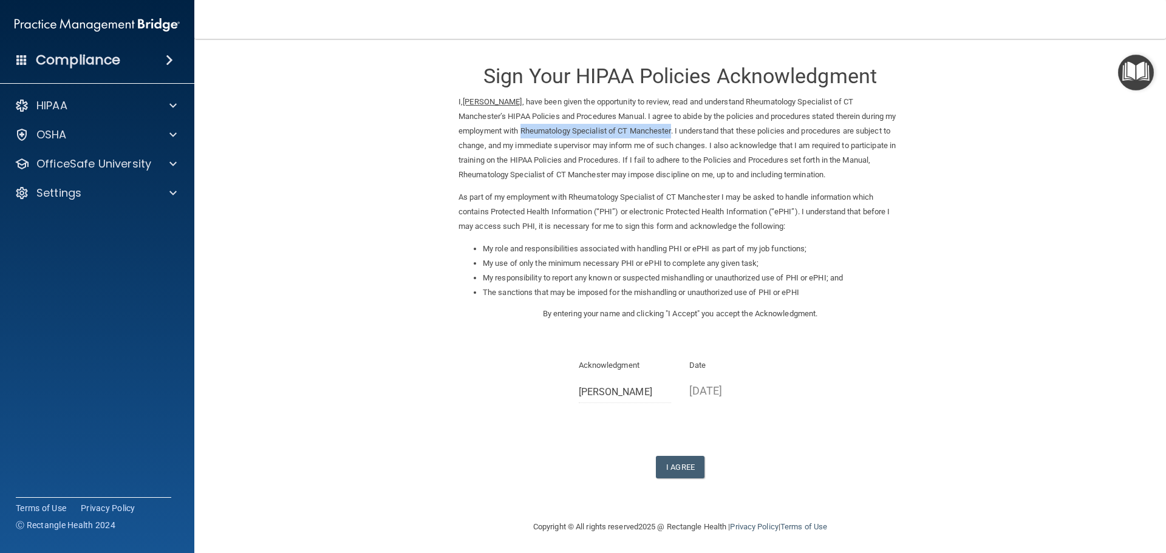
copy p "Rheumatology Specialist of CT [GEOGRAPHIC_DATA]"
click at [668, 462] on button "I Agree" at bounding box center [680, 467] width 49 height 22
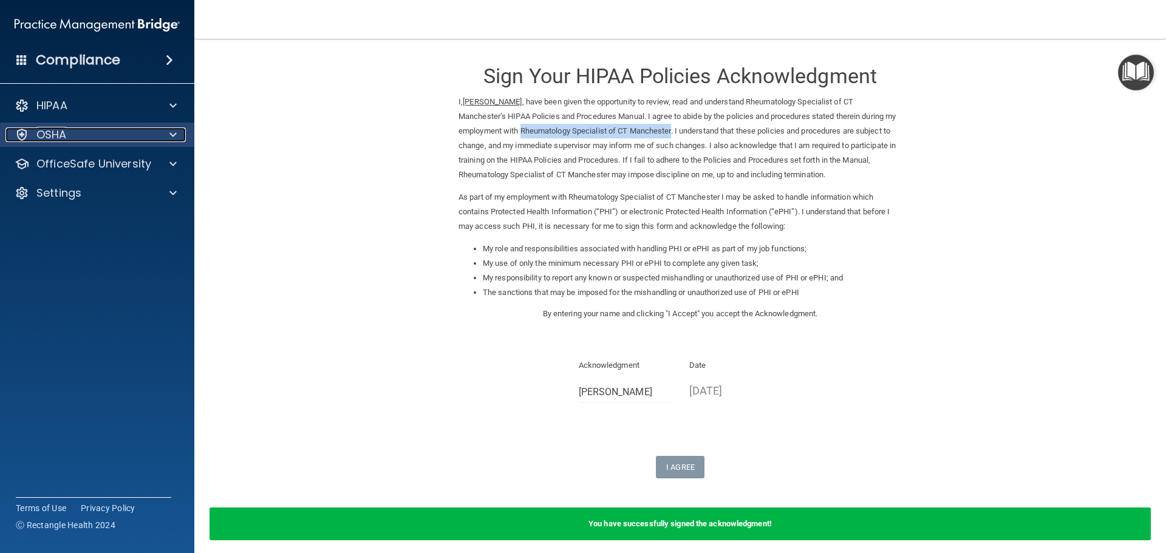
click at [136, 131] on div "OSHA" at bounding box center [80, 135] width 151 height 15
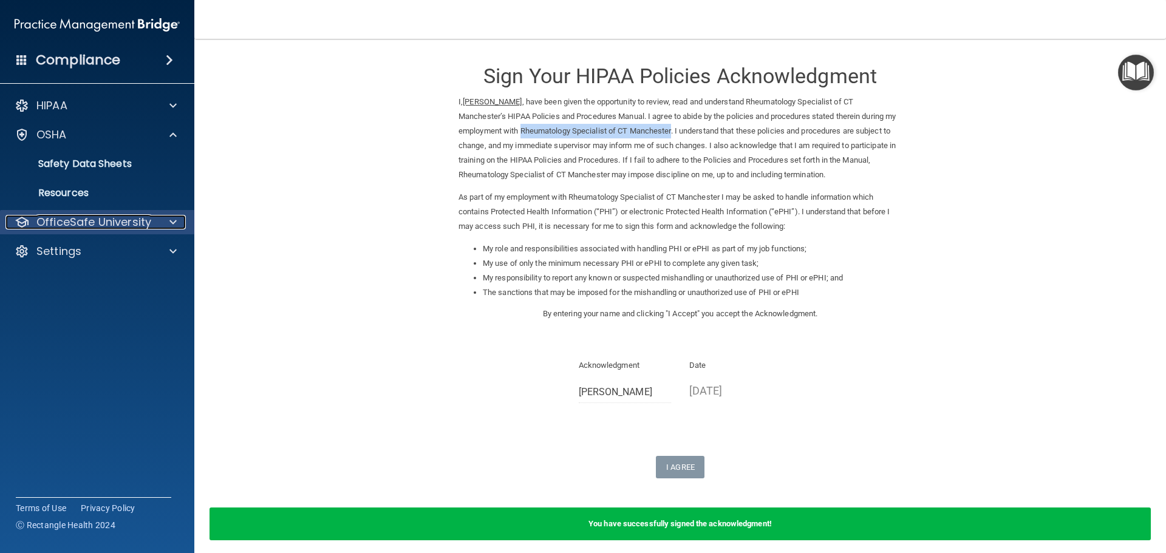
click at [161, 221] on div at bounding box center [171, 222] width 30 height 15
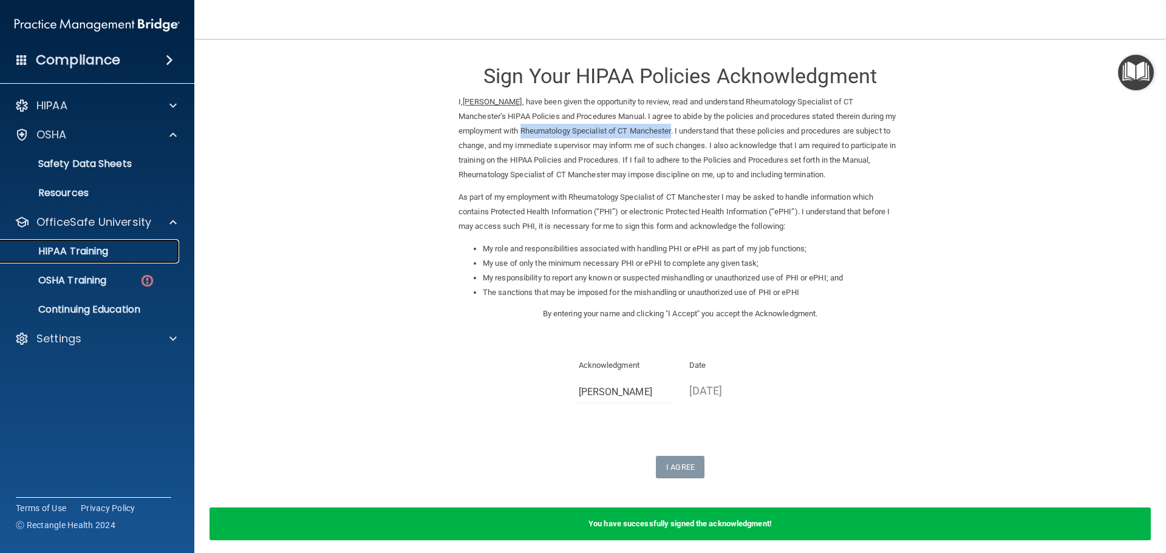
click at [131, 253] on div "HIPAA Training" at bounding box center [91, 251] width 166 height 12
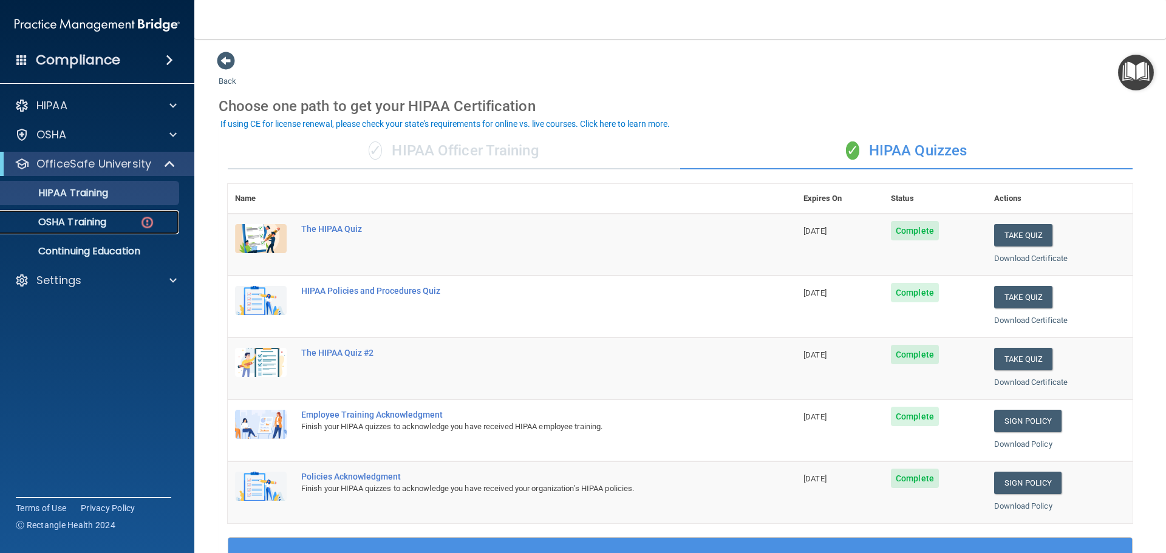
click at [56, 224] on p "OSHA Training" at bounding box center [57, 222] width 98 height 12
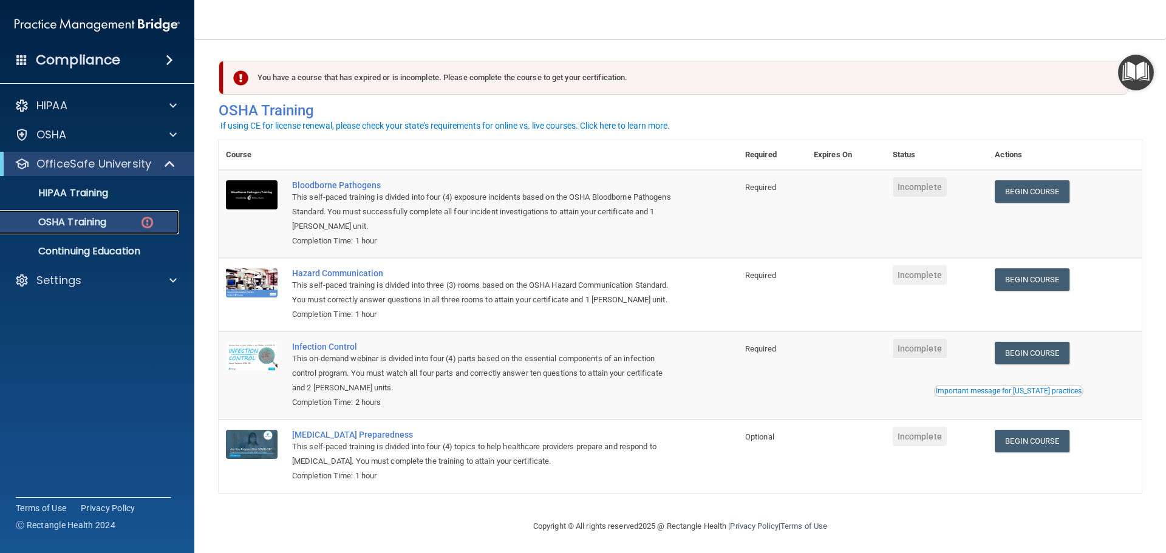
scroll to position [20, 0]
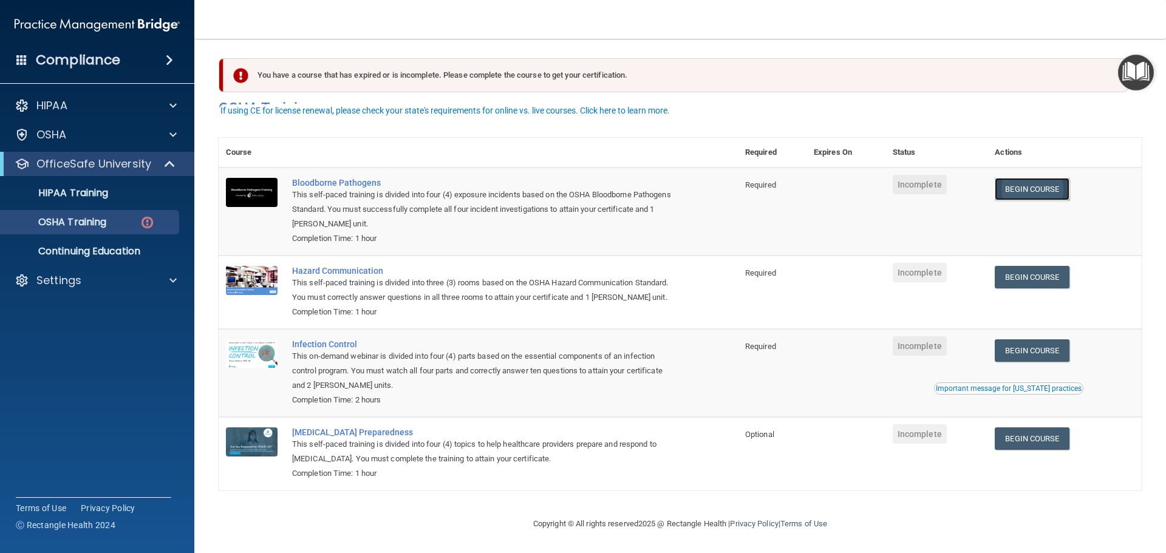
click at [1048, 178] on link "Begin Course" at bounding box center [1032, 189] width 74 height 22
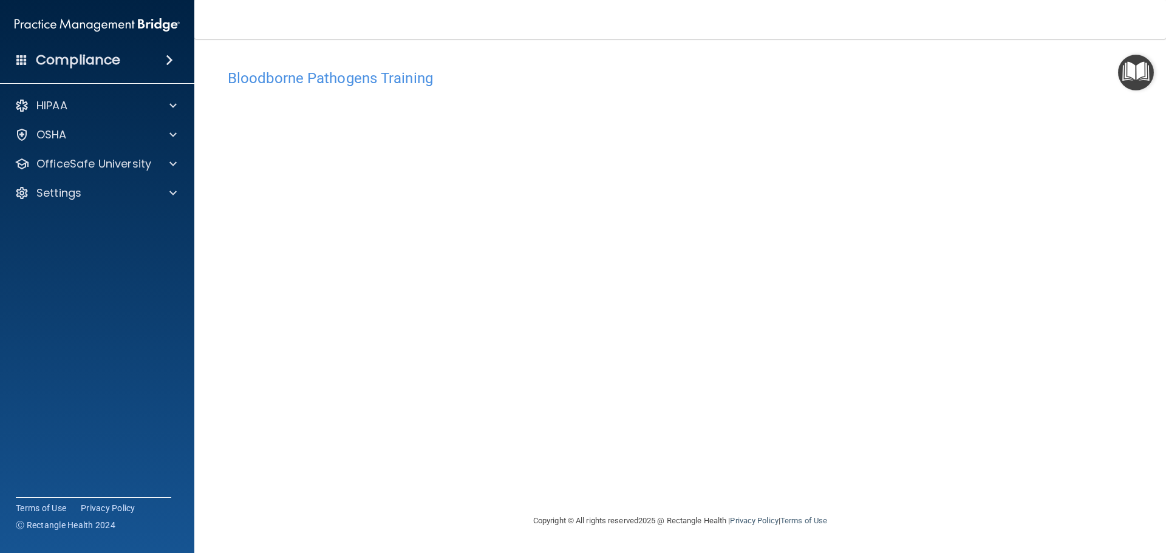
click at [500, 489] on div "Bloodborne Pathogens Training This course doesn’t expire until . Are you sure y…" at bounding box center [680, 288] width 923 height 451
click at [1128, 78] on img "Open Resource Center" at bounding box center [1136, 73] width 36 height 36
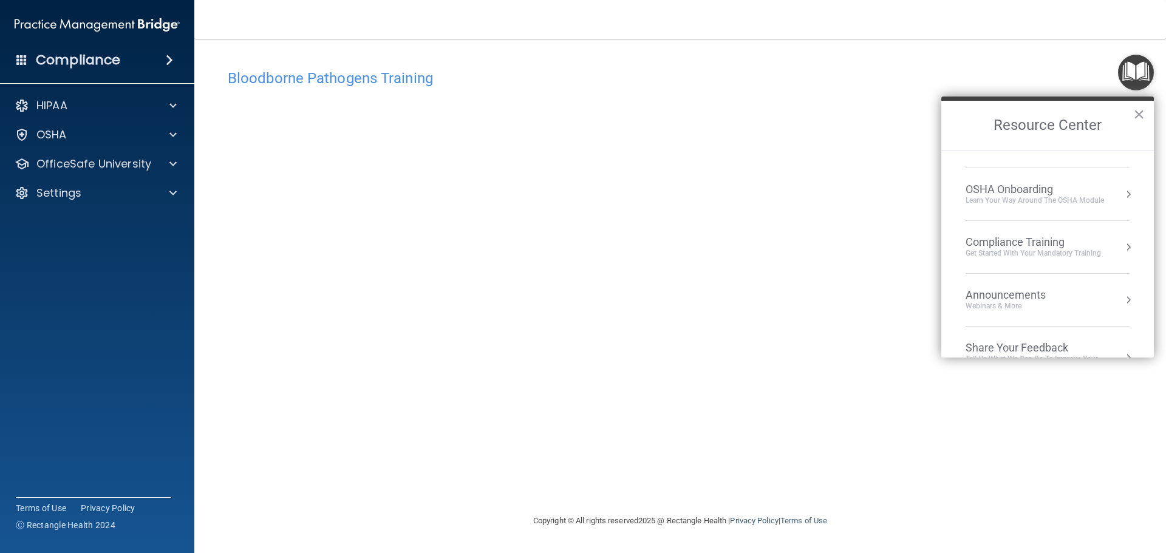
scroll to position [68, 0]
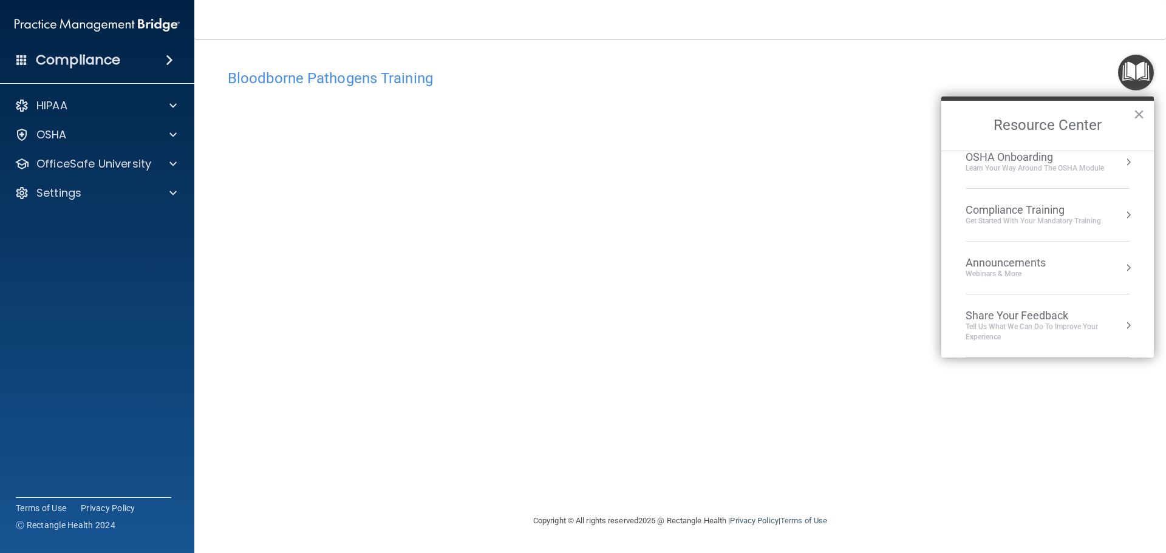
click at [1111, 209] on div "Compliance Training Get Started with your mandatory training" at bounding box center [1048, 214] width 164 height 23
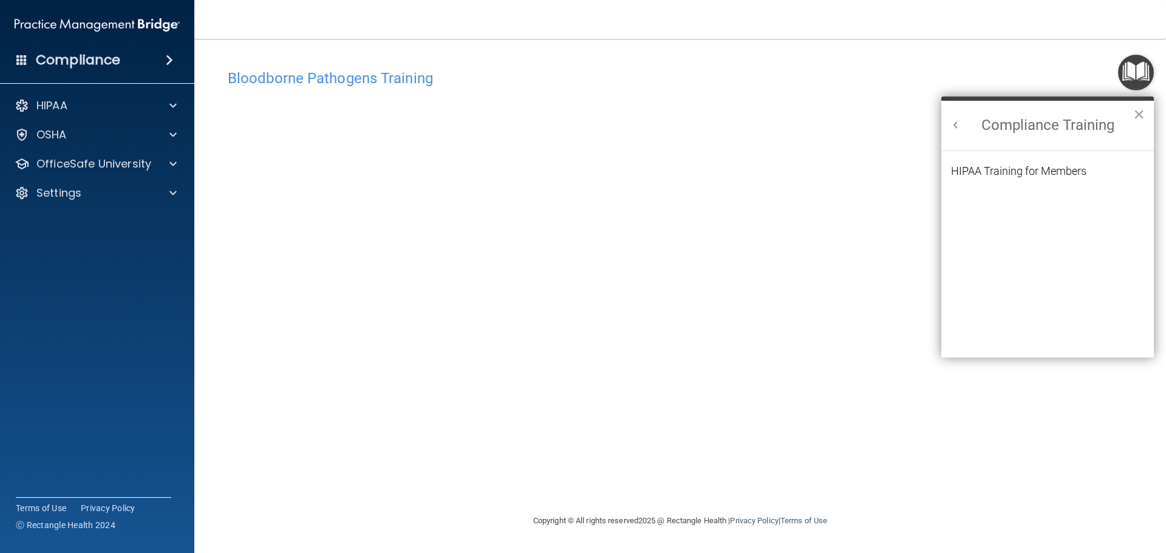
scroll to position [0, 0]
click at [959, 117] on h2 "Compliance Training" at bounding box center [1047, 126] width 213 height 50
click at [64, 162] on p "OfficeSafe University" at bounding box center [93, 164] width 115 height 15
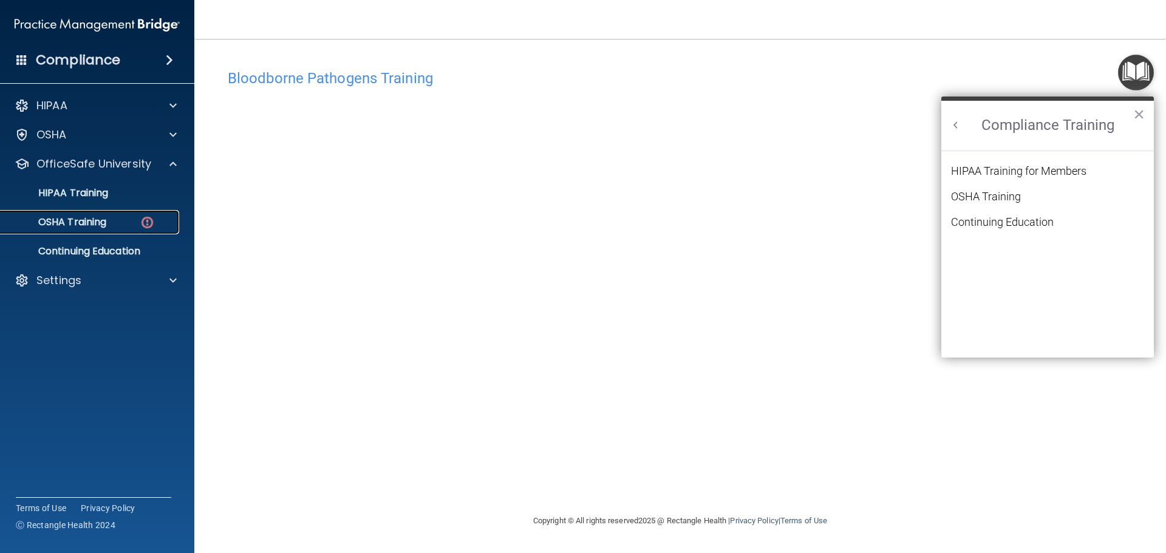
click at [95, 232] on link "OSHA Training" at bounding box center [83, 222] width 191 height 24
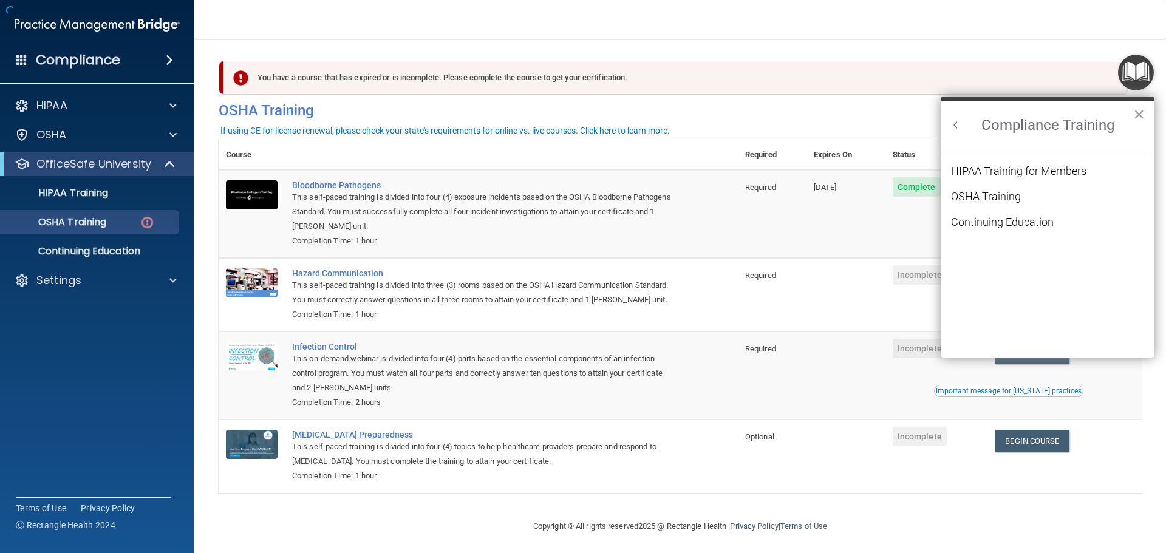
click at [774, 268] on td "Required" at bounding box center [772, 294] width 69 height 73
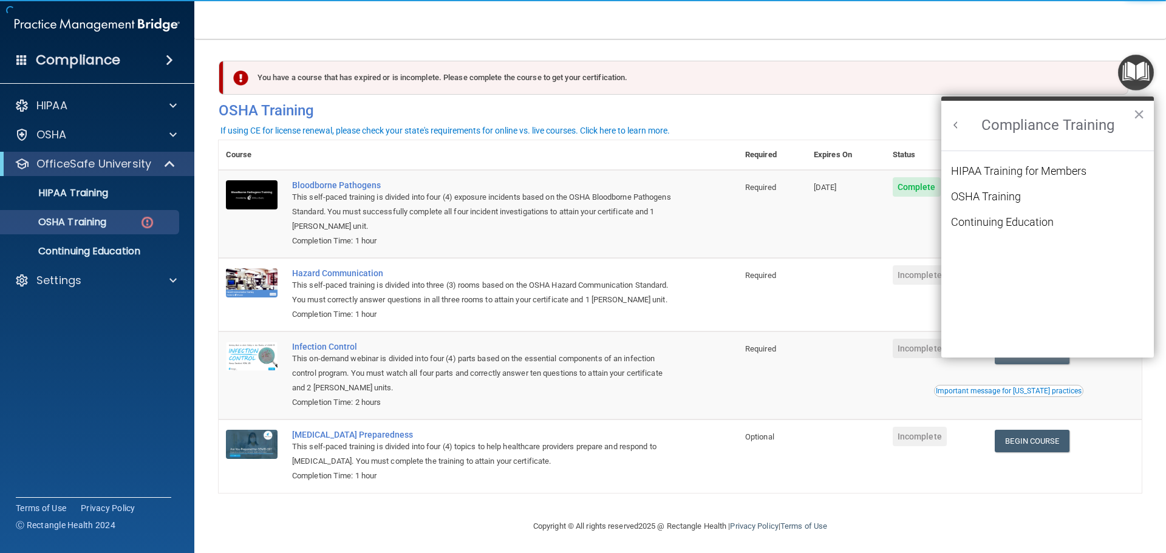
click at [1138, 113] on button "×" at bounding box center [1139, 113] width 12 height 19
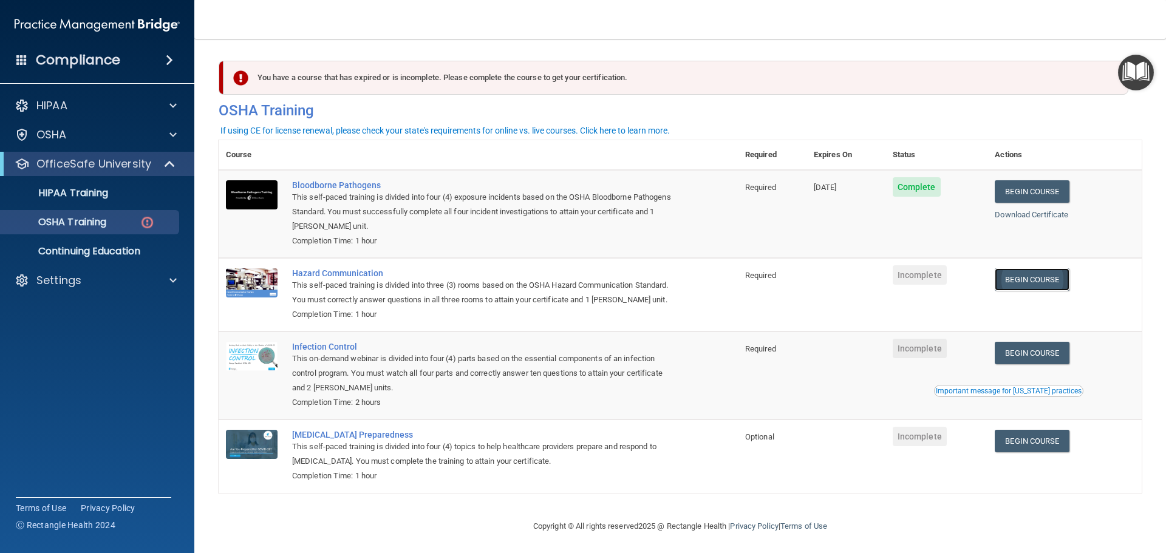
click at [1036, 281] on link "Begin Course" at bounding box center [1032, 279] width 74 height 22
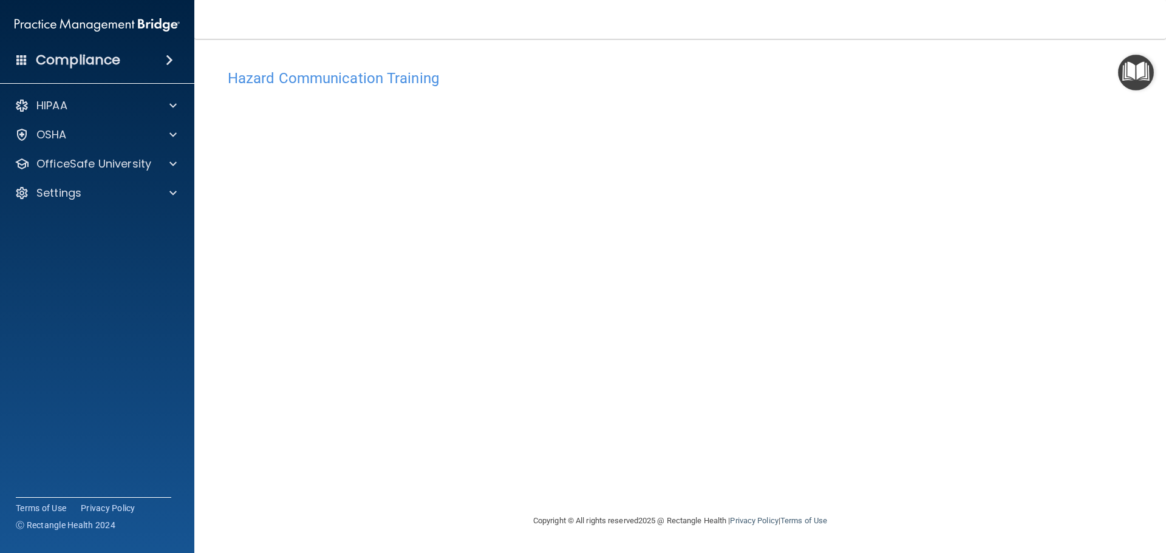
click at [1146, 73] on img "Open Resource Center" at bounding box center [1136, 73] width 36 height 36
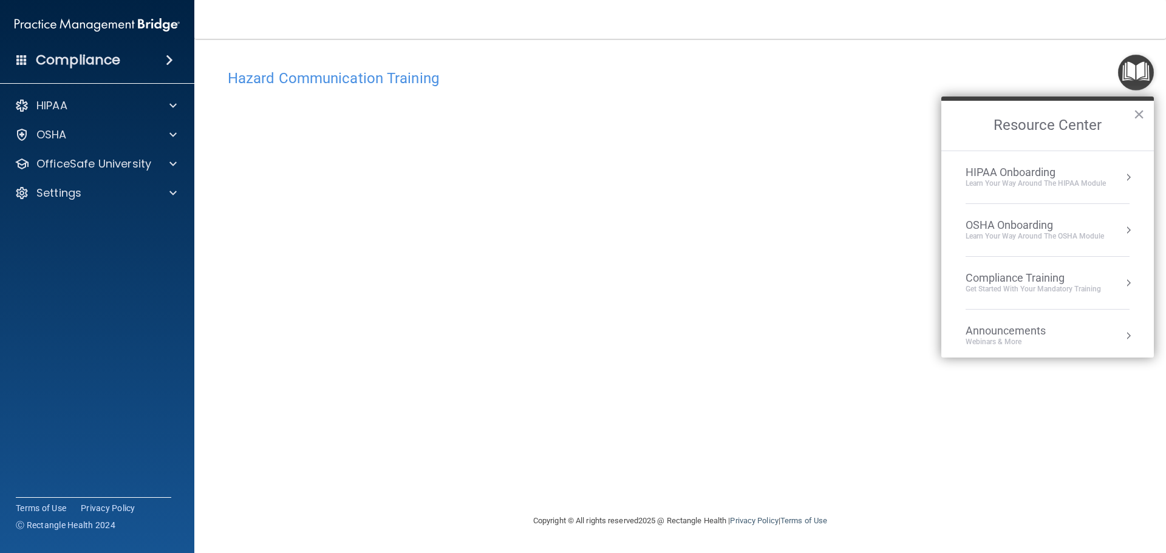
click at [934, 265] on div "Hazard Communication Training This course doesn’t expire until . Are you sure y…" at bounding box center [680, 288] width 923 height 451
click at [880, 137] on div "Hazard Communication Training This course doesn’t expire until . Are you sure y…" at bounding box center [680, 288] width 923 height 451
click at [110, 168] on p "OfficeSafe University" at bounding box center [93, 164] width 115 height 15
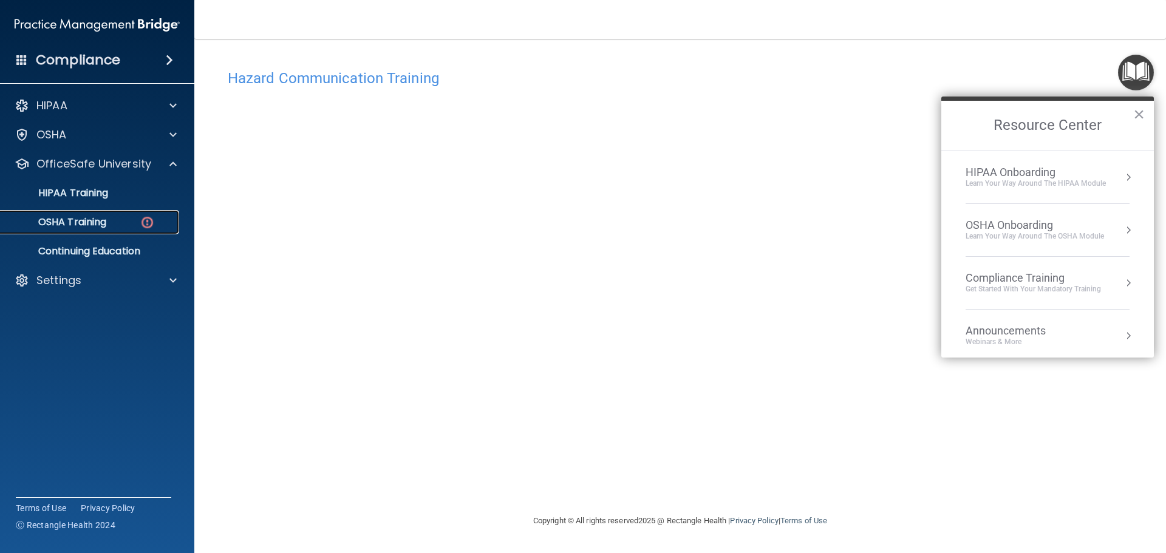
click at [109, 221] on div "OSHA Training" at bounding box center [91, 222] width 166 height 12
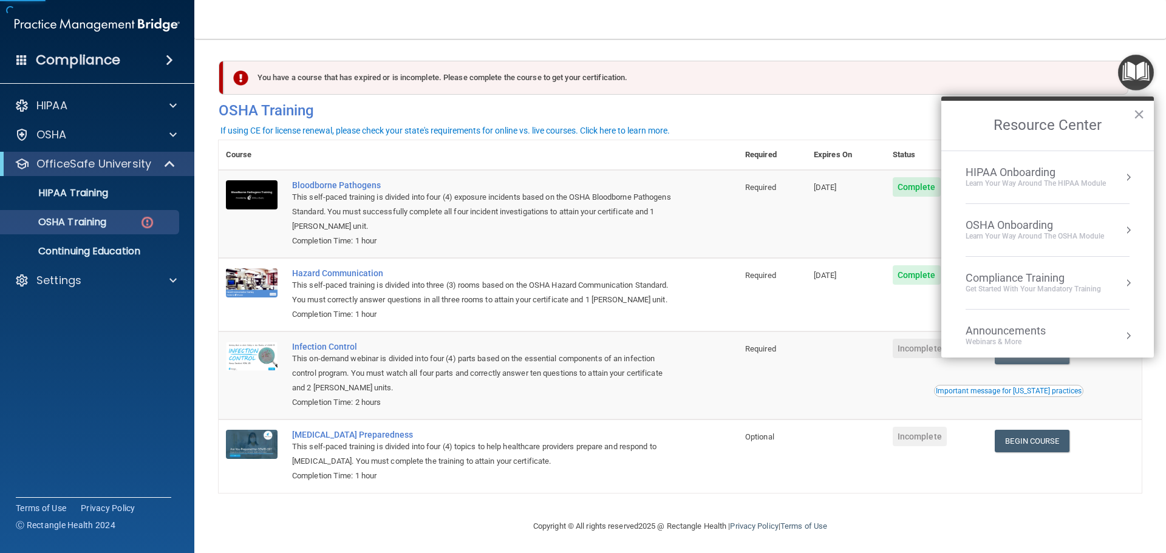
click at [630, 395] on div "This on-demand webinar is divided into four (4) parts based on the essential co…" at bounding box center [484, 374] width 385 height 44
click at [1143, 113] on button "×" at bounding box center [1139, 113] width 12 height 19
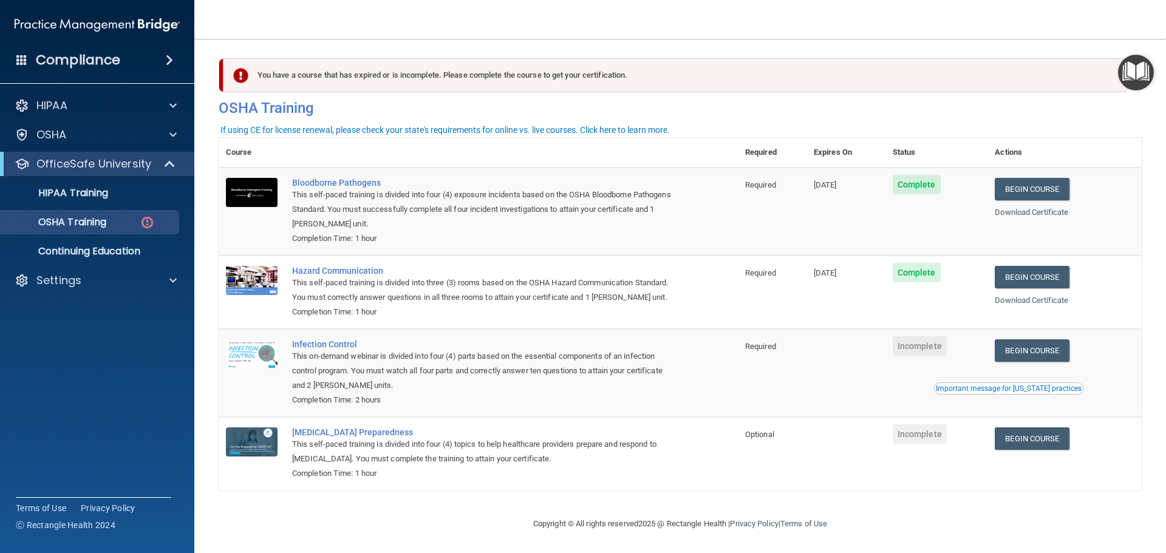
scroll to position [20, 0]
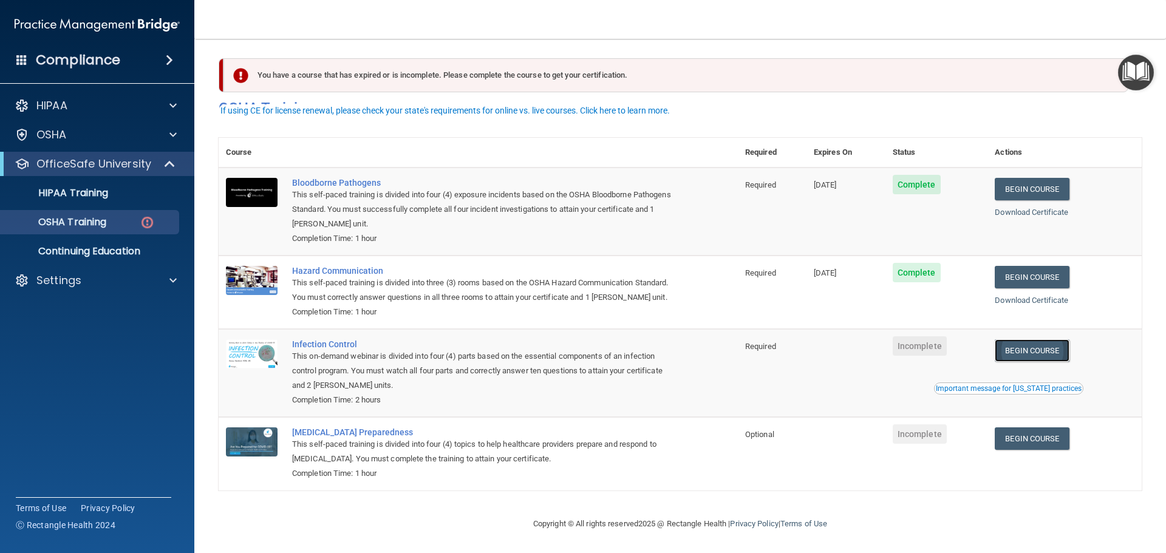
click at [1040, 348] on link "Begin Course" at bounding box center [1032, 351] width 74 height 22
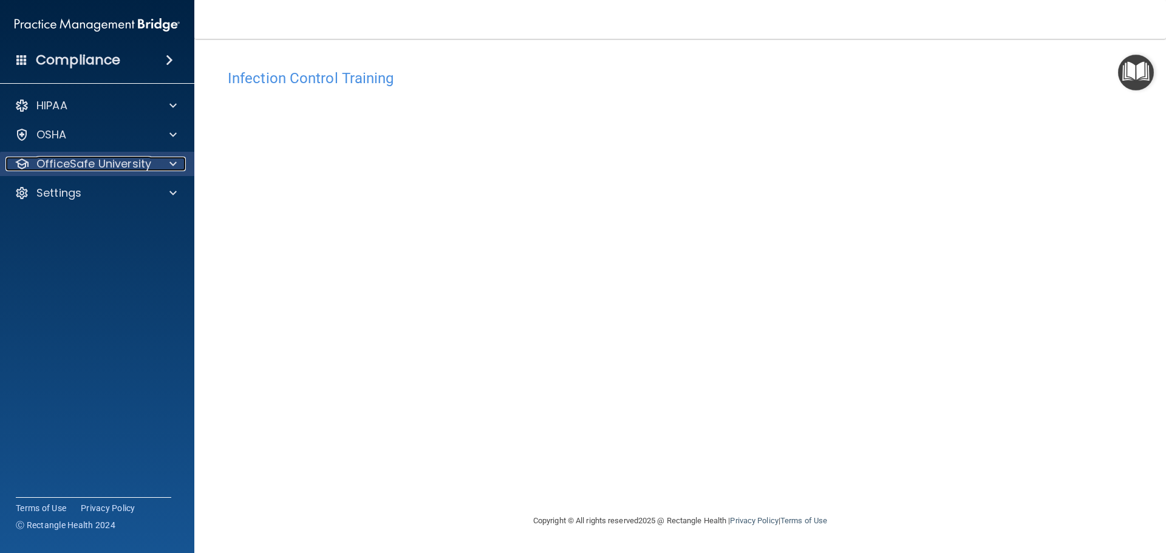
click at [133, 157] on p "OfficeSafe University" at bounding box center [93, 164] width 115 height 15
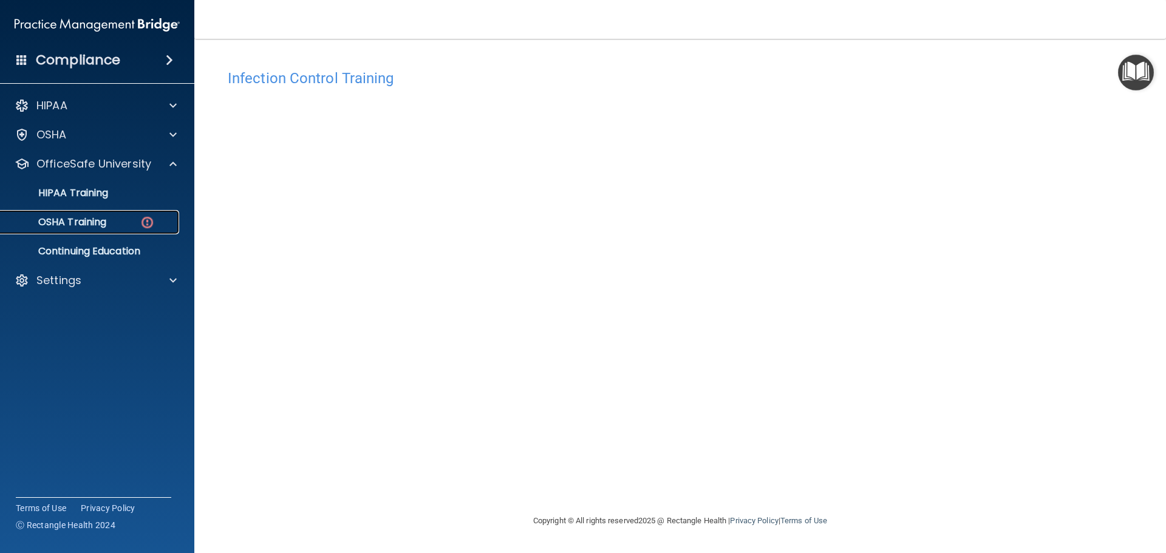
click at [104, 228] on p "OSHA Training" at bounding box center [57, 222] width 98 height 12
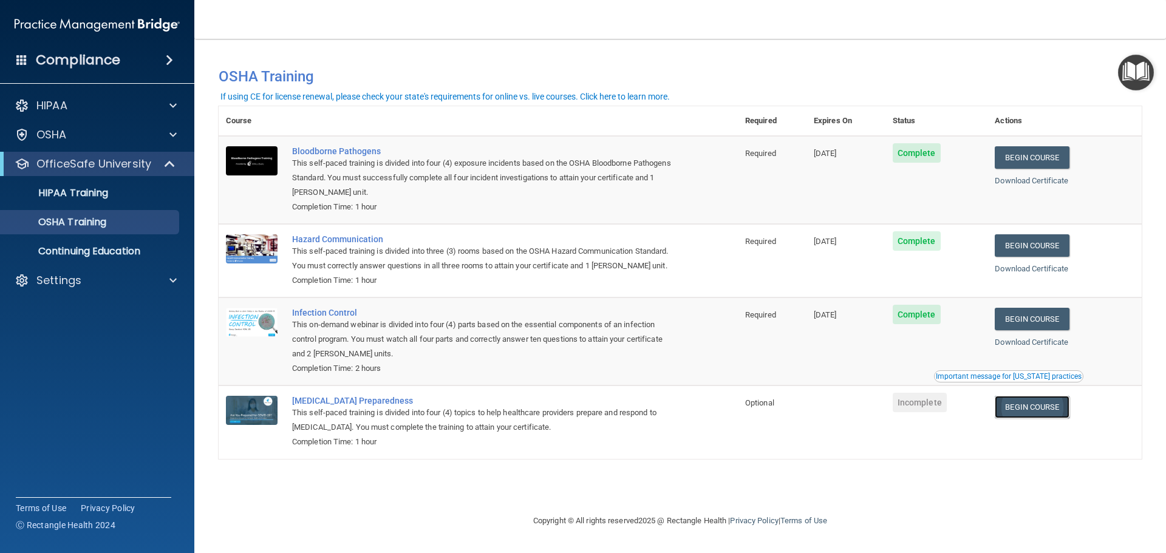
click at [1050, 413] on link "Begin Course" at bounding box center [1032, 407] width 74 height 22
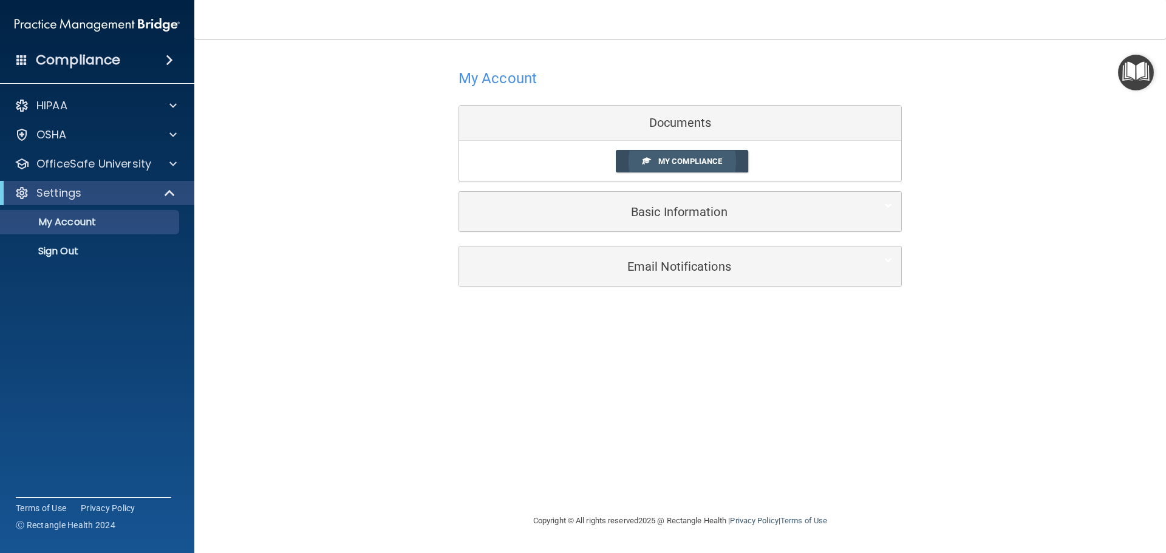
click at [736, 158] on link "My Compliance" at bounding box center [682, 161] width 133 height 22
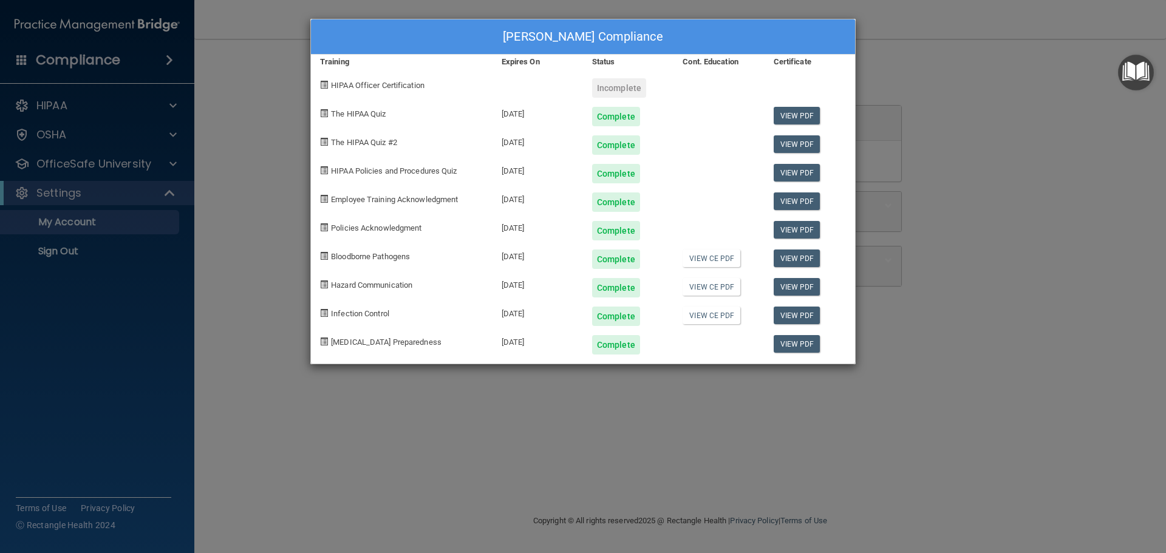
click at [625, 87] on div "Incomplete" at bounding box center [619, 87] width 54 height 19
click at [710, 89] on div at bounding box center [719, 83] width 91 height 29
click at [951, 252] on div "[PERSON_NAME] Compliance Training Expires On Status Cont. Education Certificate…" at bounding box center [583, 276] width 1166 height 553
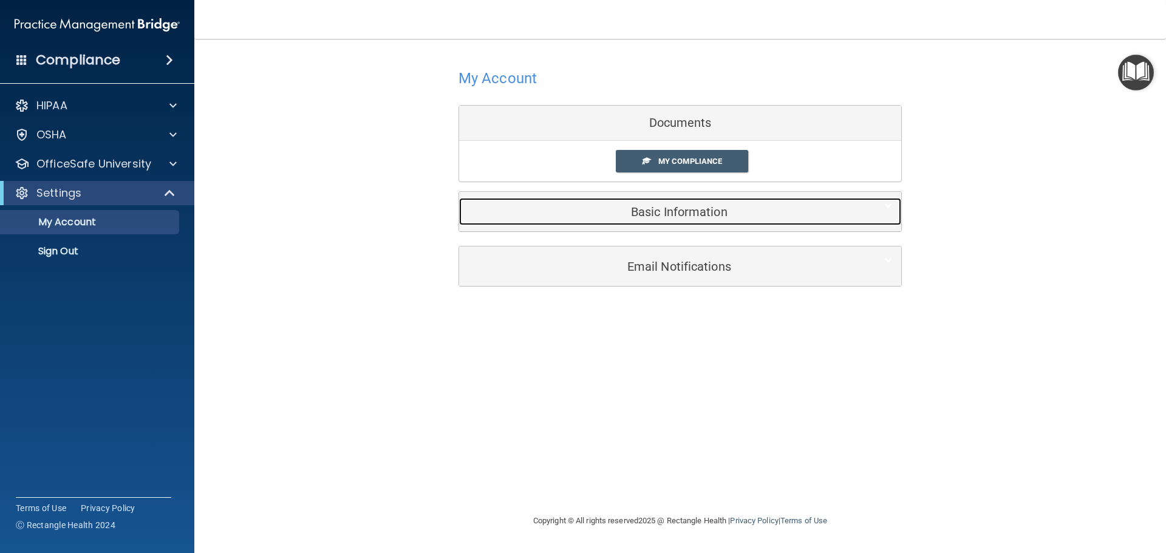
click at [683, 209] on h5 "Basic Information" at bounding box center [661, 211] width 387 height 13
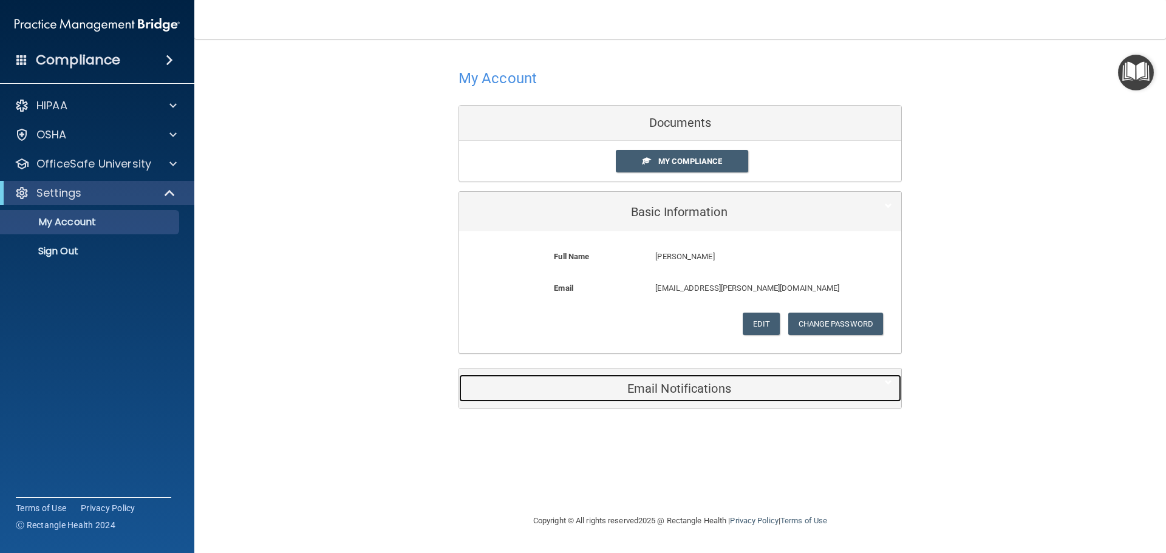
click at [740, 397] on div "Email Notifications" at bounding box center [661, 388] width 405 height 27
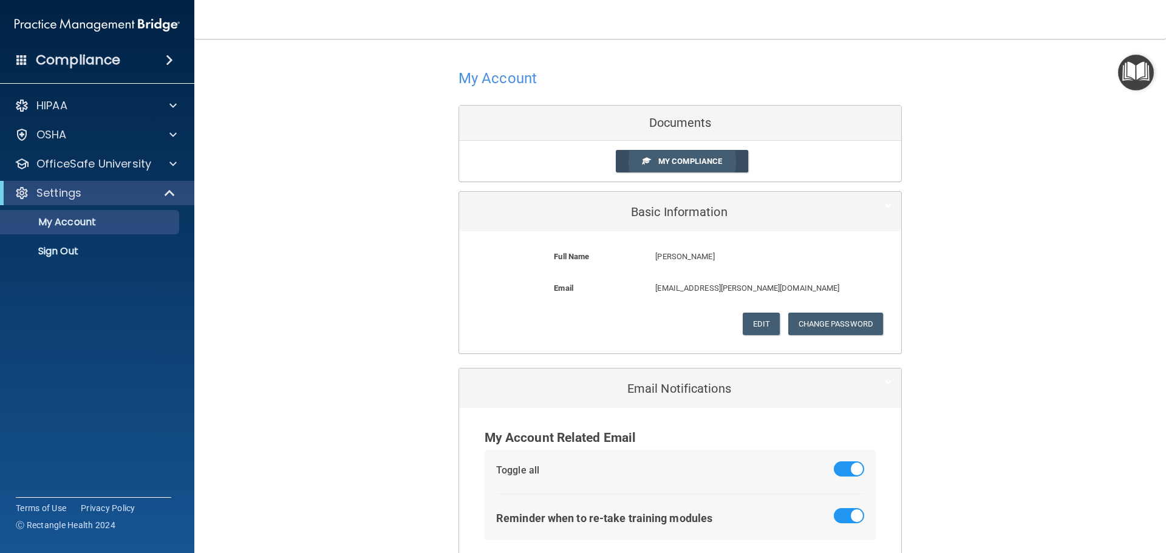
click at [670, 165] on span "My Compliance" at bounding box center [690, 161] width 64 height 9
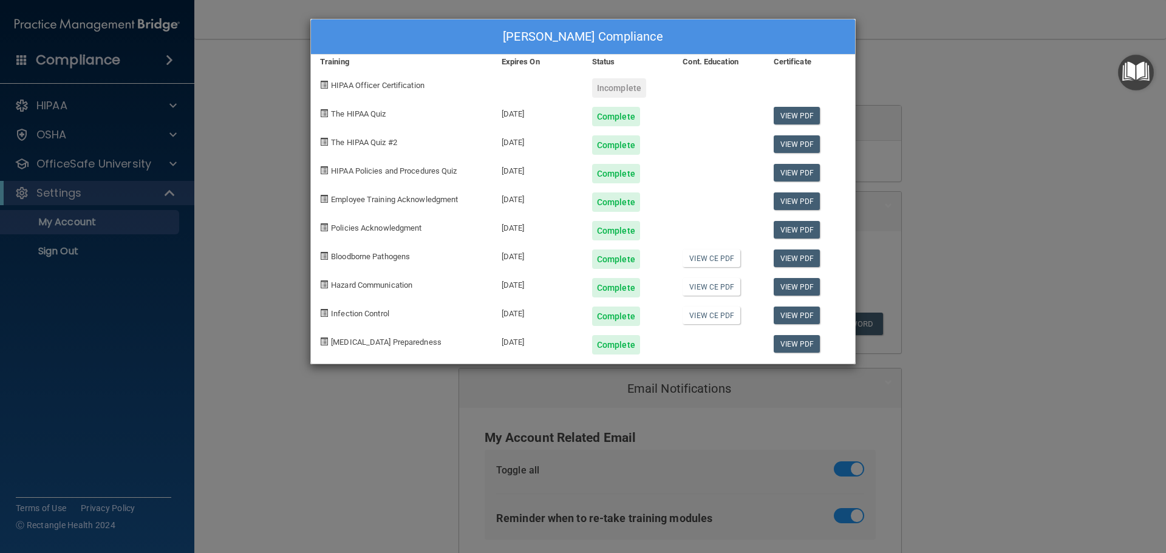
click at [619, 91] on div "Incomplete" at bounding box center [619, 87] width 54 height 19
click at [928, 222] on div "[PERSON_NAME] Compliance Training Expires On Status Cont. Education Certificate…" at bounding box center [583, 276] width 1166 height 553
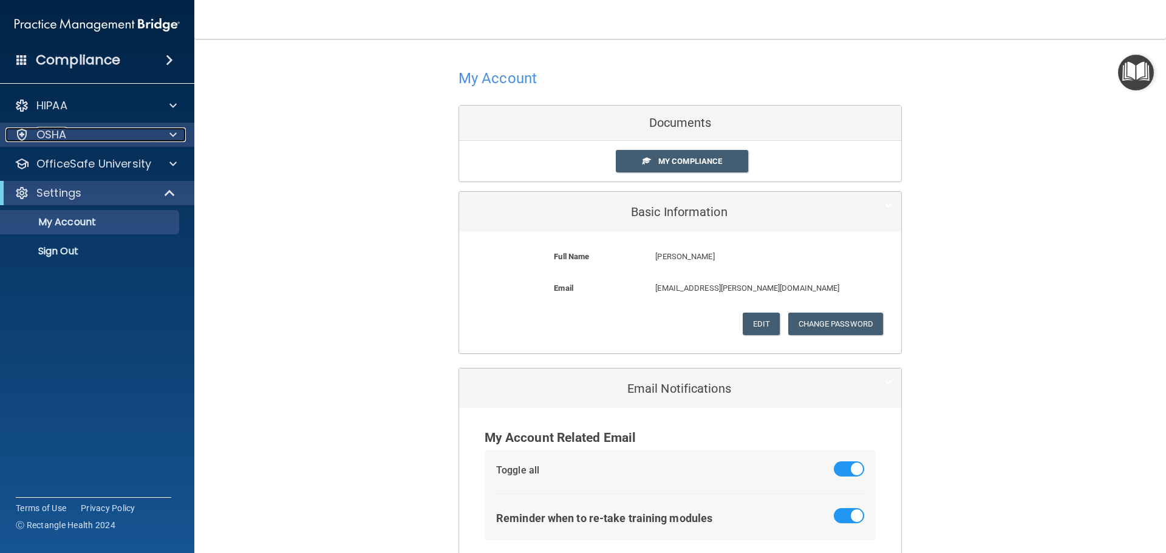
click at [91, 128] on div "OSHA" at bounding box center [80, 135] width 151 height 15
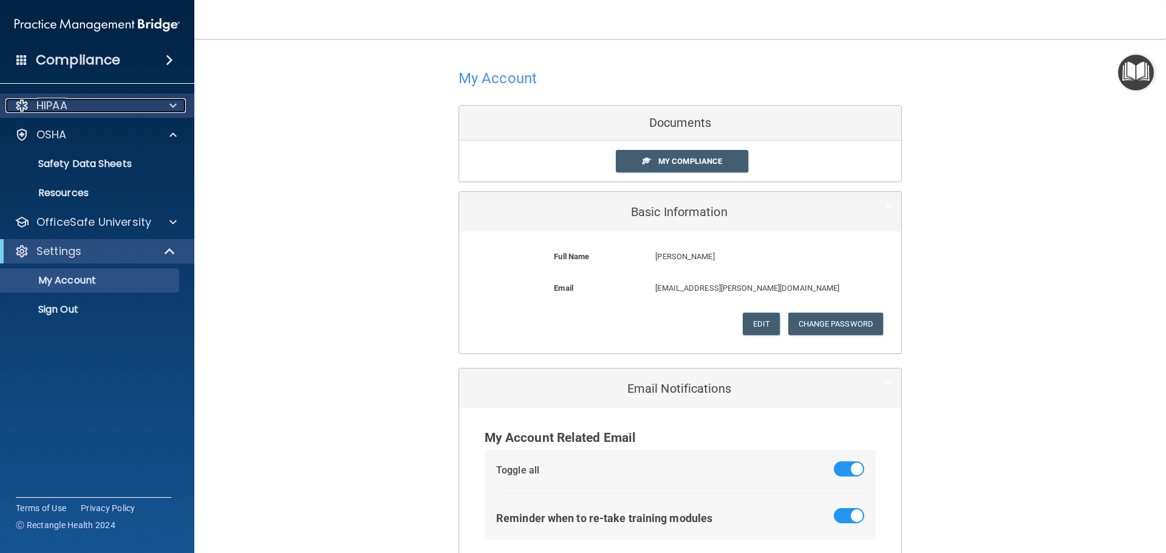
click at [102, 109] on div "HIPAA" at bounding box center [80, 105] width 151 height 15
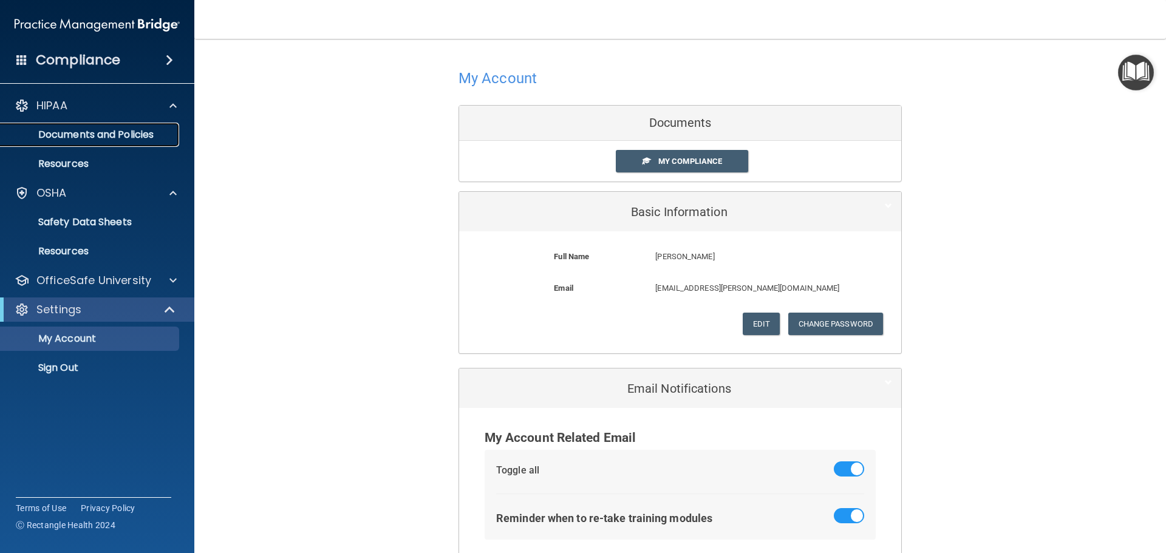
click at [102, 130] on p "Documents and Policies" at bounding box center [91, 135] width 166 height 12
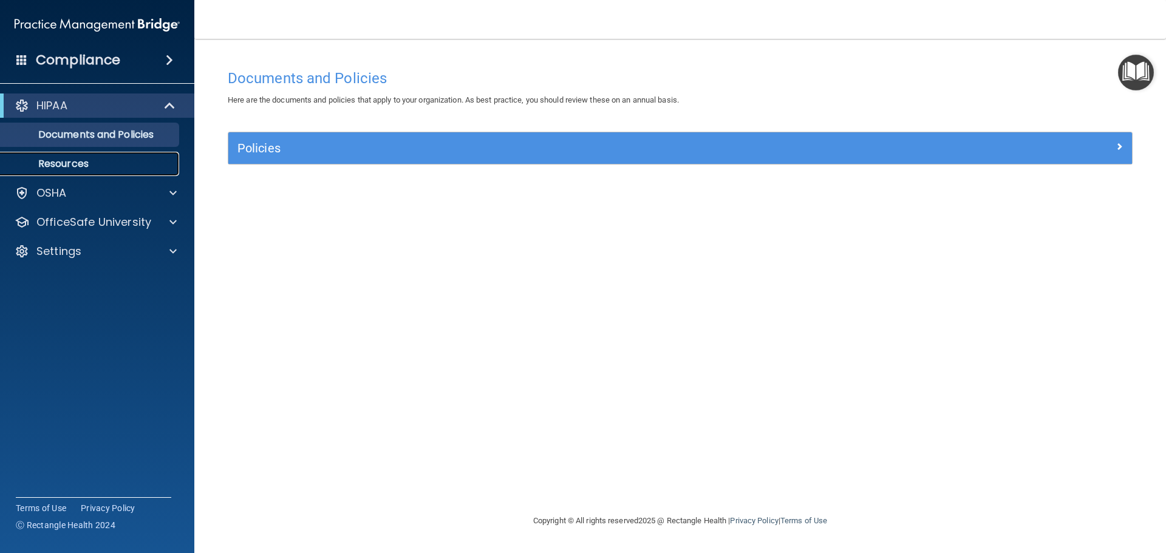
click at [120, 163] on p "Resources" at bounding box center [91, 164] width 166 height 12
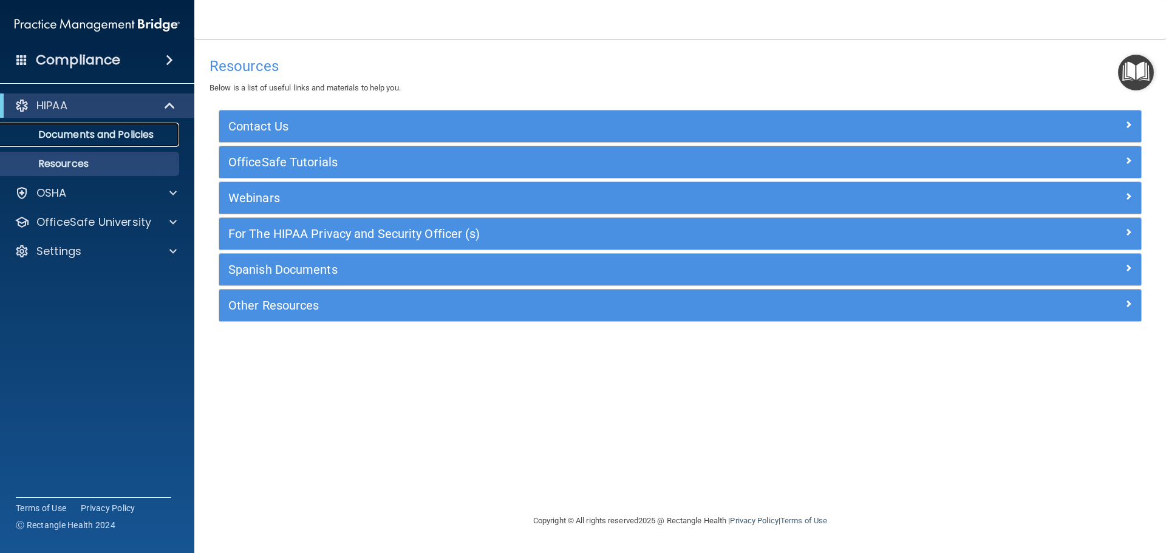
click at [150, 133] on p "Documents and Policies" at bounding box center [91, 135] width 166 height 12
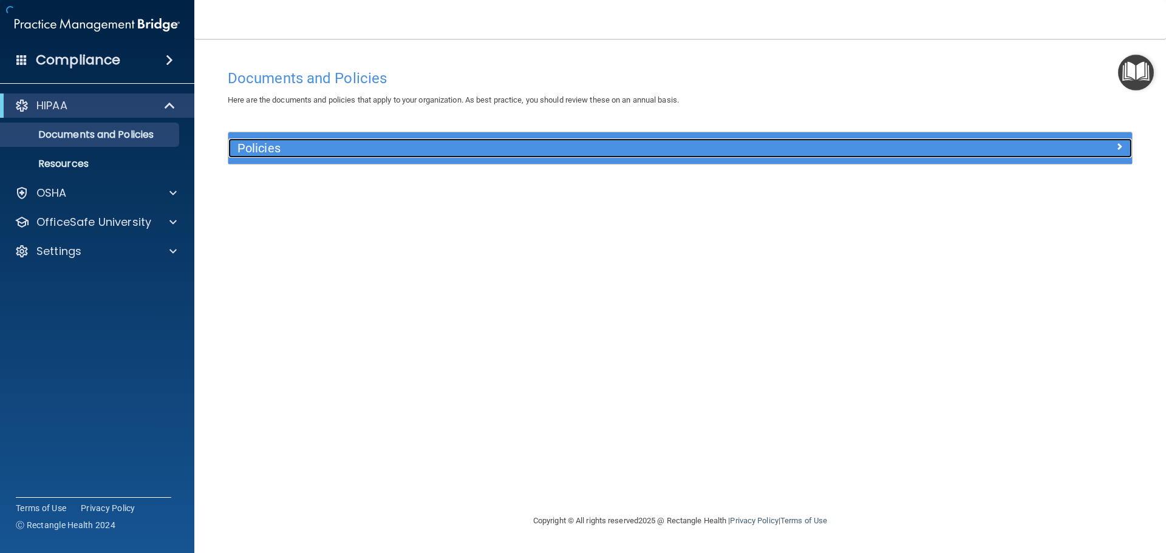
click at [309, 152] on h5 "Policies" at bounding box center [568, 148] width 660 height 13
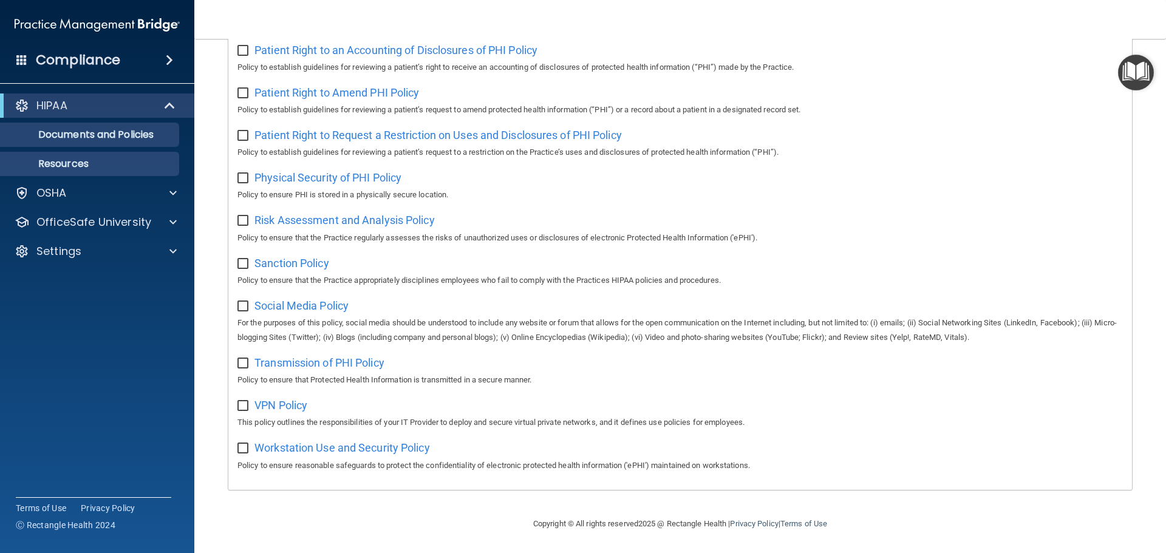
scroll to position [665, 0]
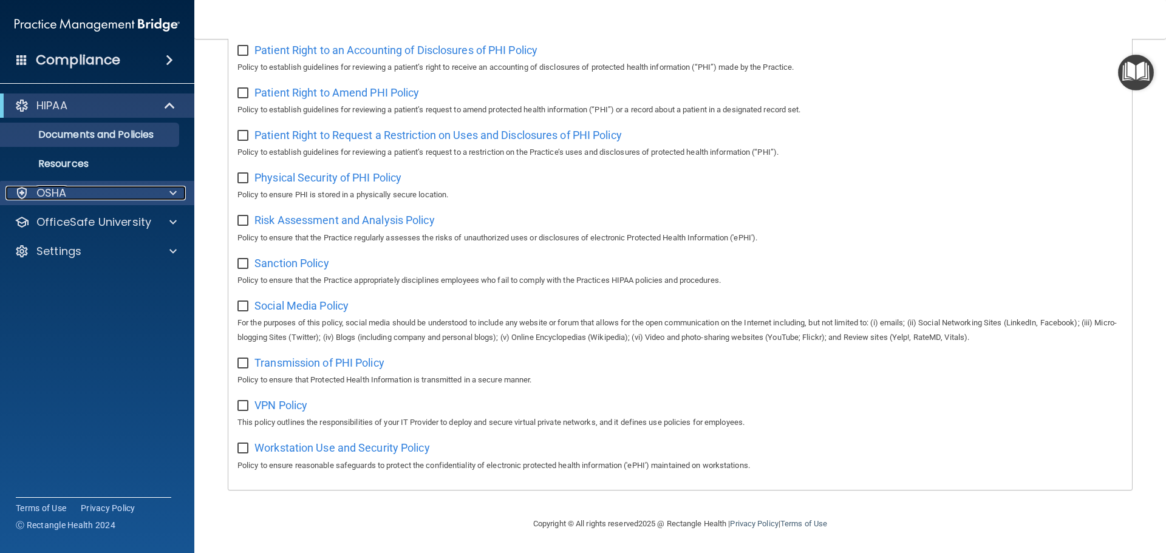
click at [103, 195] on div "OSHA" at bounding box center [80, 193] width 151 height 15
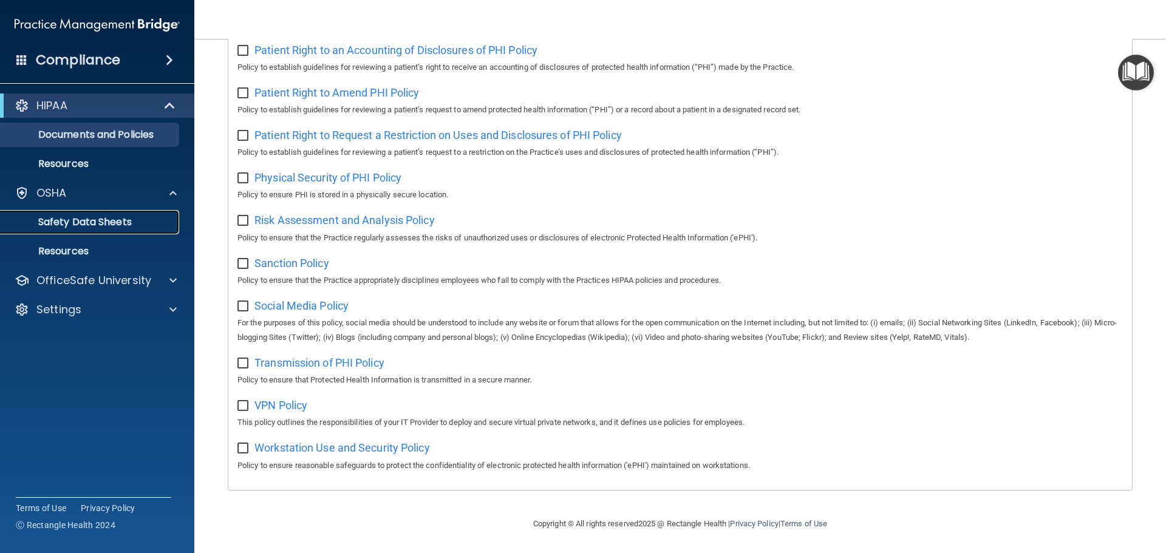
click at [99, 218] on p "Safety Data Sheets" at bounding box center [91, 222] width 166 height 12
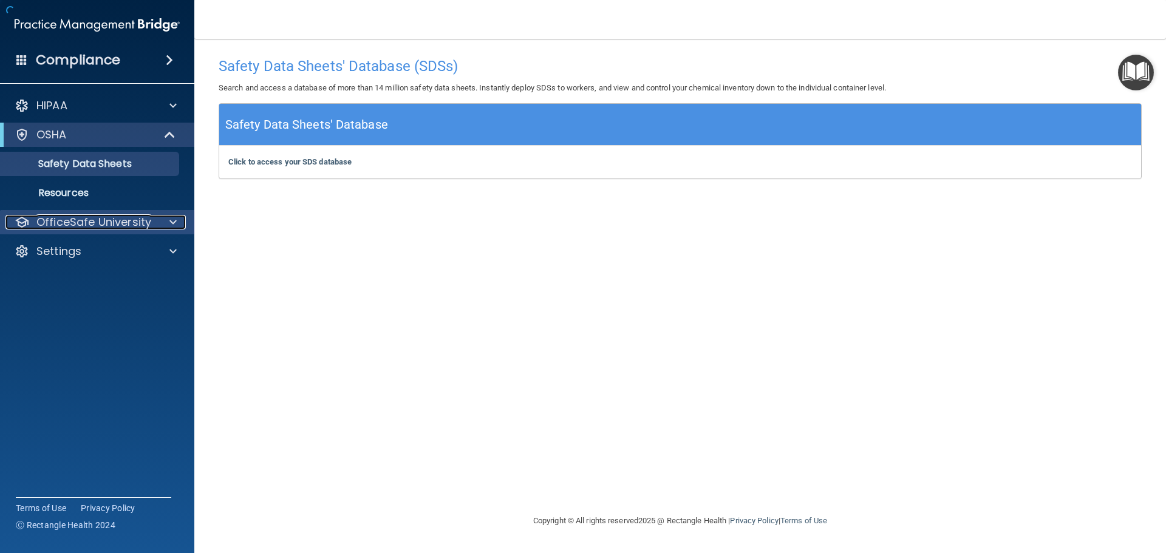
click at [103, 217] on p "OfficeSafe University" at bounding box center [93, 222] width 115 height 15
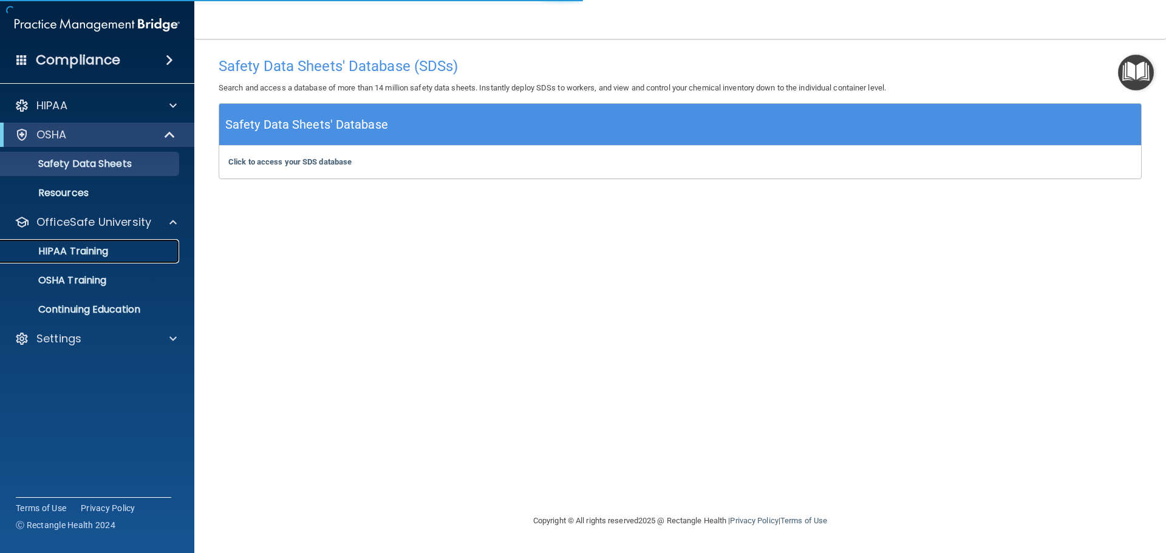
click at [98, 250] on p "HIPAA Training" at bounding box center [58, 251] width 100 height 12
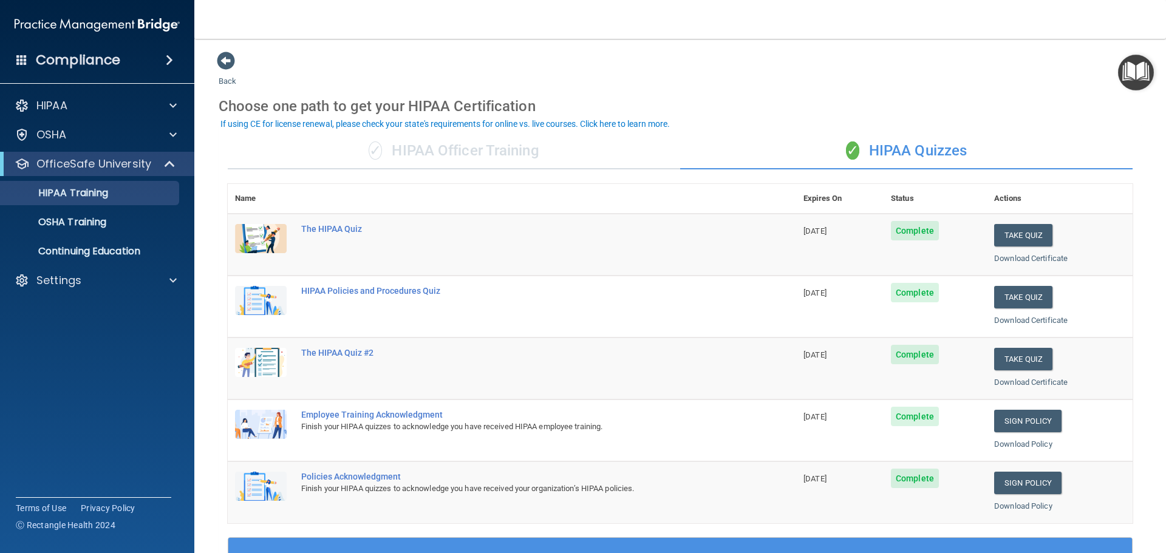
click at [508, 158] on div "✓ HIPAA Officer Training" at bounding box center [454, 151] width 453 height 36
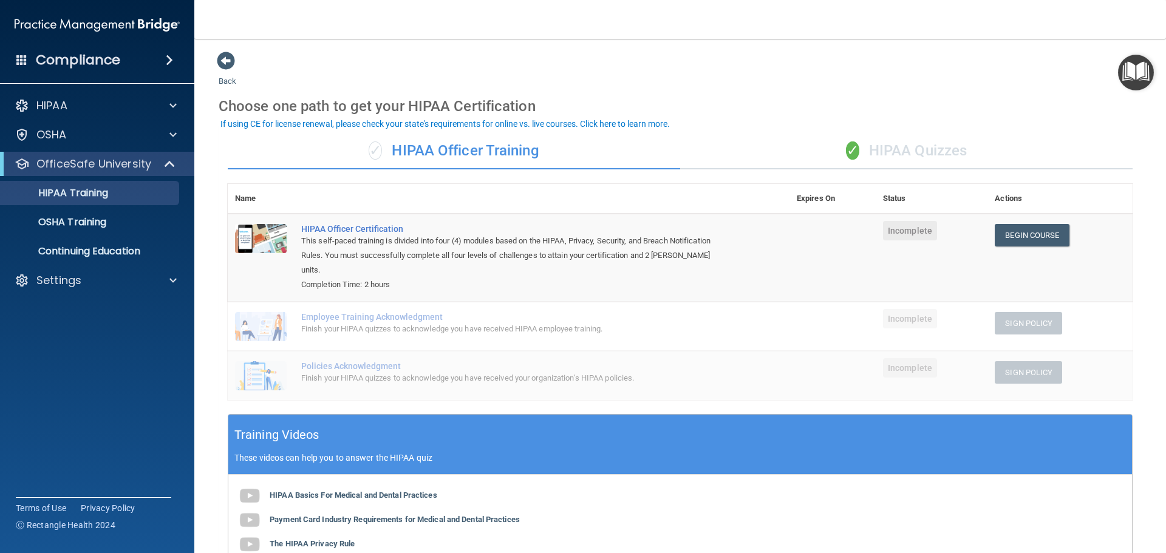
click at [861, 141] on div "✓ HIPAA Quizzes" at bounding box center [906, 151] width 453 height 36
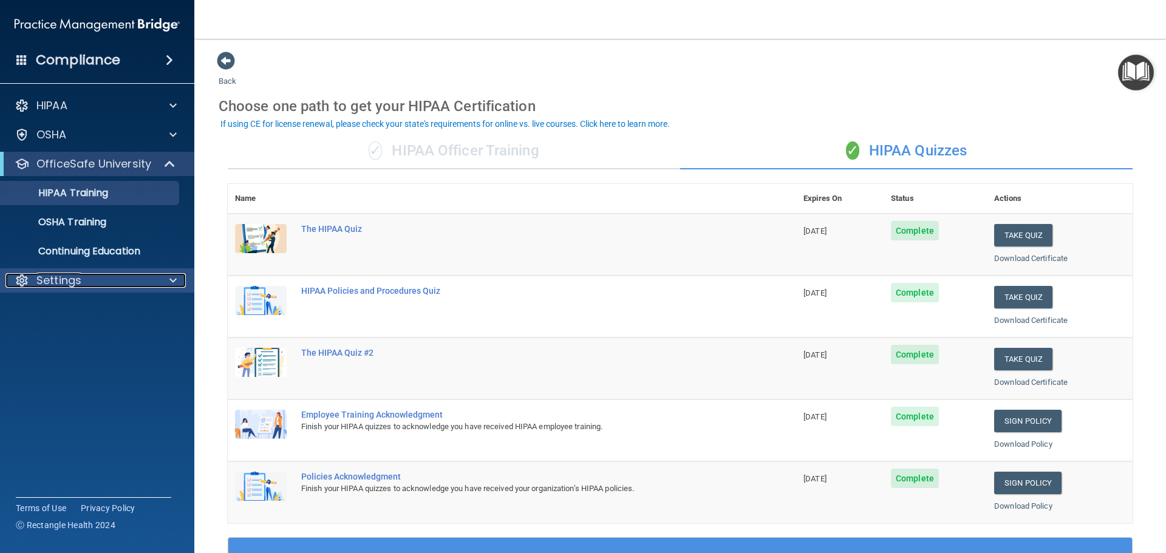
click at [97, 276] on div "Settings" at bounding box center [80, 280] width 151 height 15
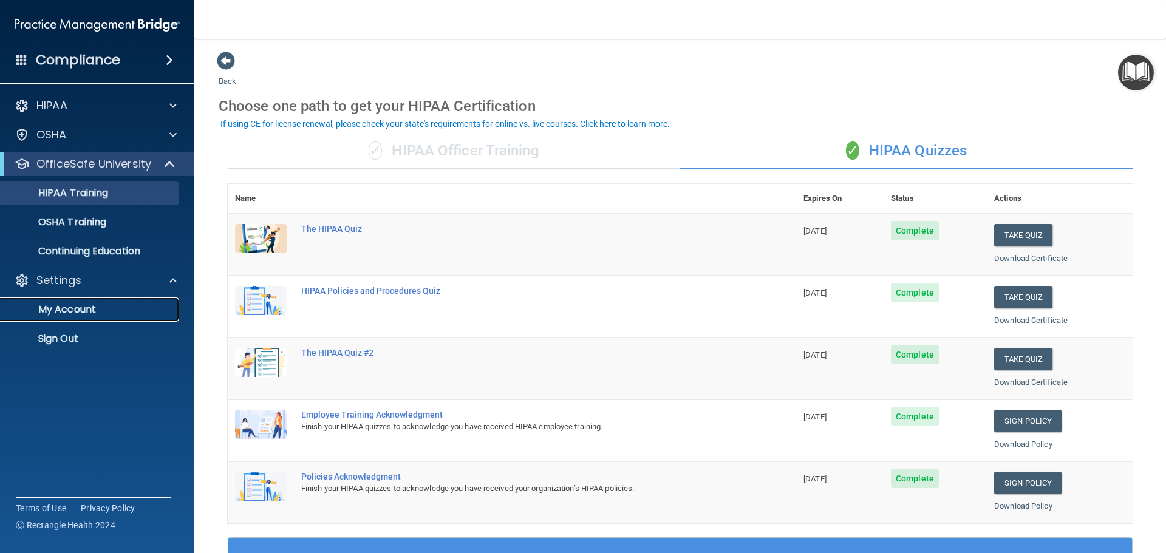
click at [112, 312] on p "My Account" at bounding box center [91, 310] width 166 height 12
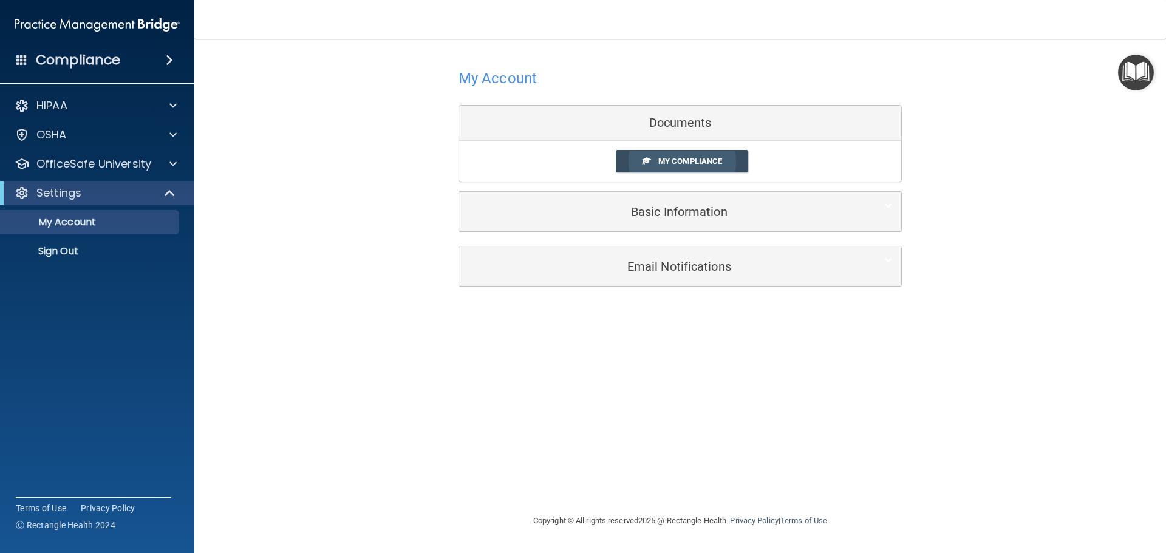
click at [669, 169] on link "My Compliance" at bounding box center [682, 161] width 133 height 22
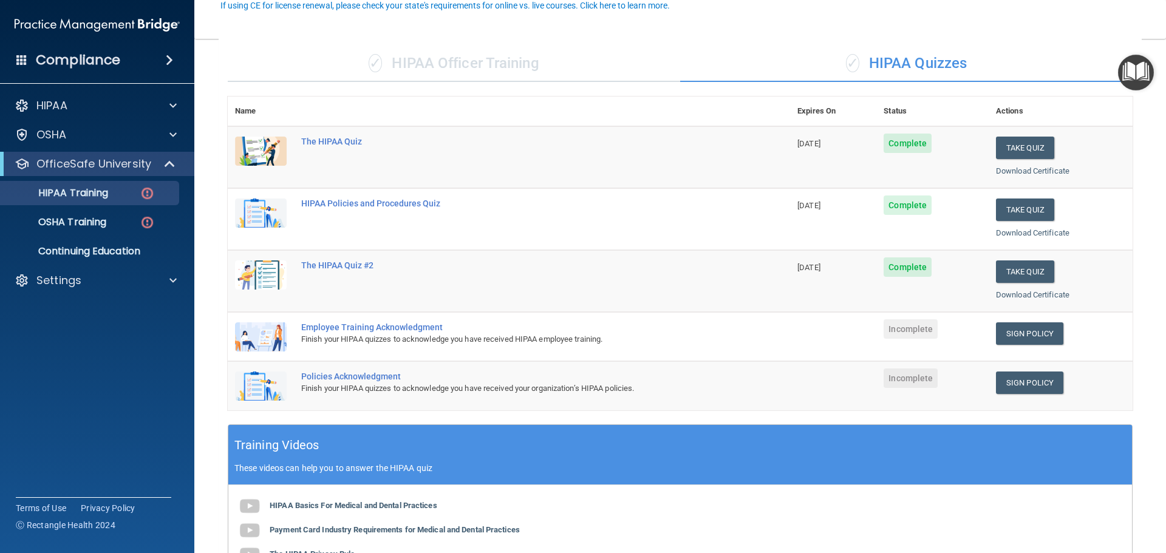
scroll to position [121, 0]
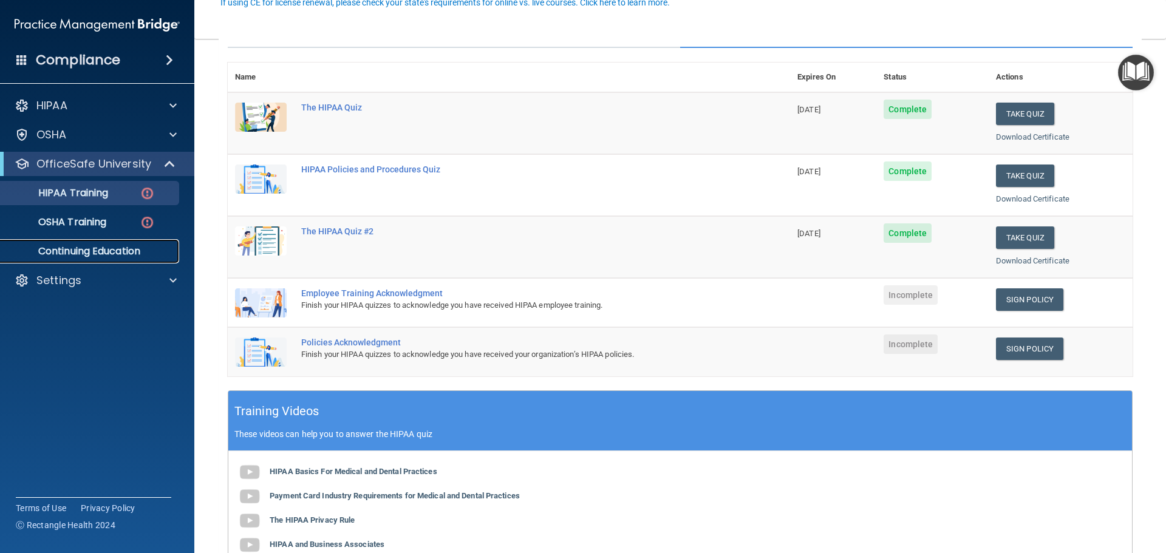
click at [114, 253] on p "Continuing Education" at bounding box center [91, 251] width 166 height 12
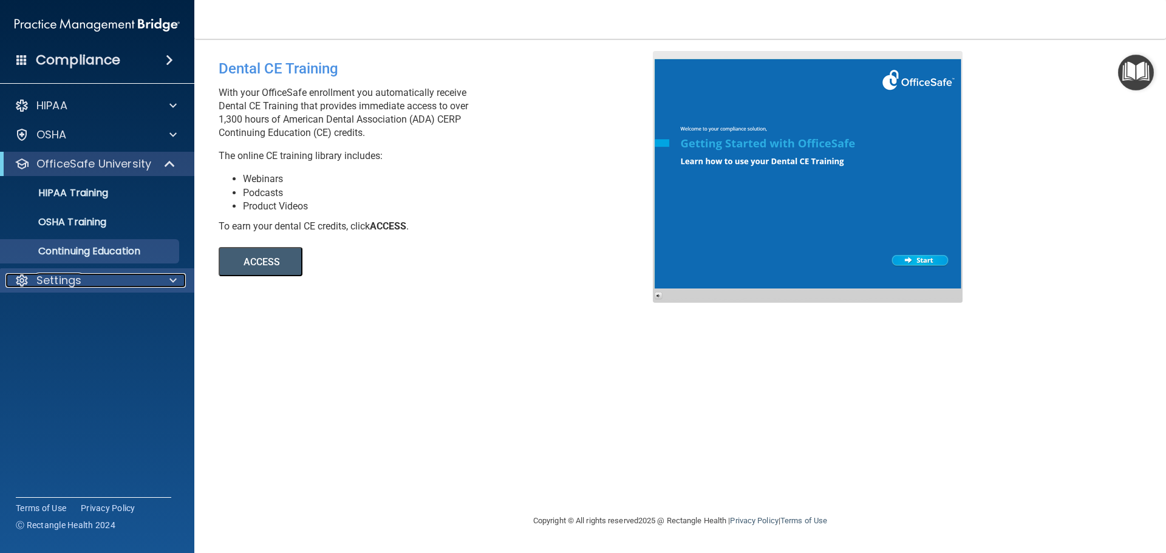
click at [92, 274] on div "Settings" at bounding box center [80, 280] width 151 height 15
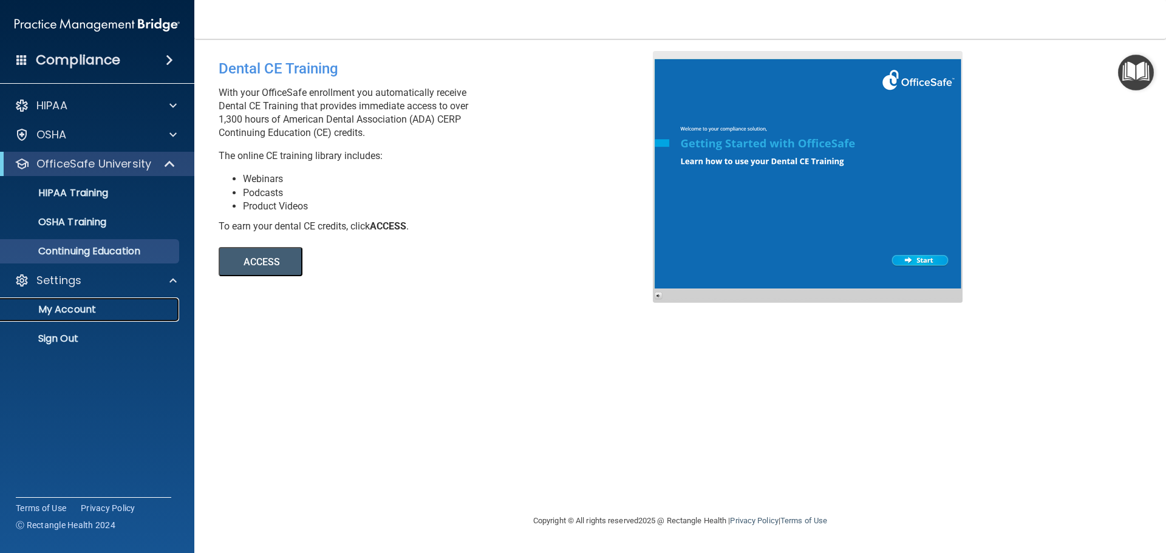
click at [99, 315] on p "My Account" at bounding box center [91, 310] width 166 height 12
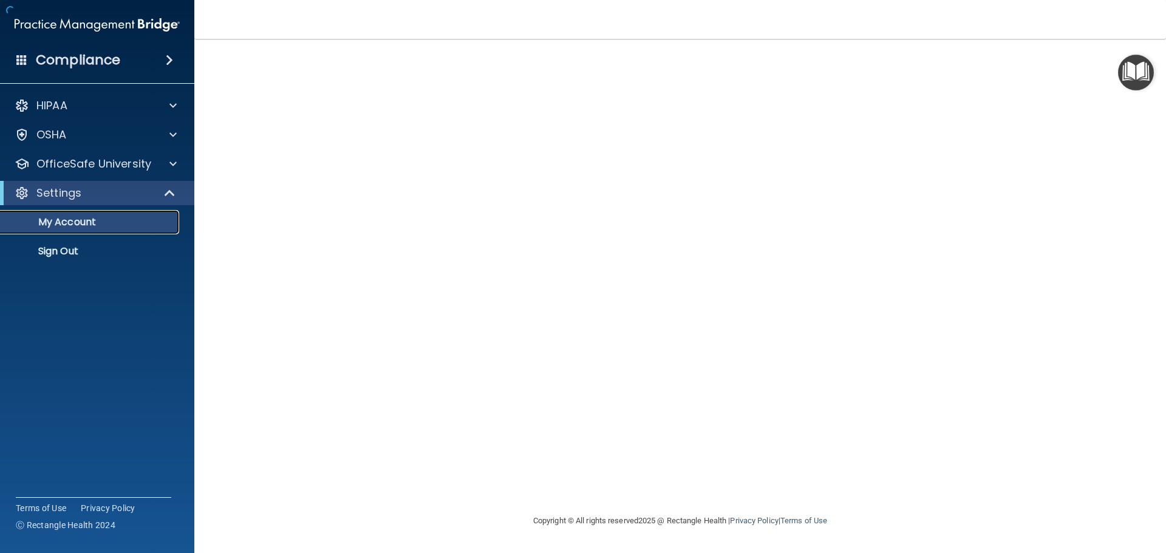
click at [86, 224] on p "My Account" at bounding box center [91, 222] width 166 height 12
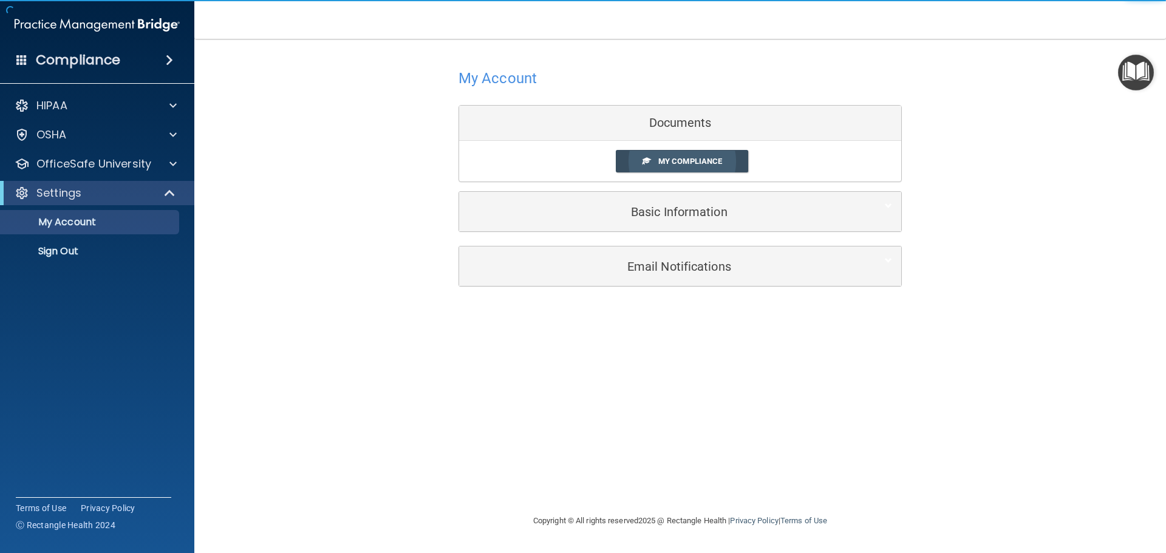
click at [683, 162] on span "My Compliance" at bounding box center [690, 161] width 64 height 9
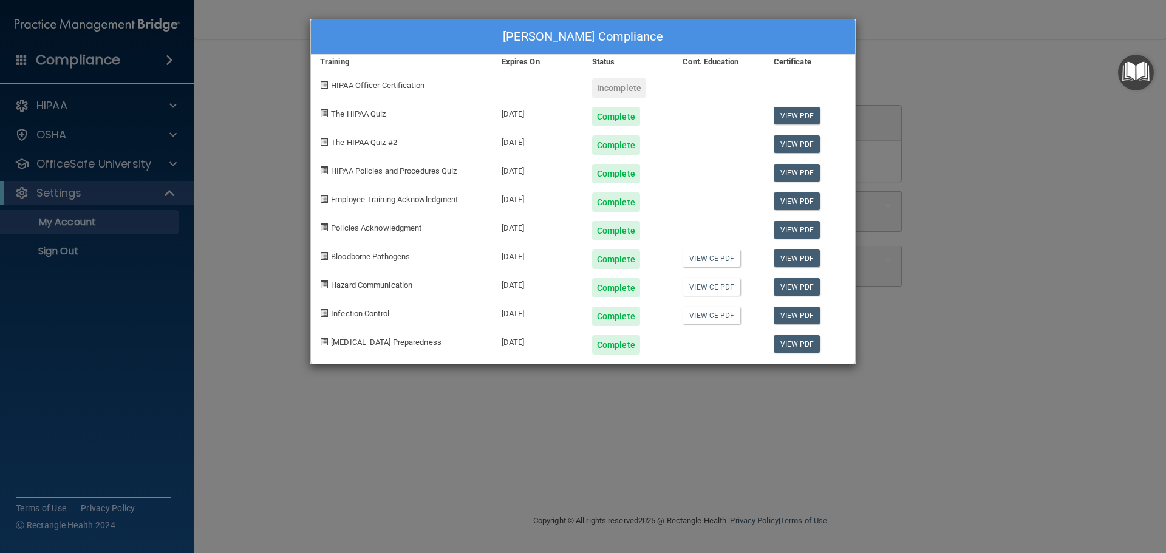
click at [1072, 172] on div "[PERSON_NAME] Compliance Training Expires On Status Cont. Education Certificate…" at bounding box center [583, 276] width 1166 height 553
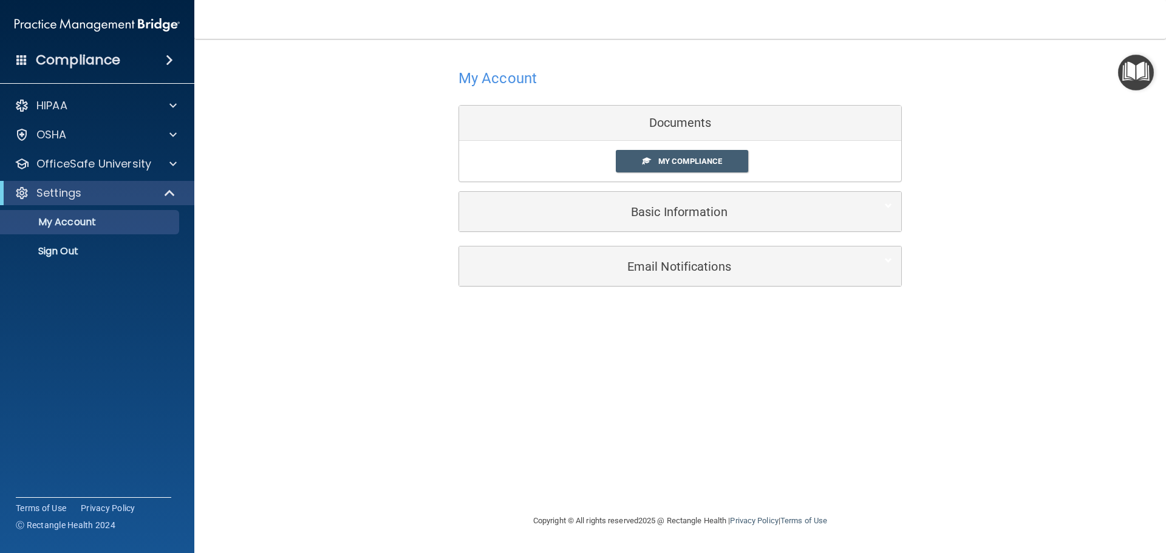
click at [695, 227] on div "Basic Information" at bounding box center [680, 211] width 442 height 39
click at [703, 166] on span "My Compliance" at bounding box center [690, 161] width 64 height 9
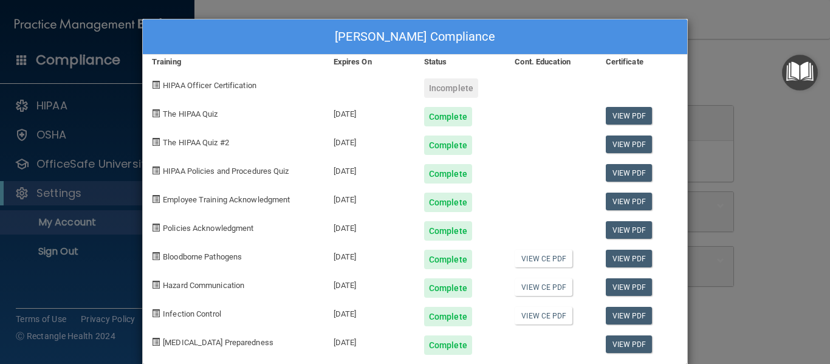
drag, startPoint x: 745, startPoint y: 49, endPoint x: 736, endPoint y: 51, distance: 8.7
click at [744, 50] on div "[PERSON_NAME] Compliance Training Expires On Status Cont. Education Certificate…" at bounding box center [415, 182] width 830 height 364
